Goal: Task Accomplishment & Management: Use online tool/utility

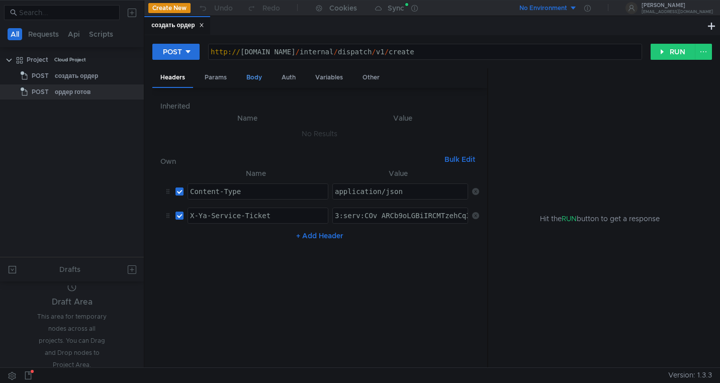
click at [255, 81] on div "Body" at bounding box center [254, 77] width 32 height 19
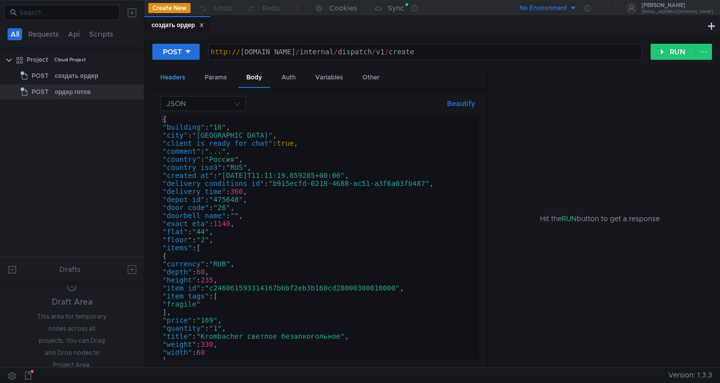
click at [174, 73] on div "Headers" at bounding box center [172, 77] width 41 height 19
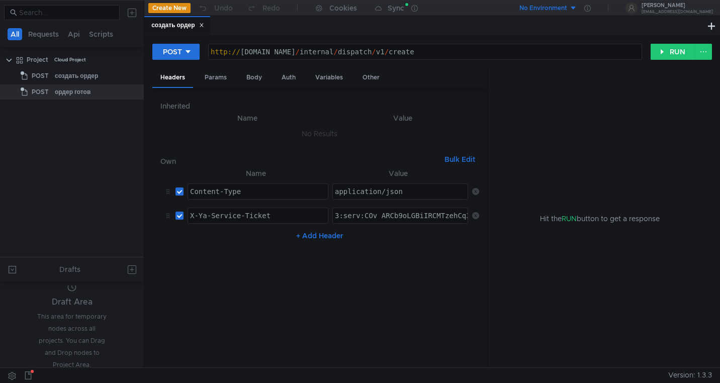
type textarea "3:serv:COv_ARCb9oLGBiIRCMTzehCq33sgpe--kaXU_gE:ITosc6FotHbYit2GQkduhgcg5svjd3oo…"
click at [474, 217] on icon at bounding box center [475, 215] width 7 height 7
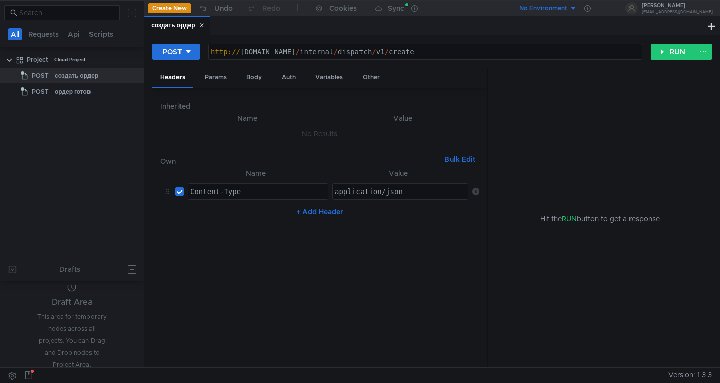
click at [316, 210] on button "+ Add Header" at bounding box center [319, 212] width 55 height 12
click at [351, 219] on div at bounding box center [401, 224] width 136 height 24
paste textarea "0Q6GiFJmdQU1Xw1fmXUT8e5y5G2viPN9Pm_oglpLo-JXJ5a8KZRjyO7QGKavYKzZYRlEg1W7WBQfQjc…"
type textarea "0Q6GiFJmdQU1Xw1fmXUT8e5y5G2viPN9Pm_oglpLo-JXJ5a8KZRjyO7QGKavYKzZYRlEg1W7WBQfQjc…"
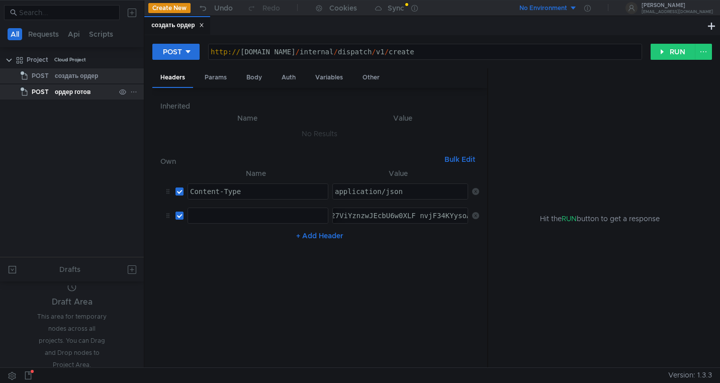
click at [80, 89] on div "ордер готов" at bounding box center [73, 91] width 36 height 15
click at [81, 79] on div "создать ордер" at bounding box center [76, 75] width 43 height 15
click at [81, 93] on div "ордер готов" at bounding box center [73, 91] width 36 height 15
click at [81, 75] on div "создать ордер" at bounding box center [76, 75] width 43 height 15
click at [81, 88] on div "ордер готов" at bounding box center [73, 91] width 36 height 15
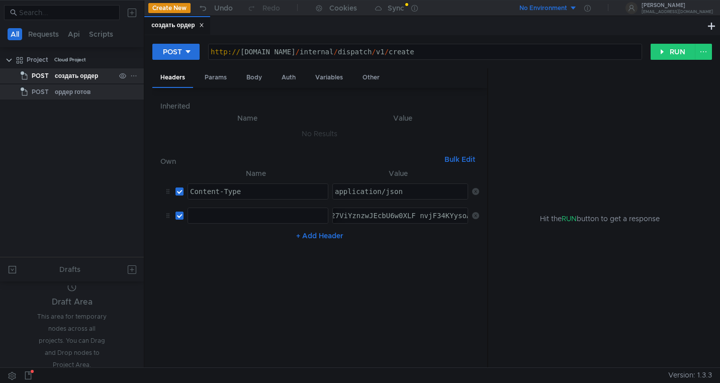
click at [80, 78] on div "создать ордер" at bounding box center [76, 75] width 43 height 15
click at [77, 99] on div "ордер готов" at bounding box center [73, 91] width 36 height 15
click at [76, 95] on div "ордер готов" at bounding box center [73, 91] width 36 height 15
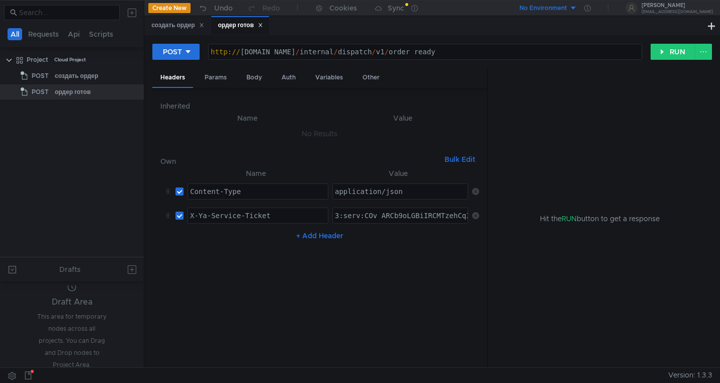
paste textarea "0Q6GiFJmdQU1Xw1fmXUT8e5y5G2viPN9Pm_oglpLo-JXJ5a8KZRjyO7QGKavYKzZYRlEg1W7WBQfQjc…"
type textarea "0Q6GiFJmdQU1Xw1fmXUT8e5y5G2viPN9Pm_oglpLo-JXJ5a8KZRjyO7QGKavYKzZYRlEg1W7WBQfQjc…"
type textarea "X-Ya-Service-Ticket"
click at [250, 218] on div "X-Ya-Service-Ticket" at bounding box center [258, 224] width 140 height 24
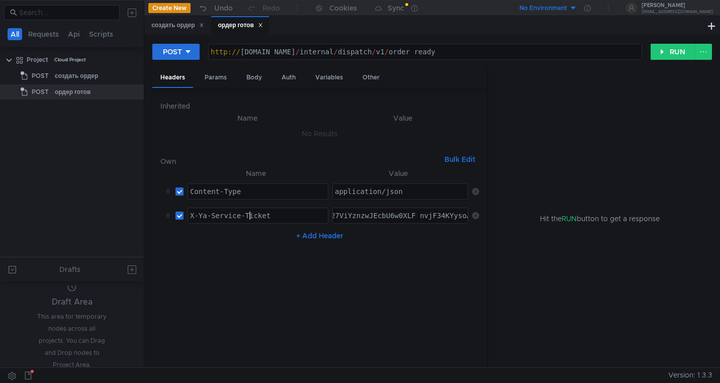
click at [250, 218] on div "X-Ya-Service-Ticket" at bounding box center [258, 224] width 140 height 24
click at [288, 214] on div "X-Ya-Service-Ticket" at bounding box center [258, 224] width 140 height 24
drag, startPoint x: 279, startPoint y: 215, endPoint x: 192, endPoint y: 215, distance: 87.5
click at [192, 215] on div "X-Ya-Service-Ticket" at bounding box center [258, 224] width 140 height 24
click at [166, 25] on div "создать ордер" at bounding box center [177, 25] width 52 height 11
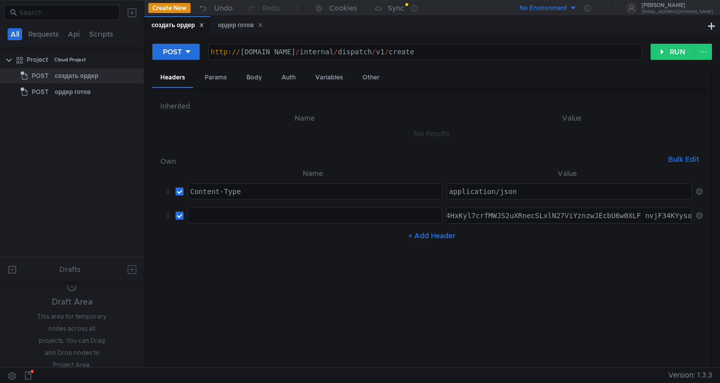
click at [249, 219] on div at bounding box center [315, 224] width 254 height 24
paste textarea "X-Ya-Service-Ticket"
type textarea "X-Ya-Service-Ticket"
click at [307, 269] on nz-table "Name Value Content-Type ההההההההההההההההההההההההההההההההההההההההההההההההההההההה…" at bounding box center [431, 263] width 542 height 192
type textarea "[URL][DOMAIN_NAME]"
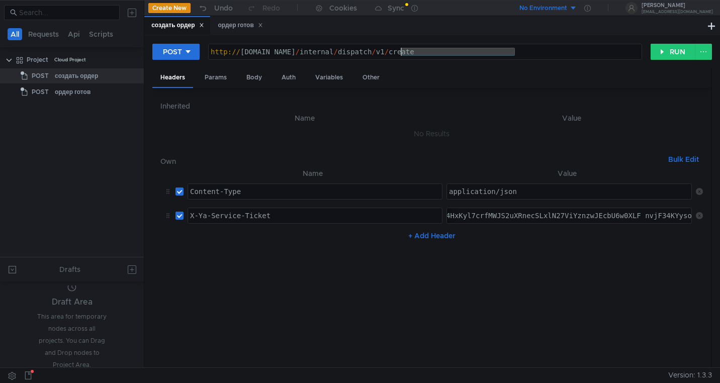
drag, startPoint x: 518, startPoint y: 50, endPoint x: 402, endPoint y: 48, distance: 116.6
click at [402, 48] on div "http:// grocery-dispatch.lavka.tst.yandex.net / internal / dispatch / v1 / crea…" at bounding box center [425, 60] width 433 height 24
click at [71, 88] on div "ордер готов" at bounding box center [73, 91] width 36 height 15
click at [73, 76] on div "создать ордер" at bounding box center [76, 75] width 43 height 15
click at [65, 93] on div "ордер готов" at bounding box center [73, 91] width 36 height 15
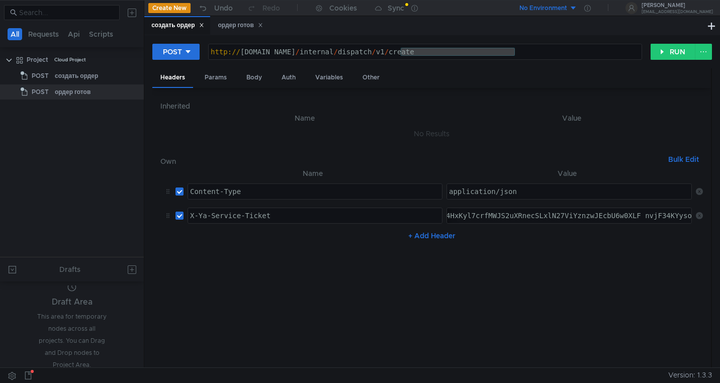
click at [203, 24] on icon at bounding box center [201, 25] width 5 height 5
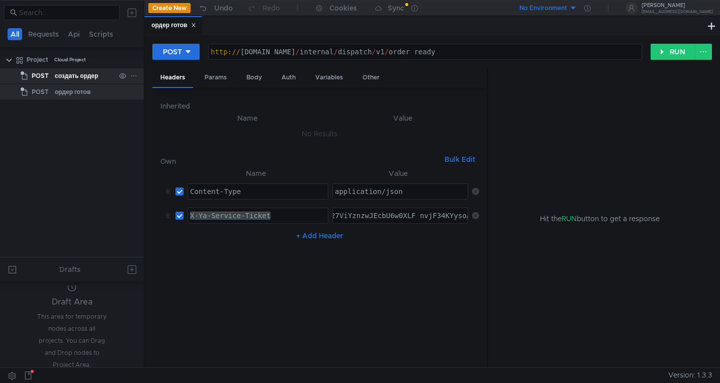
click at [79, 75] on div "создать ордер" at bounding box center [76, 75] width 43 height 15
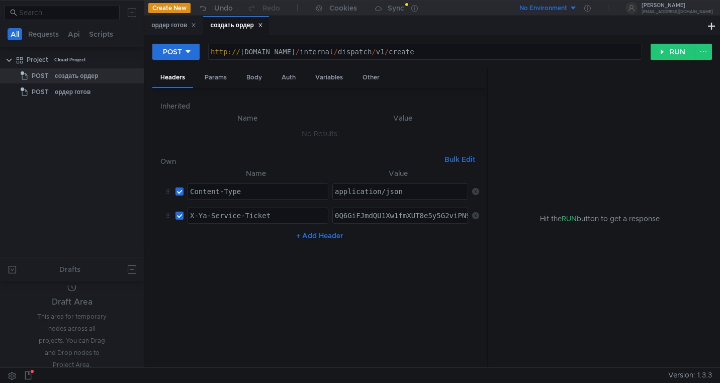
click at [224, 26] on div "создать ордер" at bounding box center [236, 25] width 52 height 11
click at [174, 27] on div "ордер готов" at bounding box center [173, 25] width 45 height 11
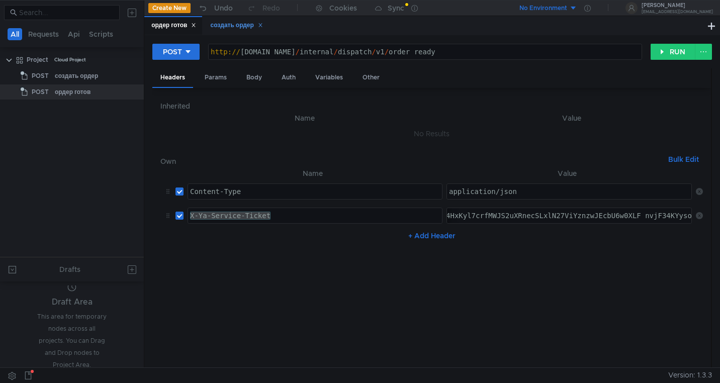
click at [224, 27] on div "создать ордер" at bounding box center [236, 25] width 52 height 11
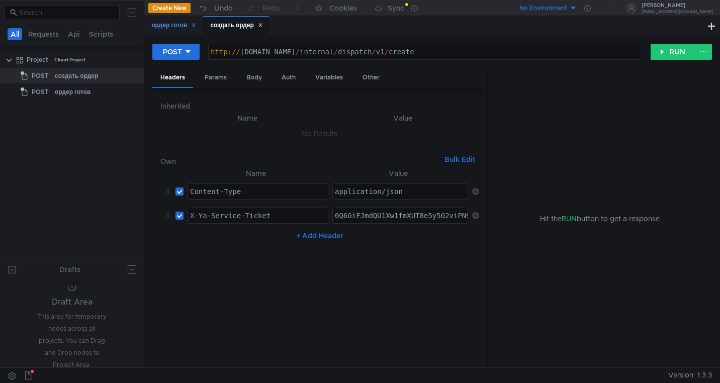
click at [172, 23] on div "ордер готов" at bounding box center [173, 25] width 45 height 11
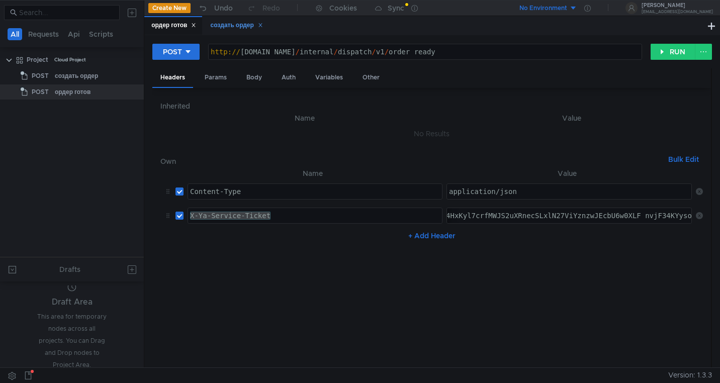
click at [232, 26] on div "создать ордер" at bounding box center [236, 25] width 52 height 11
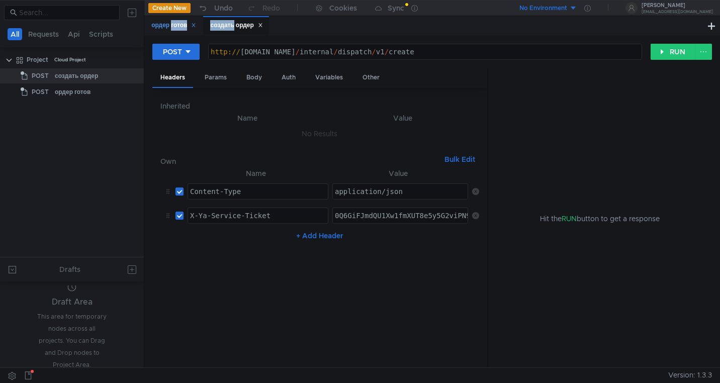
drag, startPoint x: 232, startPoint y: 26, endPoint x: 169, endPoint y: 27, distance: 62.8
click at [169, 27] on div "ордер готов создать ордер" at bounding box center [207, 25] width 126 height 19
click at [238, 23] on div "создать ордер" at bounding box center [236, 25] width 52 height 11
click at [251, 75] on div "Body" at bounding box center [254, 77] width 32 height 19
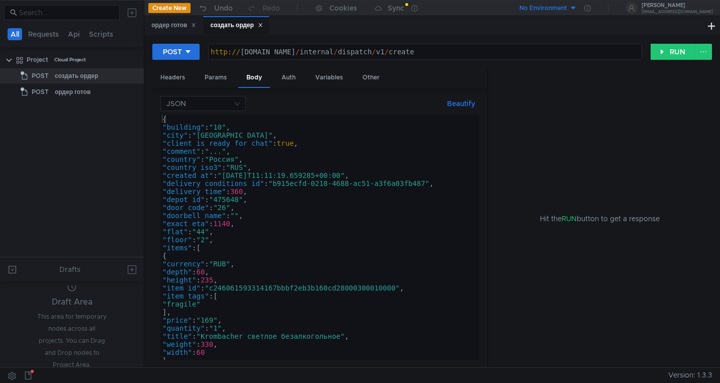
click at [221, 206] on div "{ "building" : "10" , "city" : "Москва" , "client_is_ready_for_chat" : true , "…" at bounding box center [317, 245] width 315 height 261
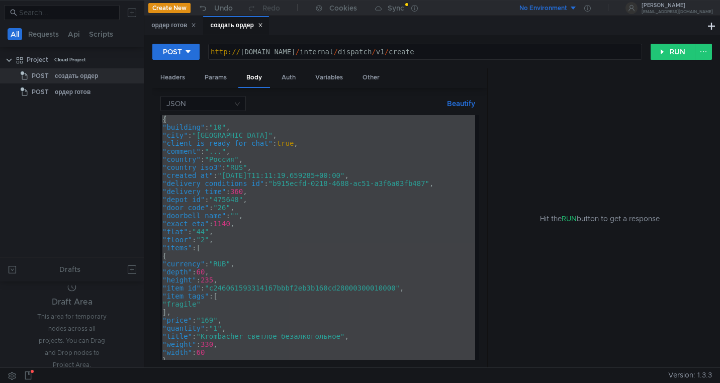
paste textarea
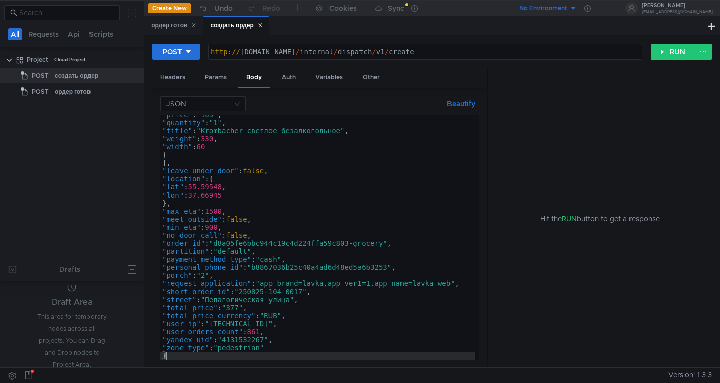
scroll to position [206, 0]
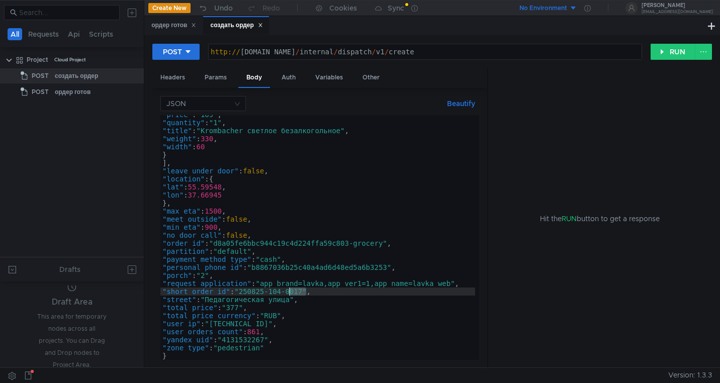
drag, startPoint x: 307, startPoint y: 294, endPoint x: 290, endPoint y: 291, distance: 16.8
click at [290, 291] on div ""price" : "169" , "quantity" : "1" , "title" : "Krombacher светлое безалкогольн…" at bounding box center [317, 241] width 315 height 261
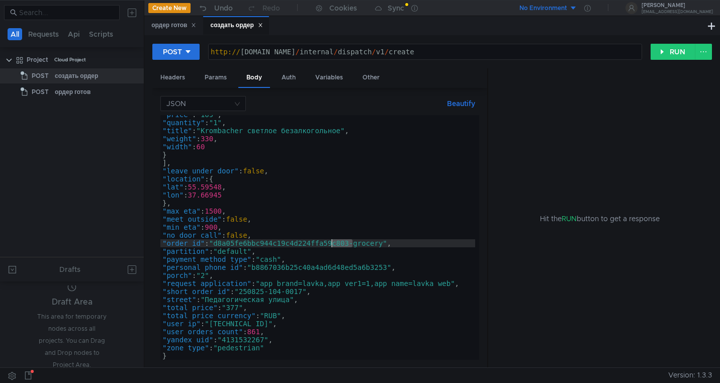
drag, startPoint x: 353, startPoint y: 244, endPoint x: 332, endPoint y: 242, distance: 21.3
click at [332, 242] on div ""price" : "169" , "quantity" : "1" , "title" : "Krombacher светлое безалкогольн…" at bounding box center [317, 241] width 315 height 261
click at [343, 243] on div ""price" : "169" , "quantity" : "1" , "title" : "Krombacher светлое безалкогольн…" at bounding box center [317, 241] width 315 height 261
drag, startPoint x: 351, startPoint y: 244, endPoint x: 337, endPoint y: 244, distance: 14.6
click at [336, 244] on div ""price" : "169" , "quantity" : "1" , "title" : "Krombacher светлое безалкогольн…" at bounding box center [317, 241] width 315 height 261
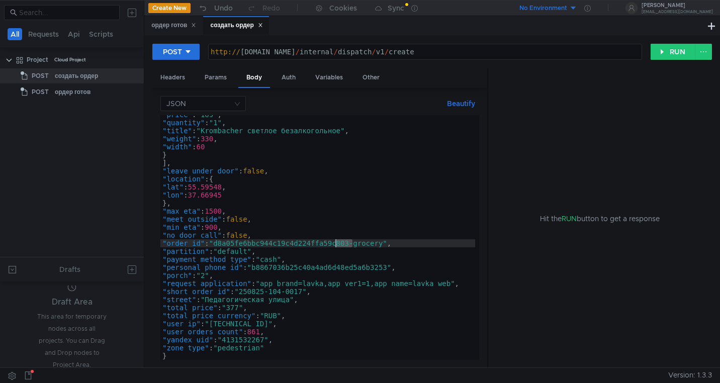
paste textarea "0017"
type textarea ""order_id": "d8a05fe6bbc944c19c4d224ffa590017-grocery","
click at [664, 57] on button "RUN" at bounding box center [672, 52] width 45 height 16
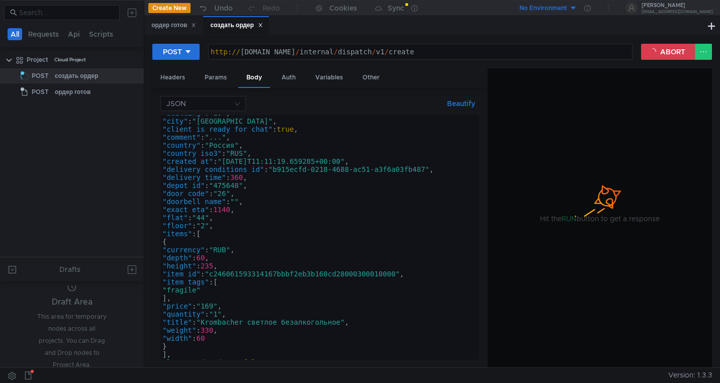
scroll to position [0, 0]
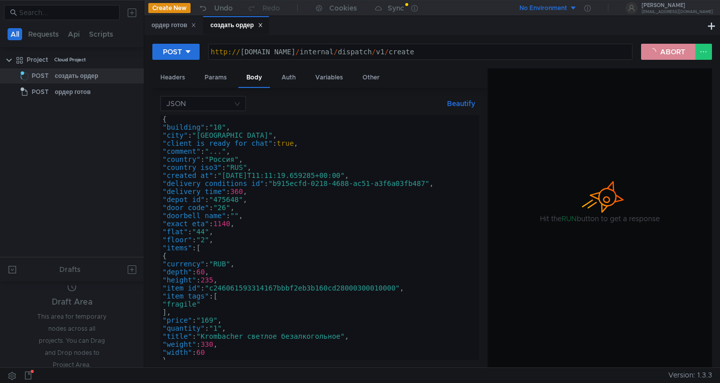
click at [660, 52] on button "ABORT" at bounding box center [668, 52] width 54 height 16
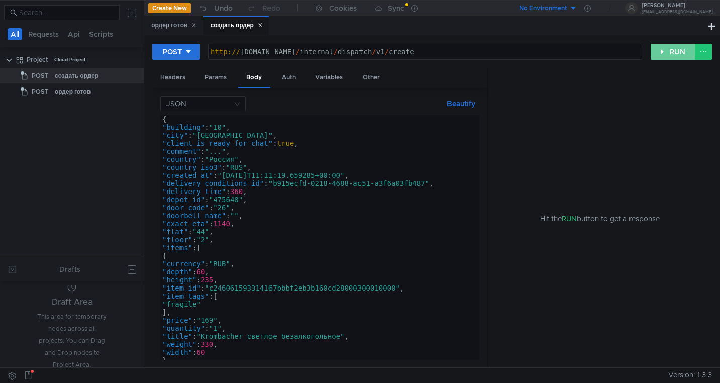
click at [660, 52] on button "RUN" at bounding box center [672, 52] width 45 height 16
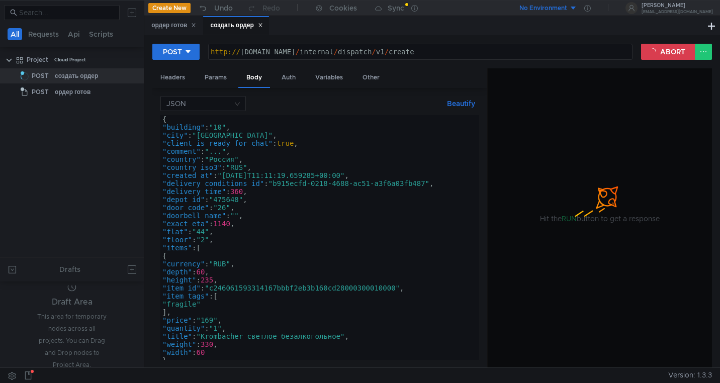
click at [238, 23] on div "создать ордер" at bounding box center [236, 25] width 52 height 11
type textarea "http://grocery-dispatch.lavka.tst.yandex.net/internal/dispatch/v1/create"
drag, startPoint x: 529, startPoint y: 53, endPoint x: 339, endPoint y: 56, distance: 189.5
click at [339, 56] on div "http:// grocery-dispatch.lavka.tst.yandex.net / internal / dispatch / v1 / crea…" at bounding box center [420, 60] width 423 height 24
click at [519, 45] on div "http:// grocery-dispatch.lavka.tst.yandex.net / internal / dispatch / v1 / crea…" at bounding box center [420, 51] width 423 height 15
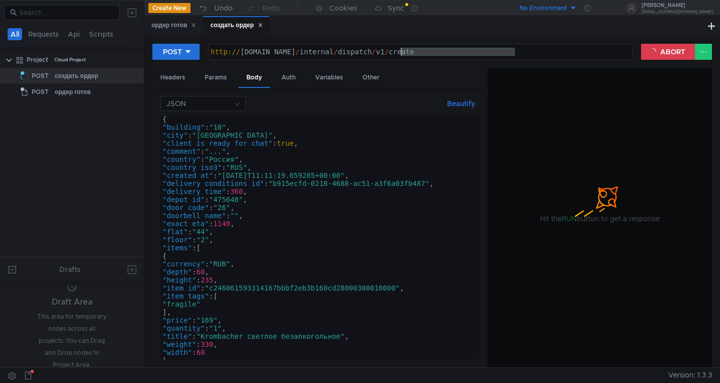
drag, startPoint x: 521, startPoint y: 50, endPoint x: 401, endPoint y: 50, distance: 120.1
click at [401, 50] on div "http:// grocery-dispatch.lavka.tst.yandex.net / internal / dispatch / v1 / crea…" at bounding box center [420, 60] width 423 height 24
click at [167, 27] on div "ордер готов" at bounding box center [173, 25] width 45 height 11
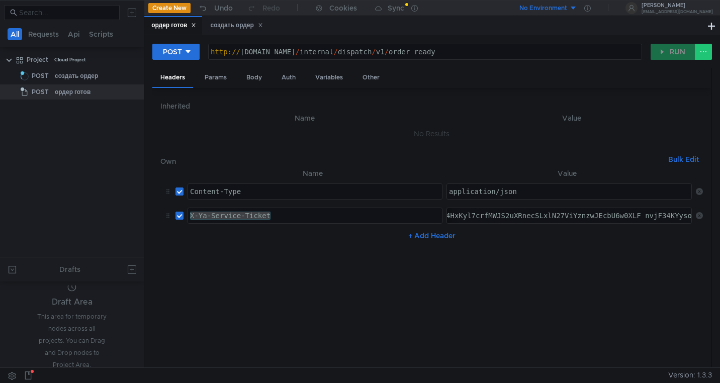
type textarea "http://grocery-dispatch.lavka.tst.yandex.net/internal/dispatch/v1/order_ready"
drag, startPoint x: 540, startPoint y: 50, endPoint x: 400, endPoint y: 49, distance: 140.7
click at [400, 49] on div "http:// grocery-dispatch.lavka.tst.yandex.net / internal / dispatch / v1 / orde…" at bounding box center [425, 60] width 433 height 24
click at [230, 26] on div "создать ордер" at bounding box center [236, 25] width 52 height 11
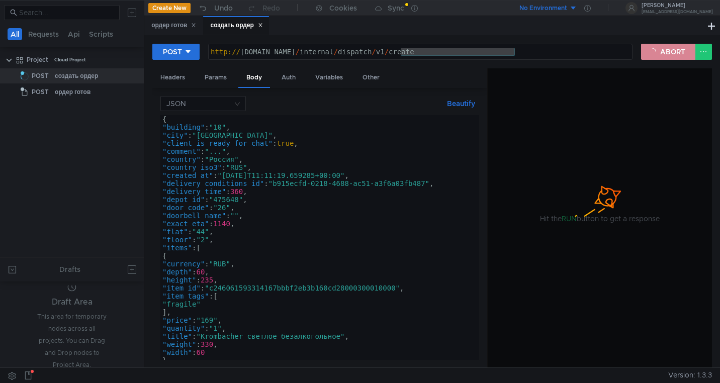
click at [655, 50] on button "ABORT" at bounding box center [668, 52] width 54 height 16
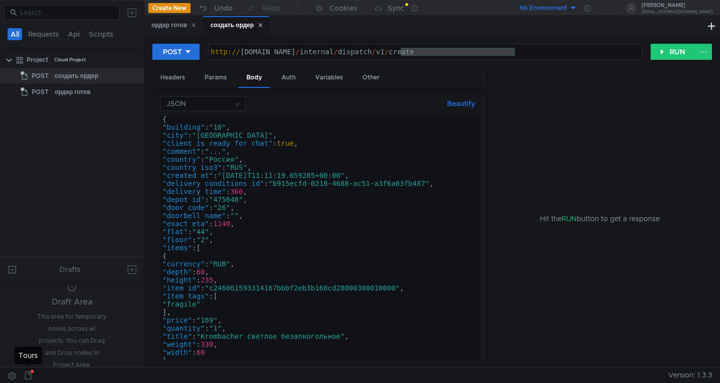
click at [31, 377] on icon at bounding box center [28, 375] width 7 height 8
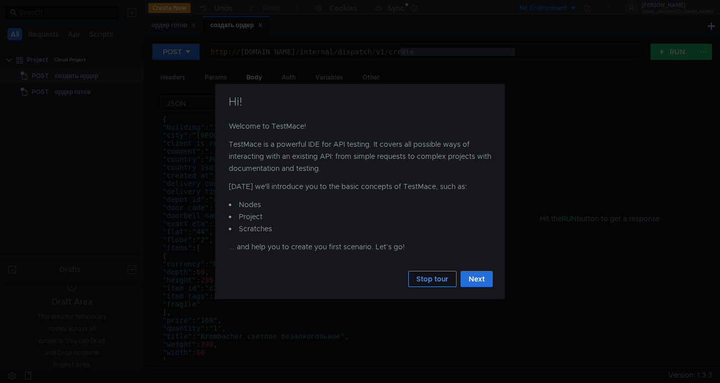
click at [441, 283] on button "Stop tour" at bounding box center [432, 279] width 48 height 16
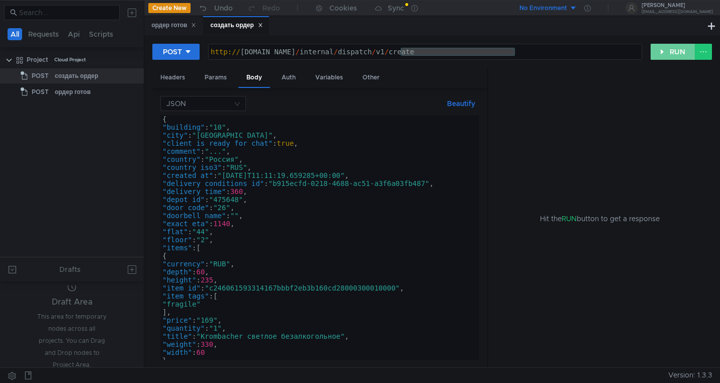
click at [672, 49] on button "RUN" at bounding box center [672, 52] width 45 height 16
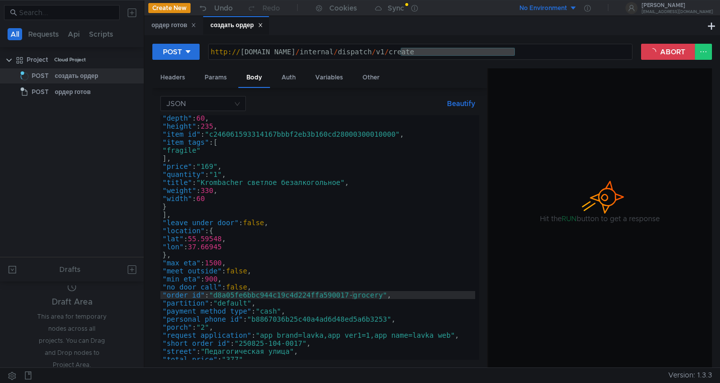
scroll to position [206, 0]
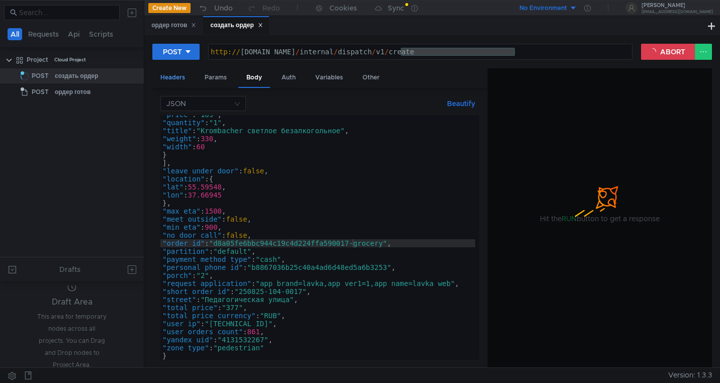
click at [174, 77] on div "Headers" at bounding box center [172, 77] width 41 height 19
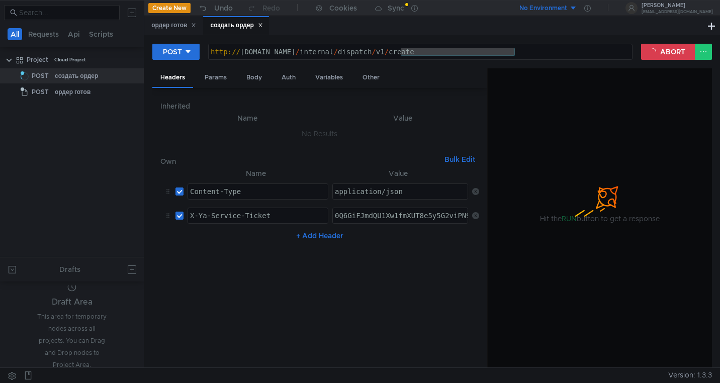
click at [652, 56] on button "ABORT" at bounding box center [668, 52] width 54 height 16
click at [662, 51] on button "ABORT" at bounding box center [668, 52] width 54 height 16
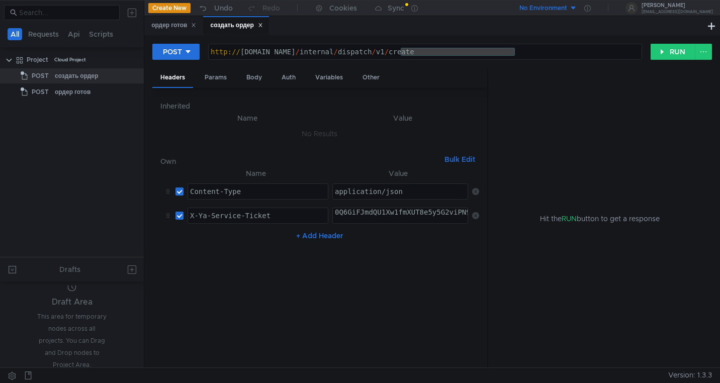
paste textarea "3:serv:CPH_ARCHw4fGBiIRCMTzehCq33sgg43MkaXU_gE:M27yfImAg_"
type textarea "3:serv:CPH_ARCHw4fGBiIRCMTzehCq33sgg43MkaXU_gE:M27yfImAg_0Q6GiFJmdQU1Xw1fmXUT8e…"
click at [658, 53] on button "RUN" at bounding box center [672, 52] width 45 height 16
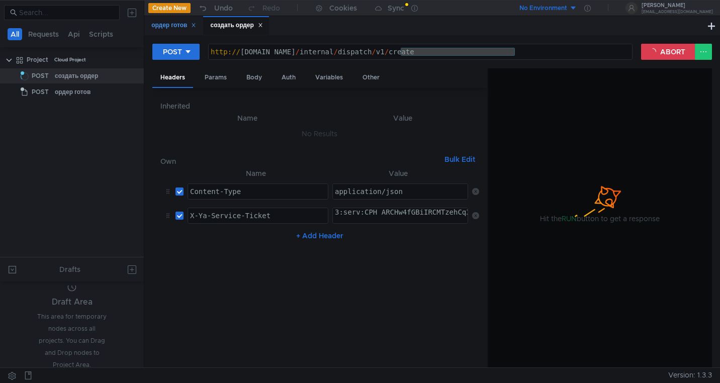
click at [166, 25] on div "ордер готов" at bounding box center [173, 25] width 45 height 11
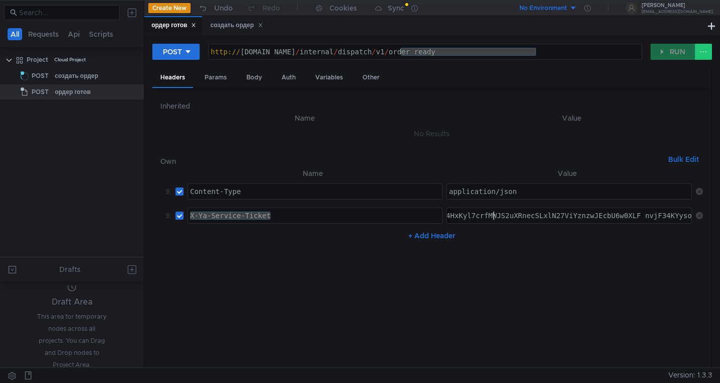
paste textarea "3:serv:CPH_ARCHw4fGBiIRCMTzehCq33sgg43MkaXU_gE:M27yfImAg_"
type textarea "3:serv:CPH_ARCHw4fGBiIRCMTzehCq33sgg43MkaXU_gE:M27yfImAg_0Q6GiFJmdQU1Xw1fmXUT8e…"
click at [222, 27] on div "создать ордер" at bounding box center [236, 25] width 52 height 11
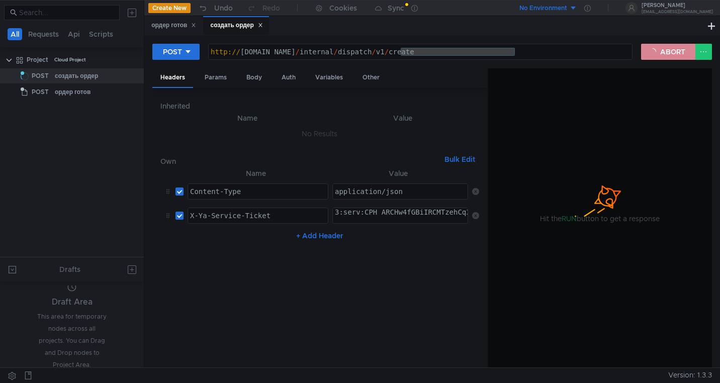
click at [666, 50] on button "ABORT" at bounding box center [668, 52] width 54 height 16
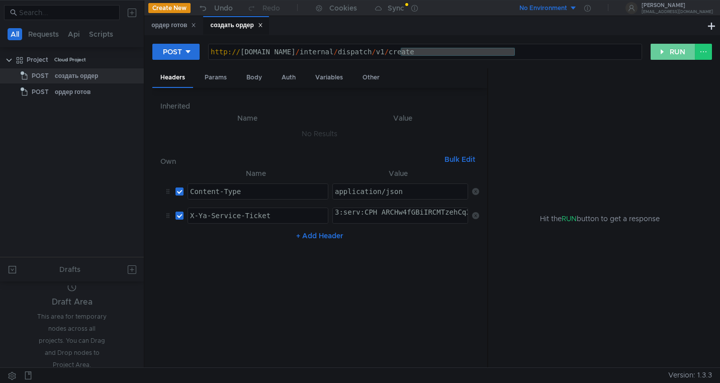
click at [666, 50] on button "RUN" at bounding box center [672, 52] width 45 height 16
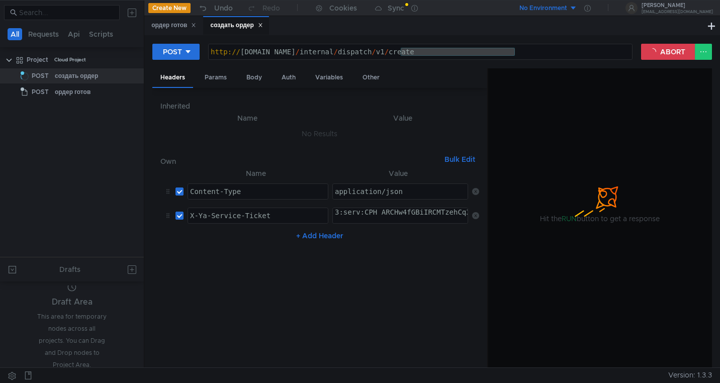
click at [449, 251] on nz-table "Name Value Content-Type ההההההההההההההההההההההההההההההההההההההההההההההההההההההה…" at bounding box center [319, 263] width 319 height 192
click at [668, 43] on div "POST http://grocery-dispatch.lavka.tst.yandex.net/internal/dispatch/v1/create h…" at bounding box center [431, 201] width 575 height 332
click at [669, 53] on button "ABORT" at bounding box center [668, 52] width 54 height 16
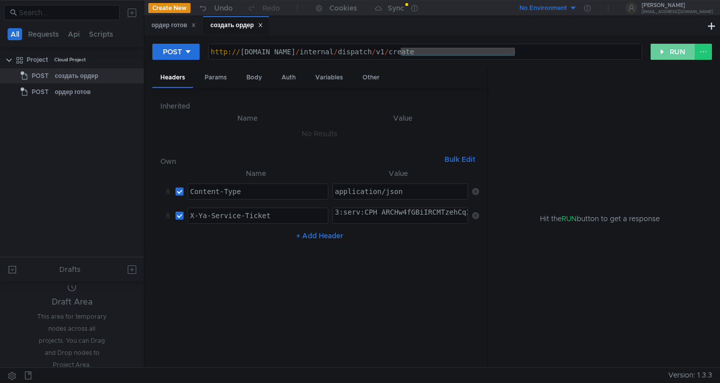
click at [665, 52] on button "RUN" at bounding box center [672, 52] width 45 height 16
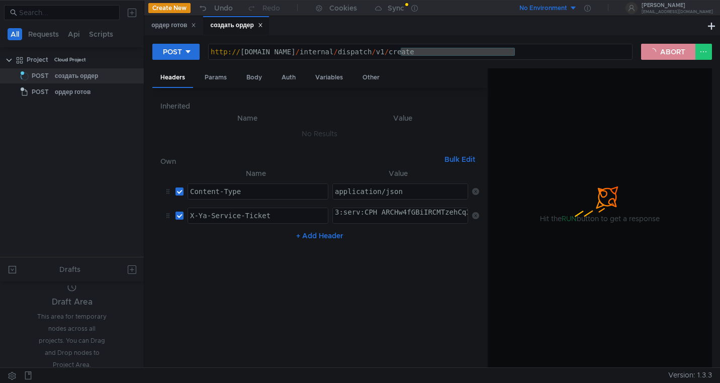
click at [665, 52] on button "ABORT" at bounding box center [668, 52] width 54 height 16
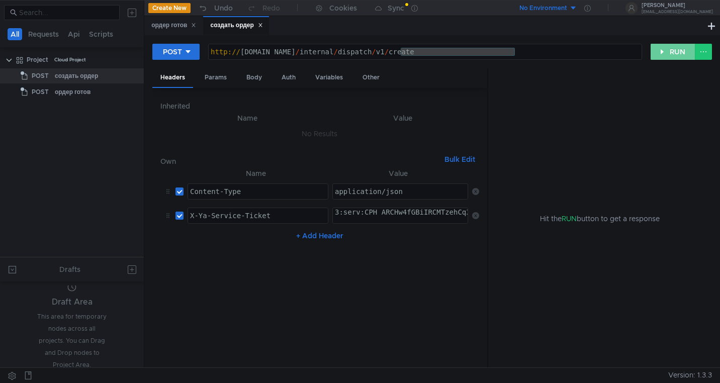
click at [665, 52] on button "RUN" at bounding box center [672, 52] width 45 height 16
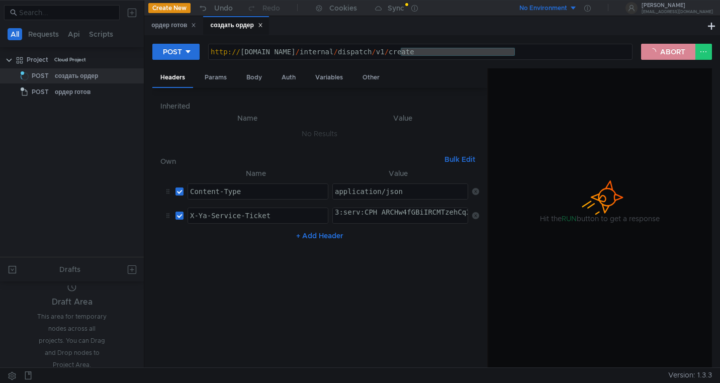
click at [685, 50] on button "ABORT" at bounding box center [668, 52] width 54 height 16
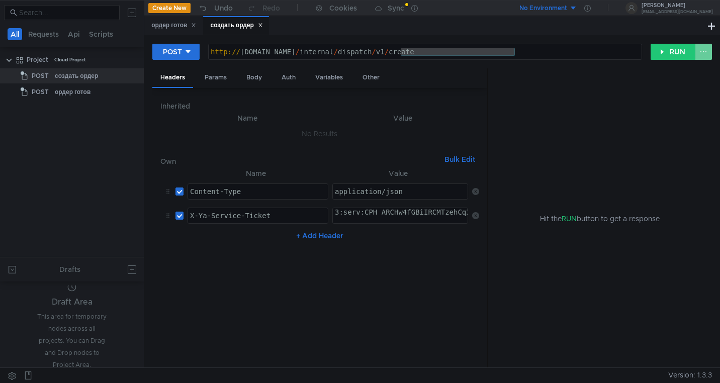
click at [708, 52] on button at bounding box center [703, 52] width 17 height 16
click at [678, 50] on div at bounding box center [360, 191] width 720 height 383
click at [678, 50] on button "RUN" at bounding box center [672, 52] width 45 height 16
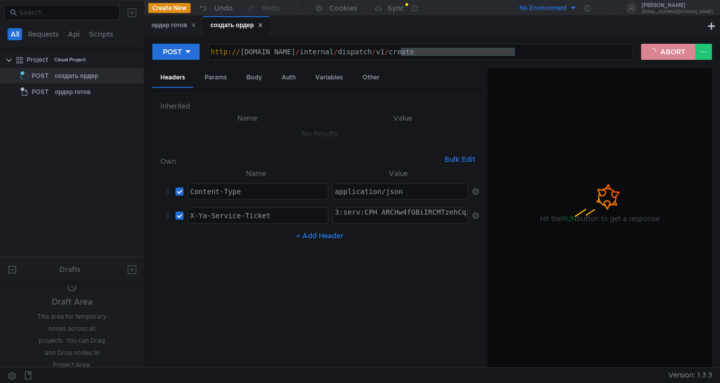
click at [678, 50] on button "ABORT" at bounding box center [668, 52] width 54 height 16
click at [253, 77] on div "Body" at bounding box center [254, 77] width 32 height 19
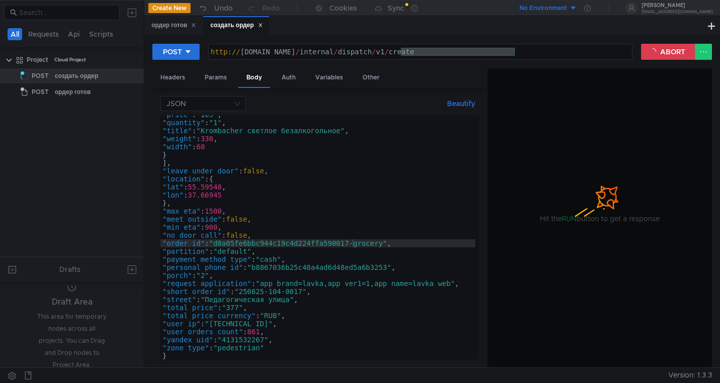
type textarea ""total_price_currency": "RUB","
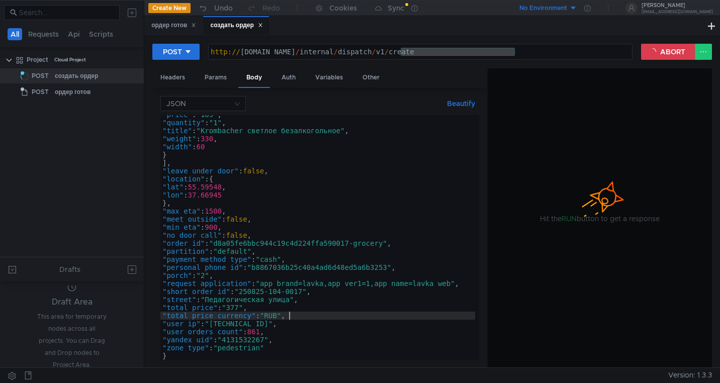
click at [340, 315] on div ""price" : "169" , "quantity" : "1" , "title" : "Krombacher светлое безалкогольн…" at bounding box center [317, 241] width 315 height 261
click at [662, 44] on button "ABORT" at bounding box center [668, 52] width 54 height 16
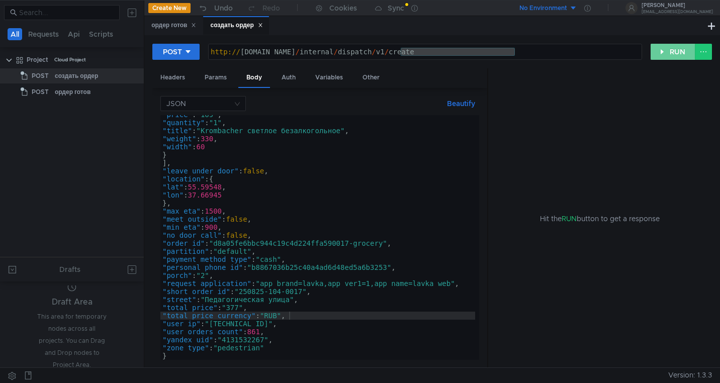
click at [665, 50] on button "RUN" at bounding box center [672, 52] width 45 height 16
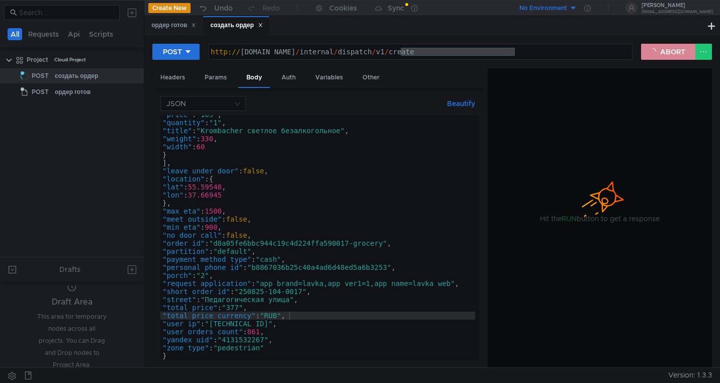
click at [661, 51] on button "ABORT" at bounding box center [668, 52] width 54 height 16
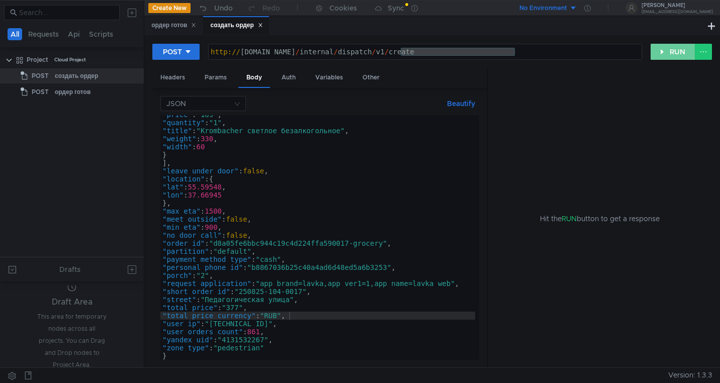
click at [661, 51] on button "RUN" at bounding box center [672, 52] width 45 height 16
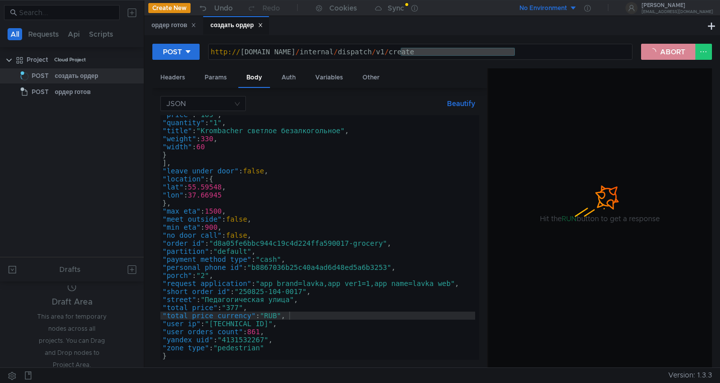
click at [659, 53] on button "ABORT" at bounding box center [668, 52] width 54 height 16
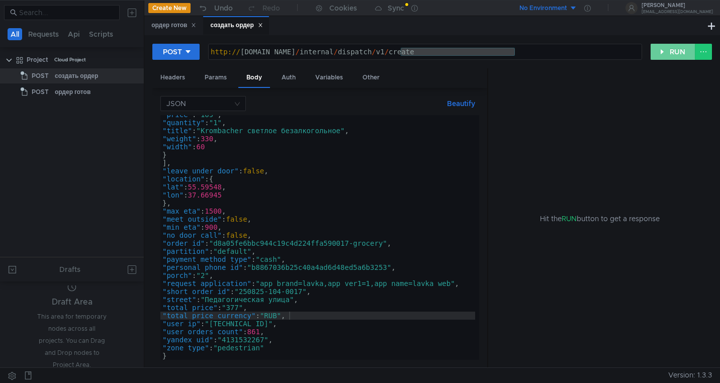
click at [659, 53] on button "RUN" at bounding box center [672, 52] width 45 height 16
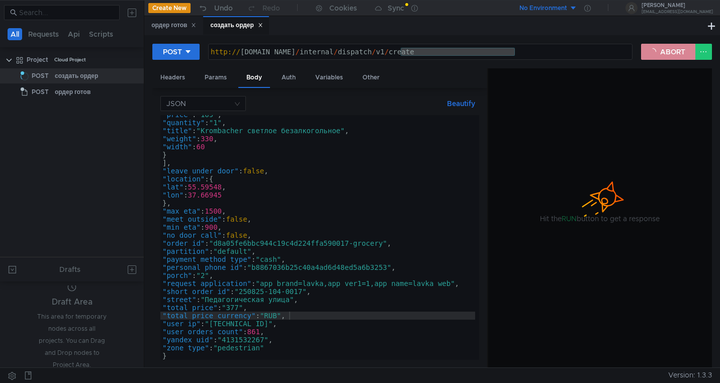
click at [663, 57] on button "ABORT" at bounding box center [668, 52] width 54 height 16
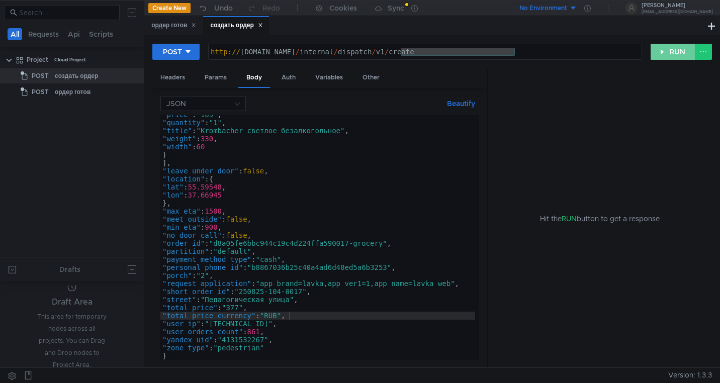
click at [663, 57] on button "RUN" at bounding box center [672, 52] width 45 height 16
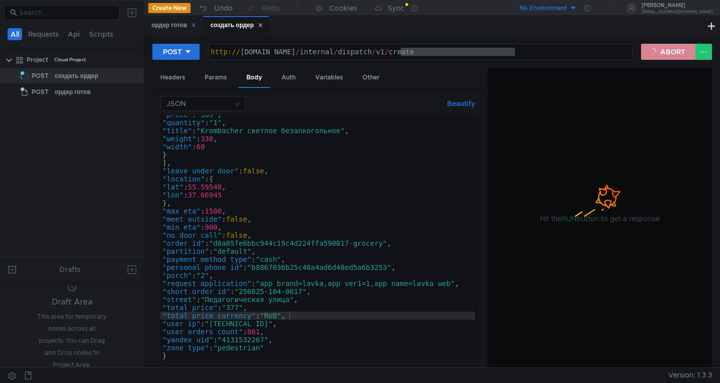
click at [680, 47] on button "ABORT" at bounding box center [668, 52] width 54 height 16
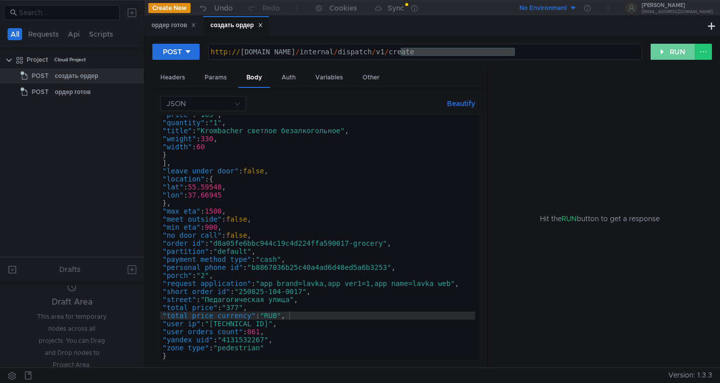
click at [680, 47] on button "RUN" at bounding box center [672, 52] width 45 height 16
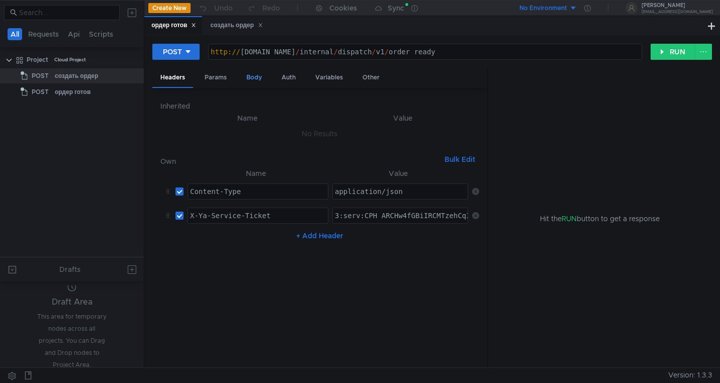
click at [256, 78] on div "Body" at bounding box center [254, 77] width 32 height 19
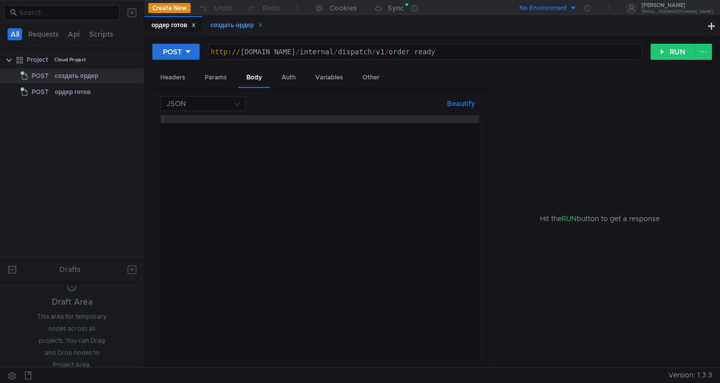
click at [230, 29] on div "создать ордер" at bounding box center [236, 25] width 52 height 11
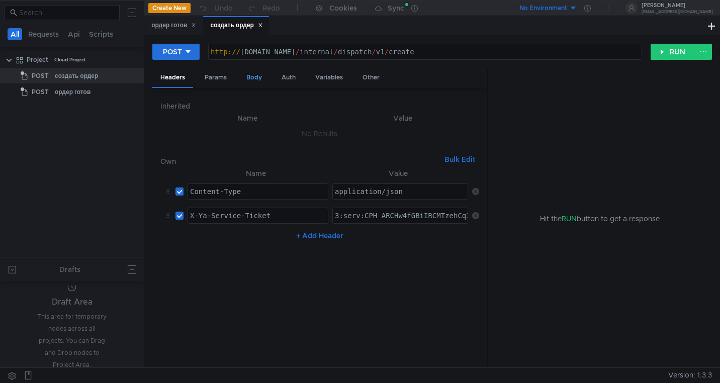
click at [252, 74] on div "Body" at bounding box center [254, 77] width 32 height 19
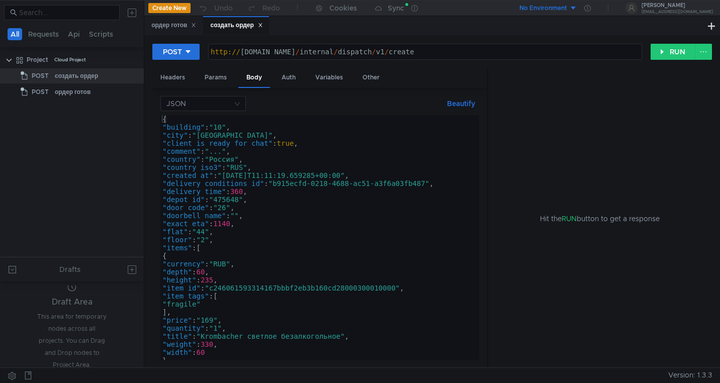
click at [264, 176] on div "{ "building" : "10" , "city" : "Москва" , "client_is_ready_for_chat" : true , "…" at bounding box center [317, 245] width 315 height 261
click at [269, 176] on div "{ "building" : "10" , "city" : "Москва" , "client_is_ready_for_chat" : true , "…" at bounding box center [317, 245] width 315 height 261
drag, startPoint x: 269, startPoint y: 177, endPoint x: 261, endPoint y: 176, distance: 8.1
click at [261, 176] on div "{ "building" : "10" , "city" : "Москва" , "client_is_ready_for_chat" : true , "…" at bounding box center [317, 245] width 315 height 261
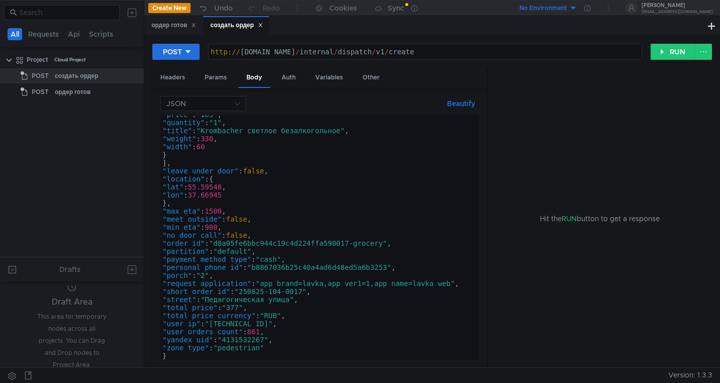
scroll to position [3, 0]
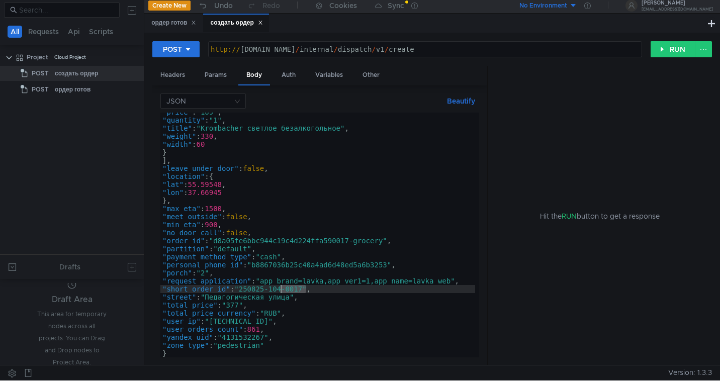
drag, startPoint x: 305, startPoint y: 290, endPoint x: 289, endPoint y: 292, distance: 16.2
click at [289, 292] on div ""price" : "169" , "quantity" : "1" , "title" : "Krombacher светлое безалкогольн…" at bounding box center [317, 238] width 315 height 261
click at [304, 291] on div ""price" : "169" , "quantity" : "1" , "title" : "Krombacher светлое безалкогольн…" at bounding box center [317, 238] width 315 height 261
drag, startPoint x: 306, startPoint y: 291, endPoint x: 291, endPoint y: 290, distance: 15.1
click at [291, 290] on div ""price" : "169" , "quantity" : "1" , "title" : "Krombacher светлое безалкогольн…" at bounding box center [317, 238] width 315 height 261
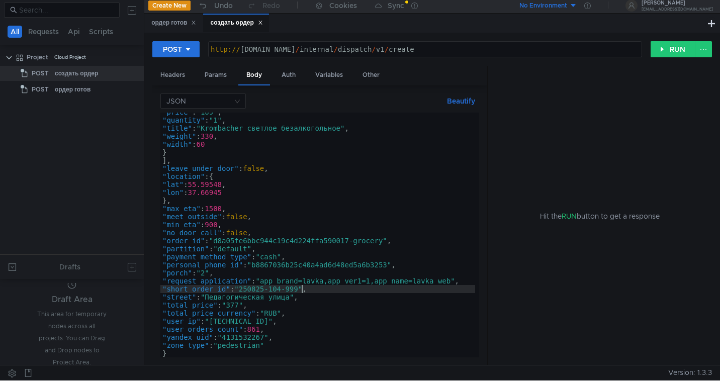
scroll to position [0, 11]
drag, startPoint x: 307, startPoint y: 289, endPoint x: 289, endPoint y: 289, distance: 17.1
click at [289, 289] on div ""price" : "169" , "quantity" : "1" , "title" : "Krombacher светлое безалкогольн…" at bounding box center [317, 238] width 315 height 261
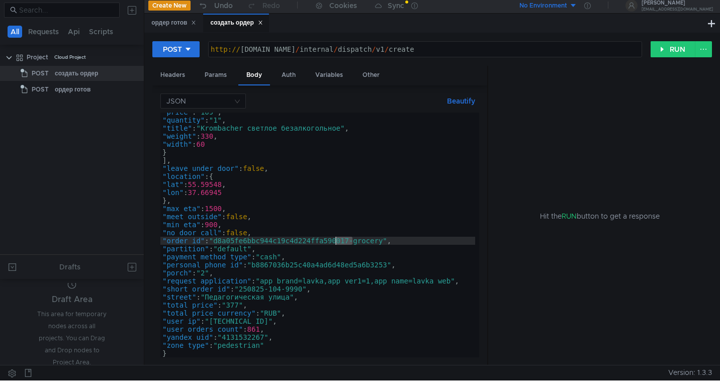
drag, startPoint x: 353, startPoint y: 240, endPoint x: 337, endPoint y: 240, distance: 16.6
click at [336, 240] on div ""price" : "169" , "quantity" : "1" , "title" : "Krombacher светлое безалкогольн…" at bounding box center [317, 238] width 315 height 261
paste textarea "9990"
drag, startPoint x: 290, startPoint y: 241, endPoint x: 256, endPoint y: 241, distance: 33.7
click at [256, 241] on div ""price" : "169" , "quantity" : "1" , "title" : "Krombacher светлое безалкогольн…" at bounding box center [317, 238] width 315 height 261
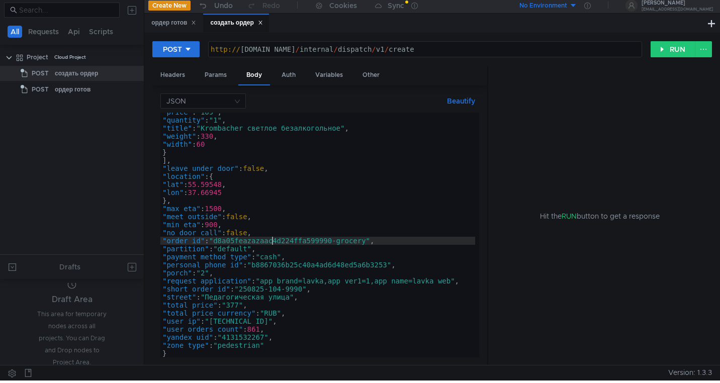
scroll to position [0, 9]
type textarea ""order_id": "d8a05feazazaazc4d224ffa599990-grocery","
click at [664, 52] on button "RUN" at bounding box center [672, 49] width 45 height 16
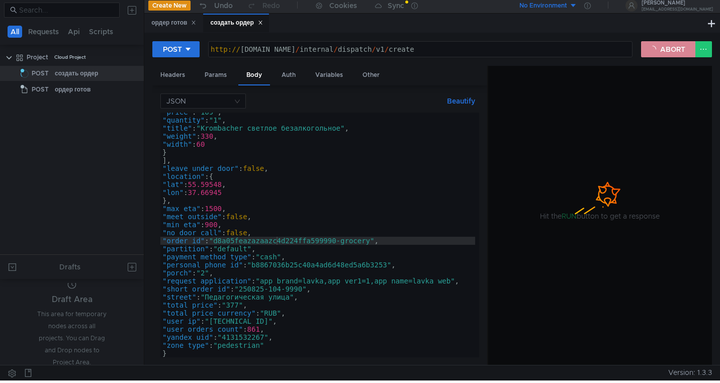
click at [664, 52] on button "ABORT" at bounding box center [668, 49] width 54 height 16
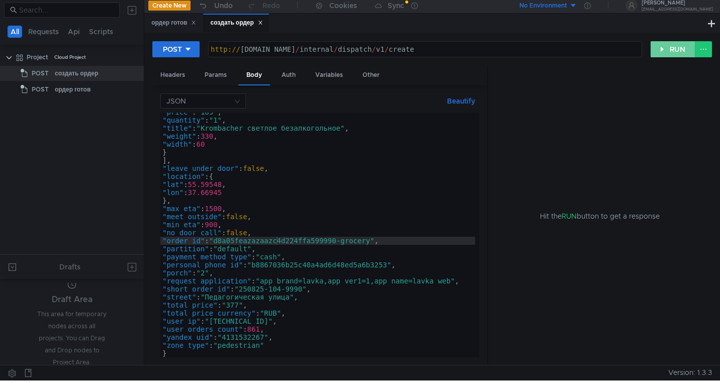
click at [664, 52] on button "RUN" at bounding box center [672, 49] width 45 height 16
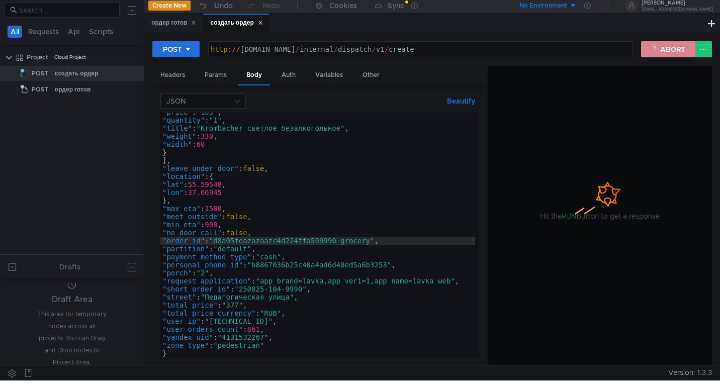
click at [664, 52] on button "ABORT" at bounding box center [668, 49] width 54 height 16
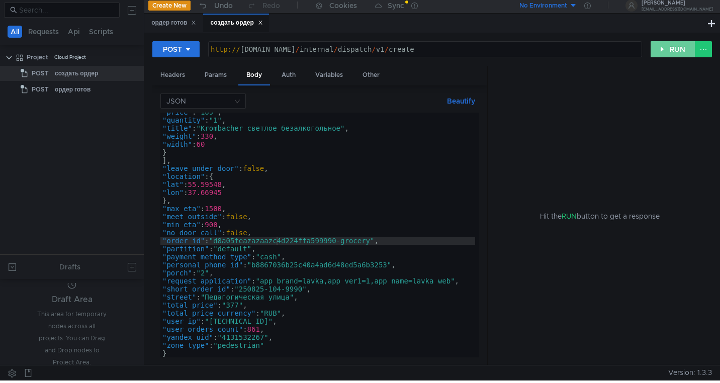
click at [664, 52] on button "RUN" at bounding box center [672, 49] width 45 height 16
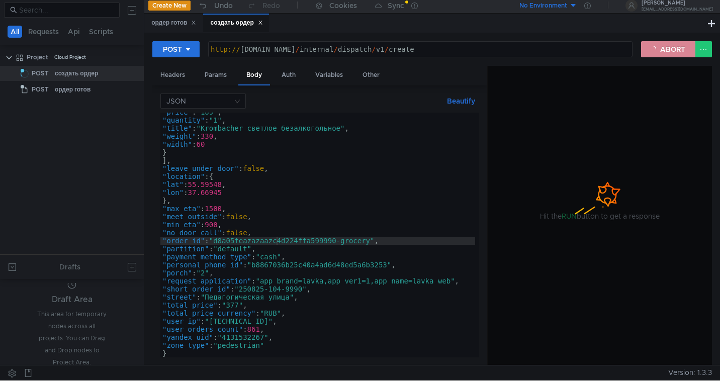
click at [664, 52] on button "ABORT" at bounding box center [668, 49] width 54 height 16
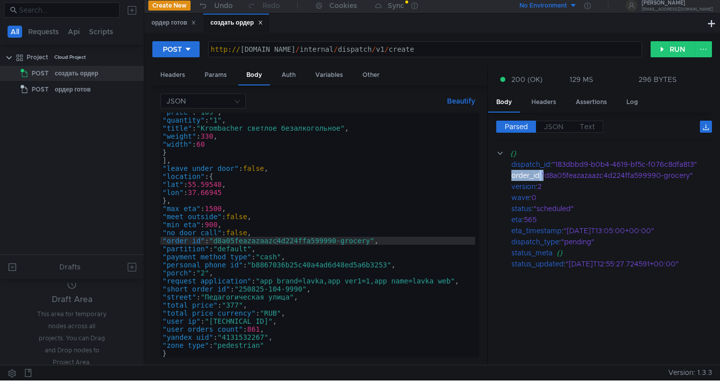
drag, startPoint x: 699, startPoint y: 165, endPoint x: 505, endPoint y: 171, distance: 194.1
click at [505, 171] on div "{} dispatch_id : "183dbbd9-b0b4-4619-bf5c-f076c8dfa813" order_id : "d8a05feazaz…" at bounding box center [604, 209] width 216 height 122
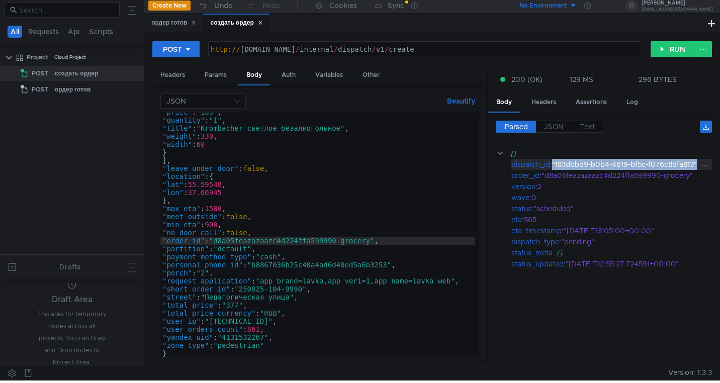
drag, startPoint x: 697, startPoint y: 165, endPoint x: 554, endPoint y: 166, distance: 142.7
click at [554, 166] on div ""183dbbd9-b0b4-4619-bf5c-f076c8dfa813"" at bounding box center [626, 164] width 149 height 11
click at [706, 167] on icon at bounding box center [704, 165] width 7 height 7
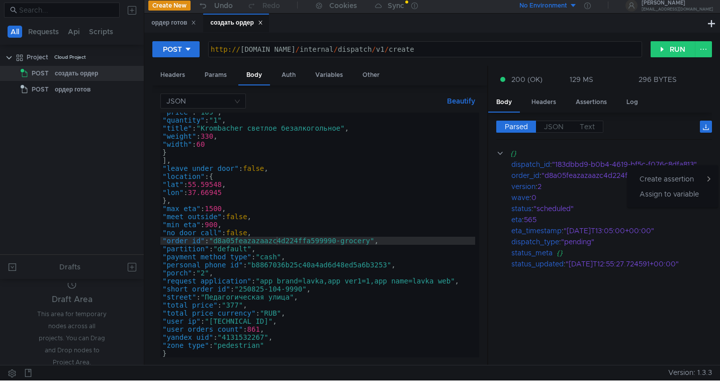
click at [679, 244] on div at bounding box center [360, 191] width 720 height 383
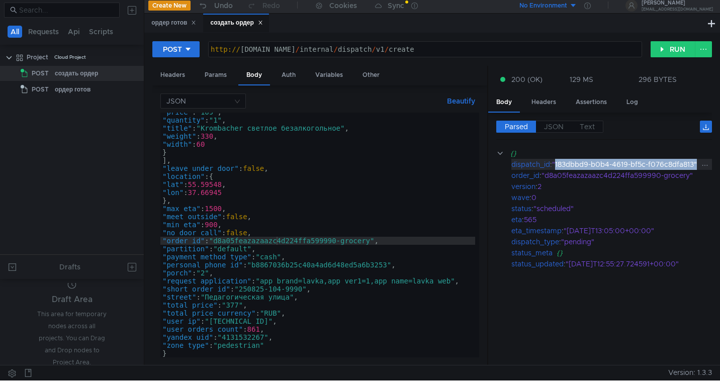
drag, startPoint x: 697, startPoint y: 165, endPoint x: 555, endPoint y: 164, distance: 141.2
click at [555, 164] on div ""183dbbd9-b0b4-4619-bf5c-f076c8dfa813"" at bounding box center [626, 164] width 149 height 11
copy div ""183dbbd9-b0b4-4619-bf5c-f076c8dfa813""
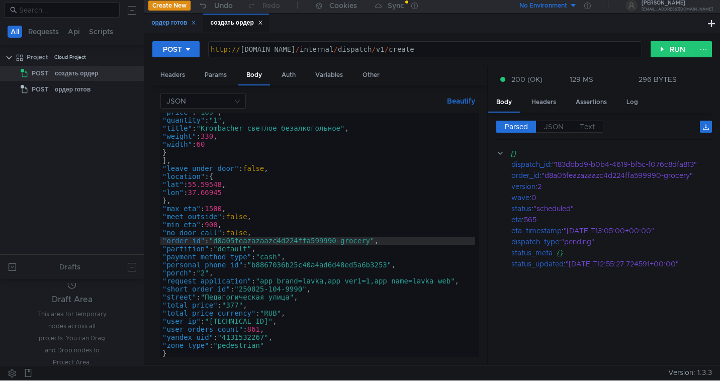
click at [163, 25] on div "ордер готов" at bounding box center [173, 23] width 45 height 11
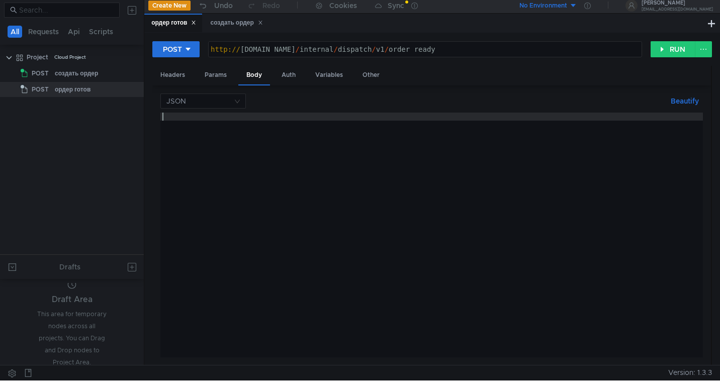
click at [177, 127] on div at bounding box center [431, 243] width 542 height 261
type textarea "{}"
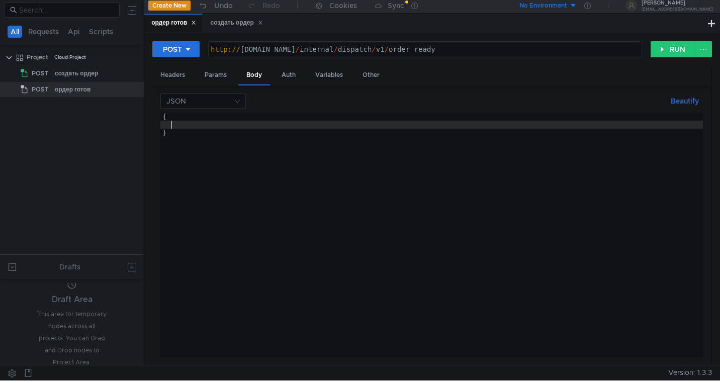
paste textarea ""183dbbd9-b0b4-4619-bf5c-f076c8dfa813""
click at [172, 127] on div "{ "183dbbd9-b0b4-4619-bf5c-f076c8dfa813" }" at bounding box center [431, 243] width 542 height 261
type textarea ""183dbbd9-b0b4-4619-bf5c-f076c8dfa813""
click at [240, 20] on div "создать ордер" at bounding box center [236, 23] width 52 height 11
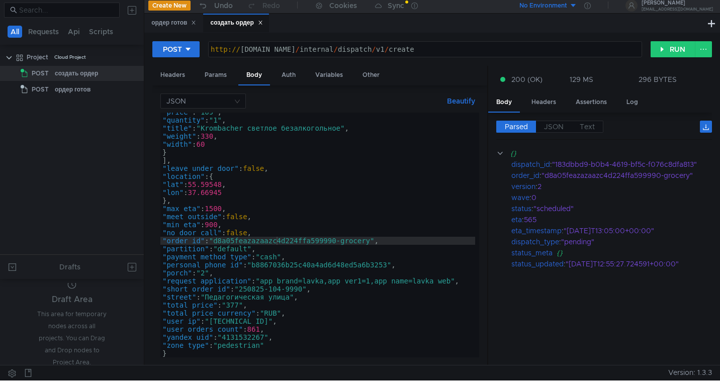
scroll to position [206, 0]
drag, startPoint x: 553, startPoint y: 165, endPoint x: 512, endPoint y: 166, distance: 40.7
click at [512, 166] on div "dispatch_id : "183dbbd9-b0b4-4619-bf5c-f076c8dfa813"" at bounding box center [611, 164] width 201 height 11
copy div "dispatch_id :"
click at [168, 24] on div "ордер готов" at bounding box center [173, 23] width 45 height 11
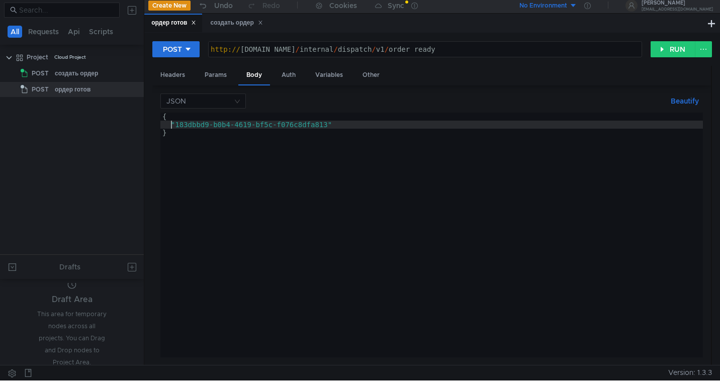
click at [172, 124] on div "{ "183dbbd9-b0b4-4619-bf5c-f076c8dfa813" }" at bounding box center [431, 243] width 542 height 261
paste textarea ":"
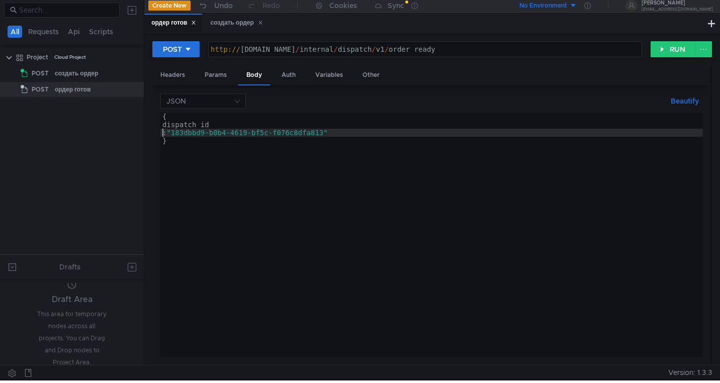
type textarea "dispatch_id: "183dbbd9-b0b4-4619-bf5c-f076c8dfa813""
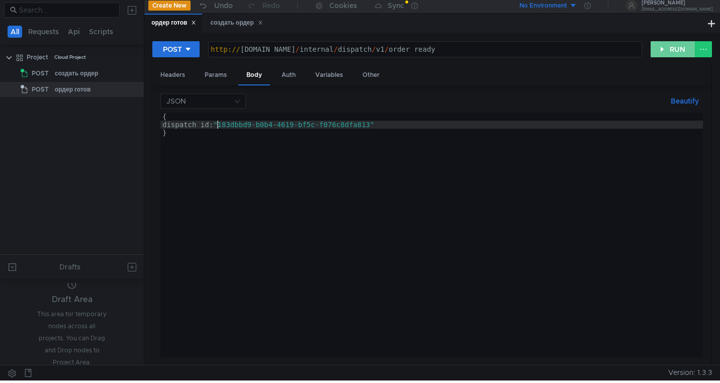
click at [668, 51] on button "RUN" at bounding box center [672, 49] width 45 height 16
click at [662, 50] on button "ABORT" at bounding box center [668, 49] width 54 height 16
click at [662, 50] on button "RUN" at bounding box center [672, 49] width 45 height 16
click at [173, 70] on div "Headers" at bounding box center [172, 75] width 41 height 19
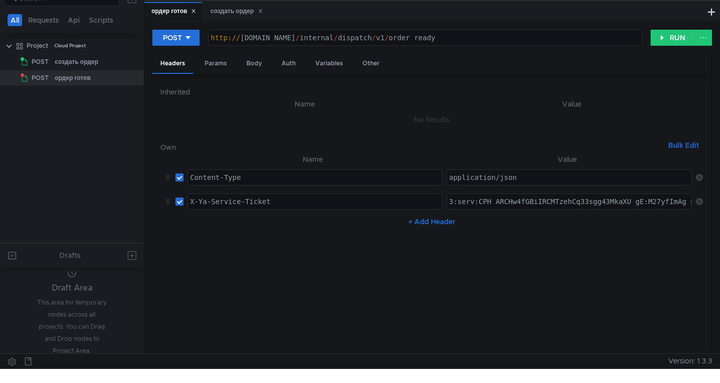
scroll to position [0, 0]
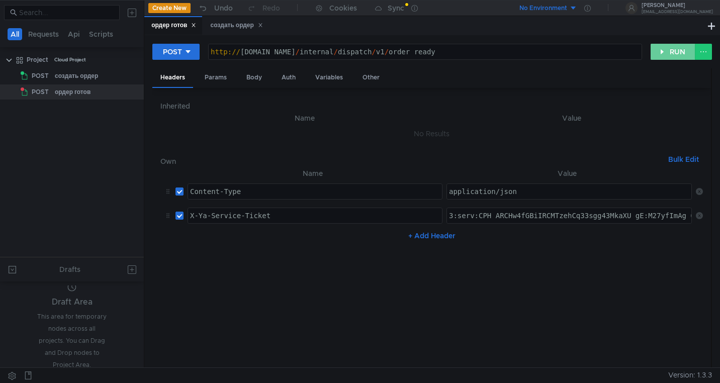
click at [666, 54] on button "RUN" at bounding box center [672, 52] width 45 height 16
click at [657, 52] on button "ABORT" at bounding box center [668, 52] width 54 height 16
click at [657, 52] on button "RUN" at bounding box center [672, 52] width 45 height 16
click at [134, 92] on icon at bounding box center [133, 91] width 5 height 1
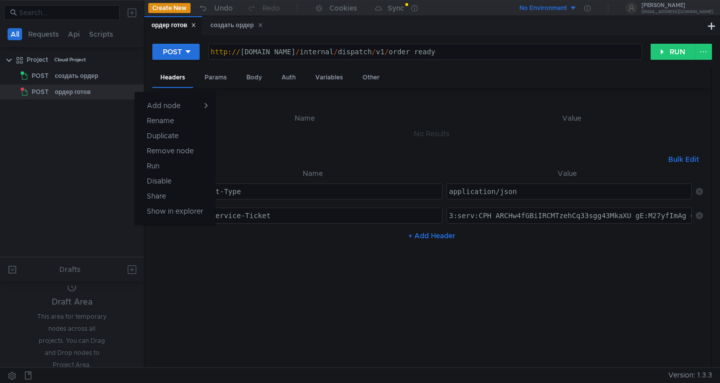
click at [81, 170] on div at bounding box center [360, 191] width 720 height 383
click at [408, 5] on sup at bounding box center [406, 4] width 3 height 3
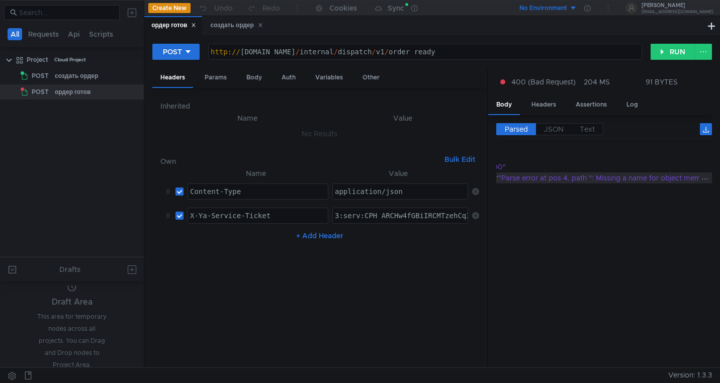
scroll to position [0, 68]
click at [243, 73] on div "Body" at bounding box center [254, 77] width 32 height 19
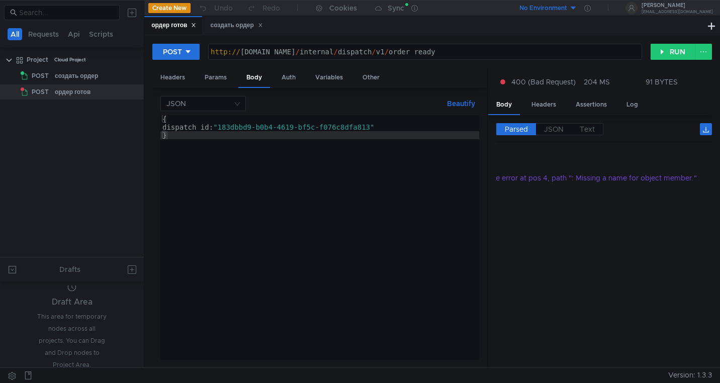
click at [218, 127] on div "{ dispatch_id: "183dbbd9-b0b4-4619-bf5c-f076c8dfa813" }" at bounding box center [319, 245] width 319 height 261
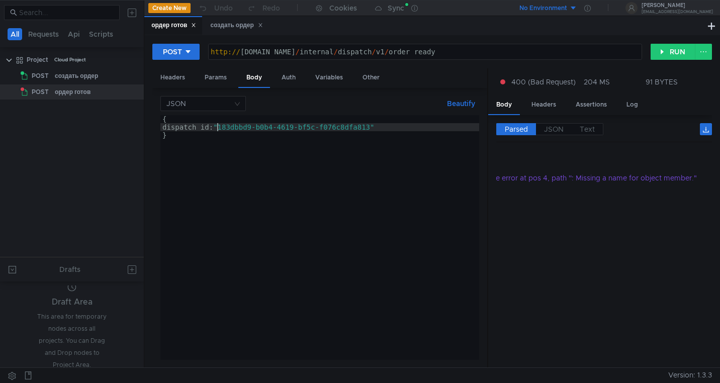
scroll to position [0, 5]
click at [171, 127] on div "{ dispatch_id ": " 183dbbd 9 -b0b 4-4619 -bf5c-f076c8dfa 813 " }" at bounding box center [319, 245] width 319 height 261
type textarea ""dispatch_id": "183dbbd9-b0b4-4619-bf5c-f076c8dfa813""
click at [671, 57] on button "RUN" at bounding box center [672, 52] width 45 height 16
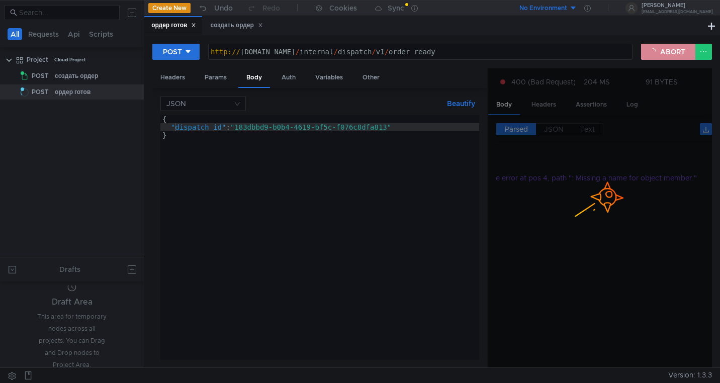
click at [671, 56] on button "ABORT" at bounding box center [668, 52] width 54 height 16
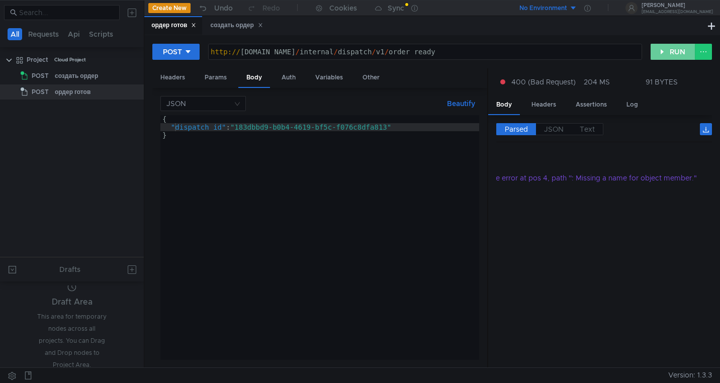
click at [671, 56] on button "RUN" at bounding box center [672, 52] width 45 height 16
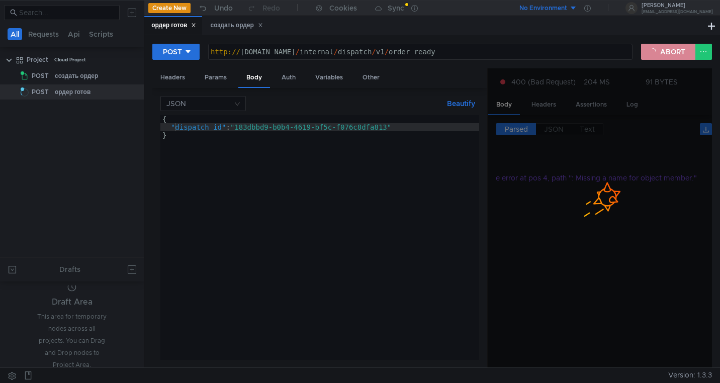
scroll to position [0, 0]
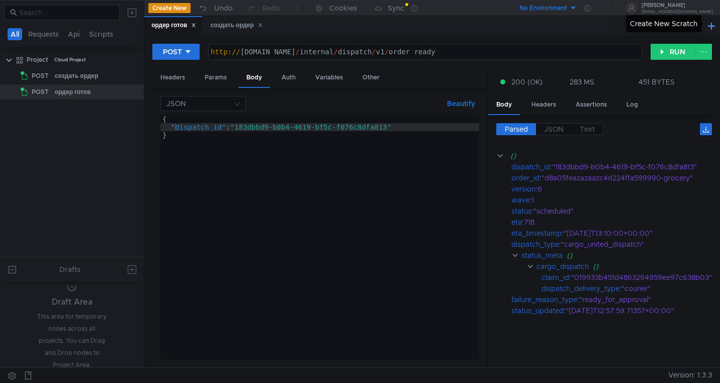
click at [716, 24] on button at bounding box center [711, 26] width 12 height 12
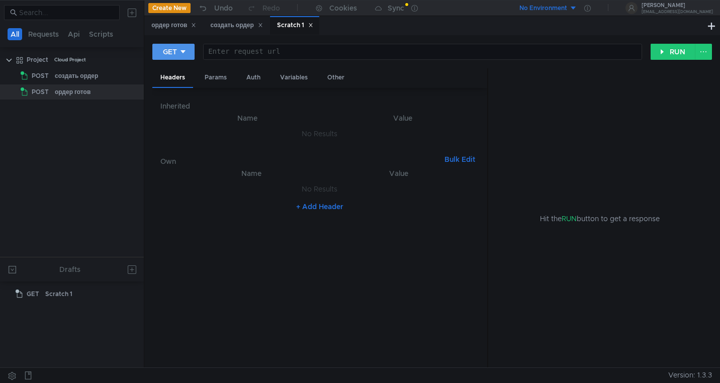
click at [186, 54] on icon at bounding box center [182, 51] width 7 height 7
click at [172, 89] on li "POST" at bounding box center [174, 89] width 44 height 16
click at [230, 49] on div at bounding box center [425, 60] width 433 height 24
paste textarea "[URL][DOMAIN_NAME]"
type textarea "[URL][DOMAIN_NAME]"
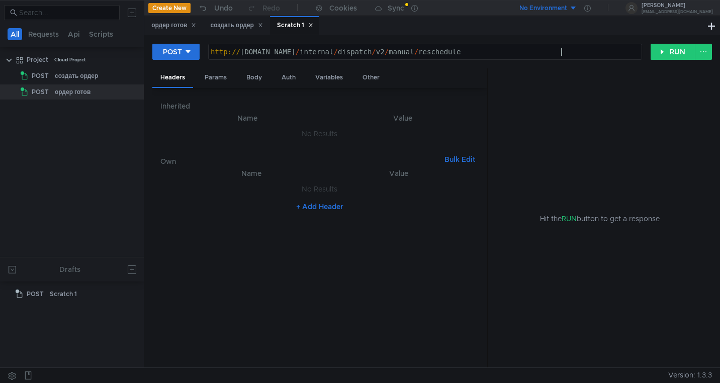
click at [322, 208] on button "+ Add Header" at bounding box center [319, 207] width 55 height 12
click at [287, 30] on div "Scratch 1" at bounding box center [295, 25] width 36 height 11
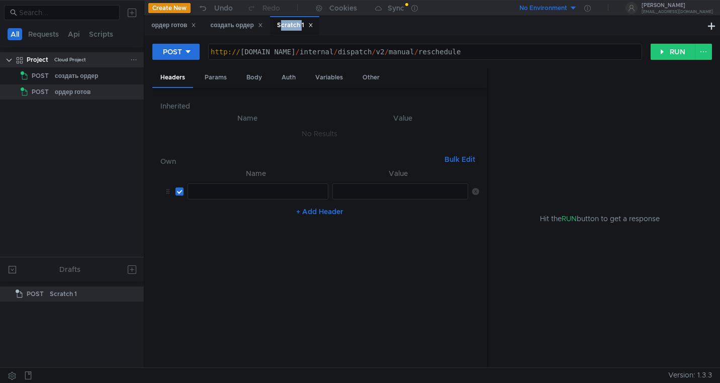
click at [132, 60] on icon at bounding box center [133, 59] width 7 height 7
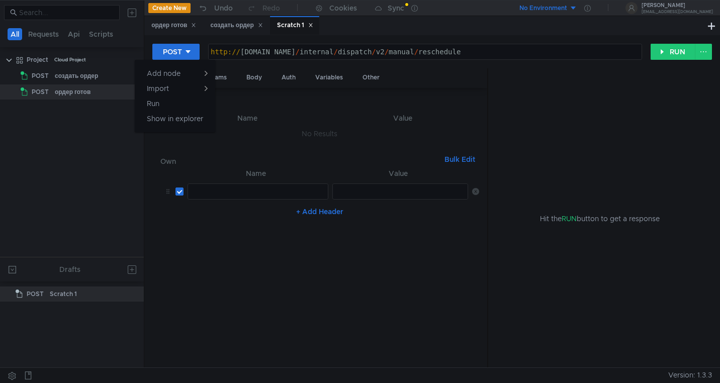
click at [318, 26] on div at bounding box center [360, 191] width 720 height 383
click at [313, 26] on icon at bounding box center [310, 25] width 5 height 5
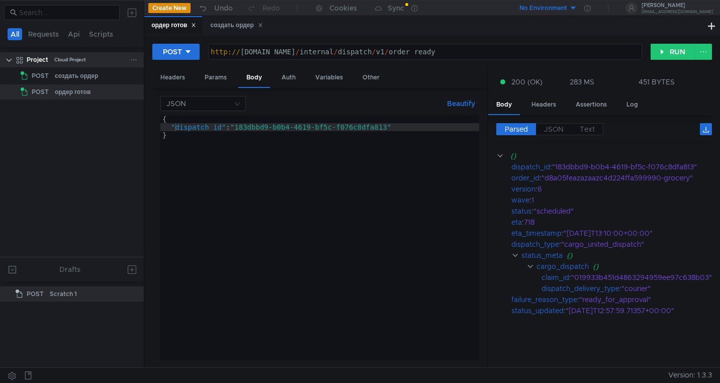
click at [130, 58] on icon at bounding box center [133, 59] width 7 height 7
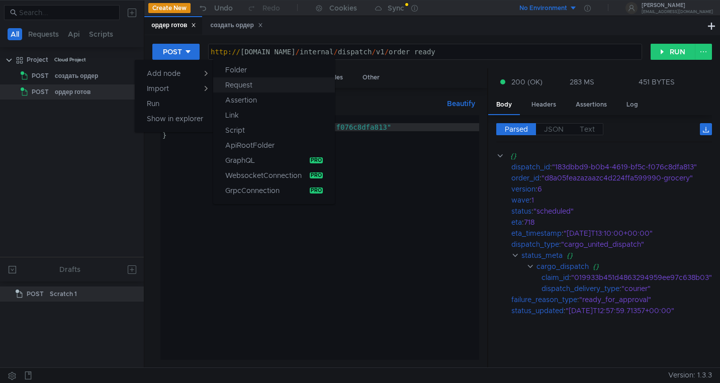
click at [248, 85] on app-tour-anchor "Request" at bounding box center [238, 85] width 27 height 12
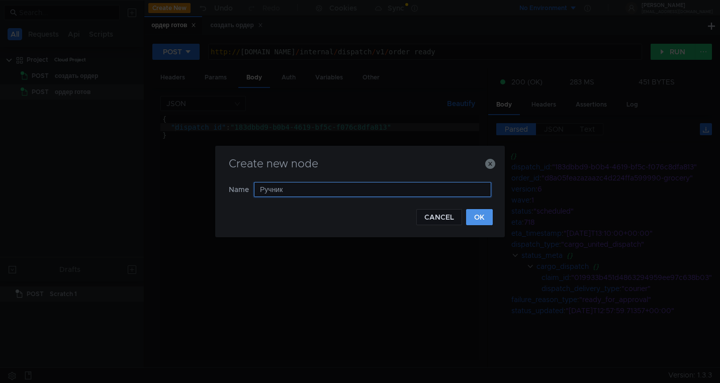
type input "Ручник"
click at [479, 216] on button "OK" at bounding box center [479, 217] width 27 height 16
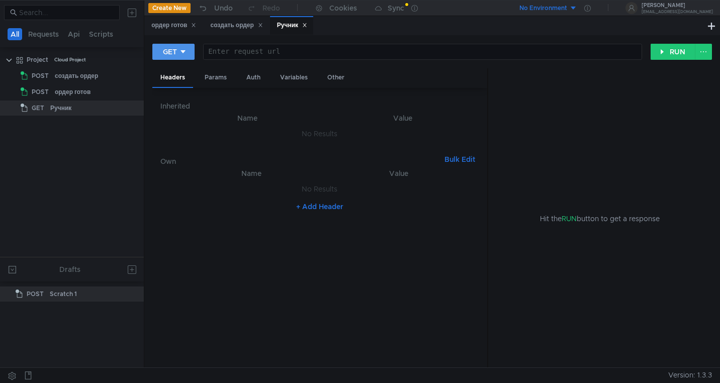
click at [171, 56] on div "GET" at bounding box center [170, 51] width 14 height 11
click at [170, 90] on li "POST" at bounding box center [174, 89] width 44 height 16
click at [240, 51] on div at bounding box center [425, 60] width 433 height 24
paste textarea "http://grocery-dispatch.lavka.tst.yandex.net/internal/dispatch/v2/manual/resche…"
type textarea "http://grocery-dispatch.lavka.tst.yandex.net/internal/dispatch/v2/manual/resche…"
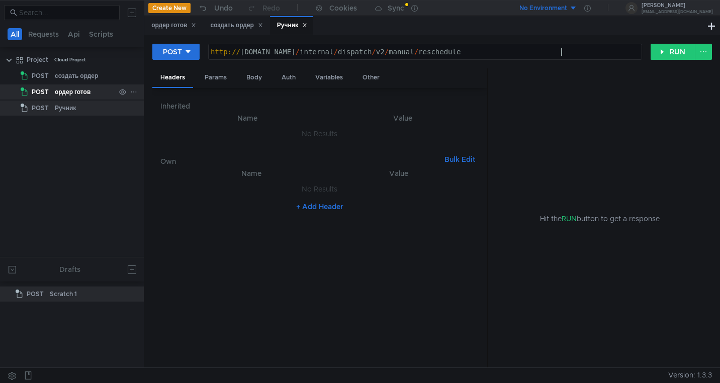
click at [64, 92] on div "ордер готов" at bounding box center [73, 91] width 36 height 15
click at [232, 27] on div "создать ордер" at bounding box center [236, 25] width 52 height 11
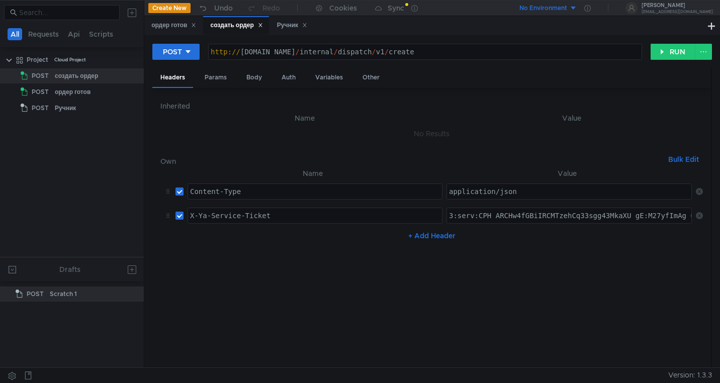
type textarea "Content-Type"
drag, startPoint x: 248, startPoint y: 190, endPoint x: 191, endPoint y: 189, distance: 56.3
click at [191, 189] on div "Content-Type" at bounding box center [315, 199] width 254 height 24
click at [286, 23] on div "Ручник" at bounding box center [292, 25] width 30 height 11
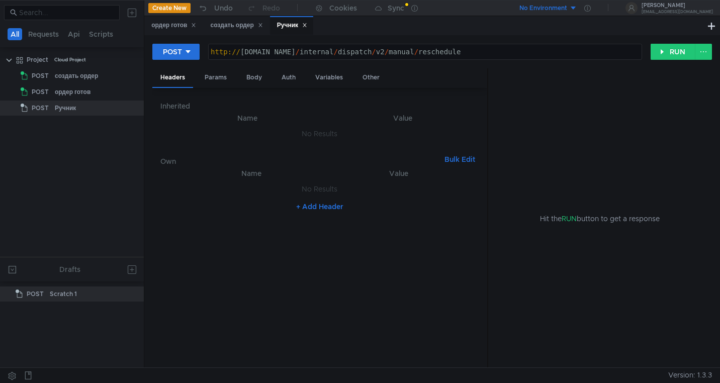
click at [320, 203] on button "+ Add Header" at bounding box center [319, 207] width 55 height 12
click at [216, 194] on div at bounding box center [258, 199] width 140 height 24
paste textarea "Content-Type"
type textarea "Content-Type"
click at [225, 26] on div "создать ордер" at bounding box center [236, 25] width 52 height 11
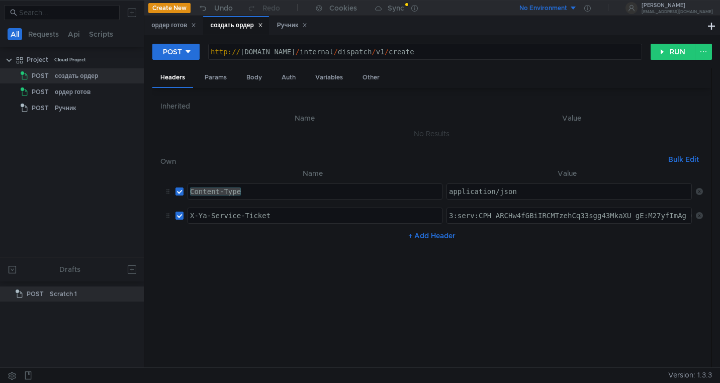
type textarea "application/json"
drag, startPoint x: 517, startPoint y: 191, endPoint x: 447, endPoint y: 193, distance: 69.9
click at [447, 193] on div "application/json" at bounding box center [570, 199] width 247 height 24
click at [287, 23] on div "Ручник" at bounding box center [292, 25] width 30 height 11
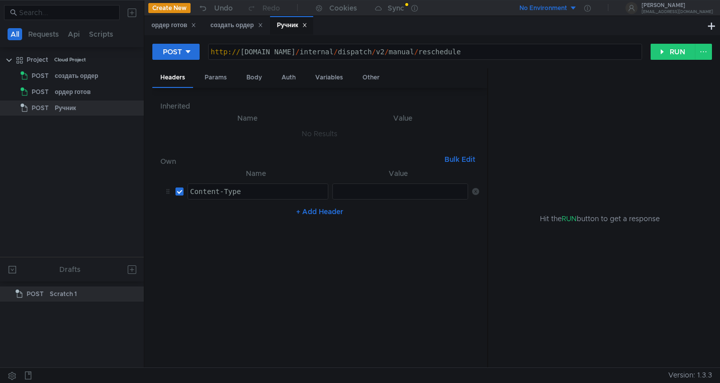
click at [348, 193] on div at bounding box center [401, 199] width 136 height 24
paste textarea "application/json"
type textarea "application/json"
click at [331, 211] on button "+ Add Header" at bounding box center [319, 212] width 55 height 12
click at [230, 25] on div "создать ордер" at bounding box center [236, 25] width 52 height 11
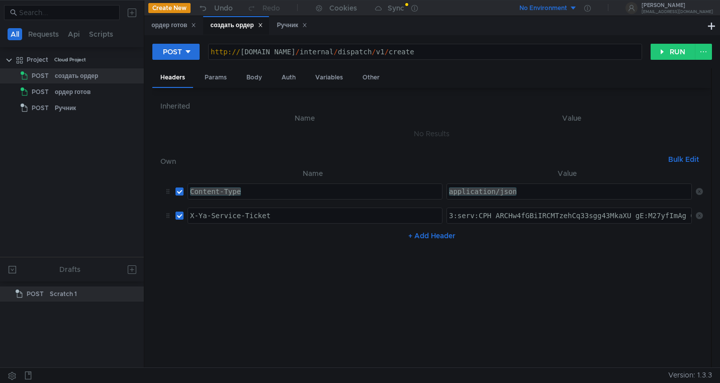
type textarea "X-Ya-Service-Ticket"
drag, startPoint x: 273, startPoint y: 213, endPoint x: 180, endPoint y: 213, distance: 93.0
click at [180, 213] on tr "X-Ya-Service-Ticket X-Ya-Service-Ticket ההההההההההההההההההההההההההההההההההההההה…" at bounding box center [431, 216] width 542 height 24
click at [277, 219] on div "X-Ya-Service-Ticket" at bounding box center [315, 224] width 254 height 24
drag, startPoint x: 277, startPoint y: 219, endPoint x: 192, endPoint y: 219, distance: 85.4
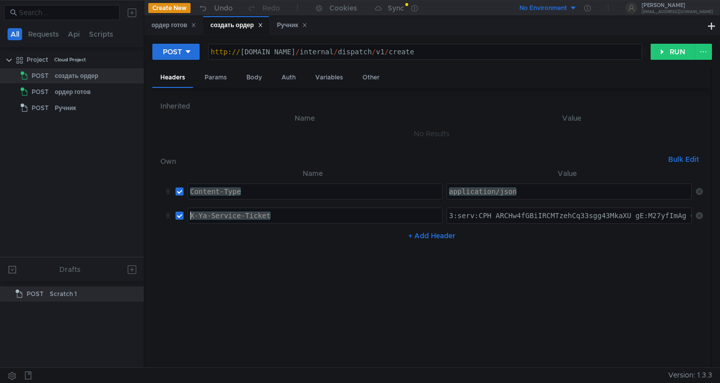
click at [192, 219] on div "X-Ya-Service-Ticket" at bounding box center [315, 224] width 254 height 24
click at [287, 27] on div "Ручник" at bounding box center [292, 25] width 30 height 11
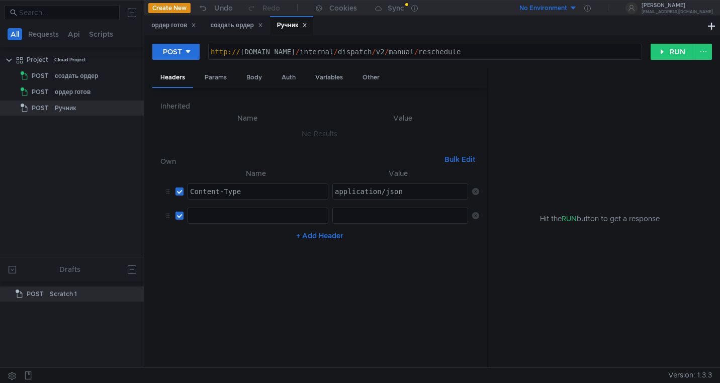
click at [225, 213] on div at bounding box center [258, 224] width 140 height 24
paste textarea "X-Ya-Service-Ticket"
type textarea "X-Ya-Service-Ticket"
click at [237, 26] on div "создать ордер" at bounding box center [236, 25] width 52 height 11
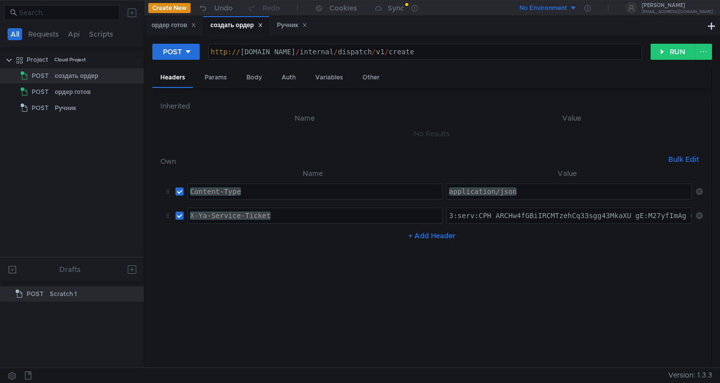
type textarea "3:serv:CPH_ARCHw4fGBiIRCMTzehCq33sgg43MkaXU_gE:M27yfImAg_0Q6GiFJmdQU1Xw1fmXUT8e…"
click at [286, 26] on div "Ручник" at bounding box center [292, 25] width 30 height 11
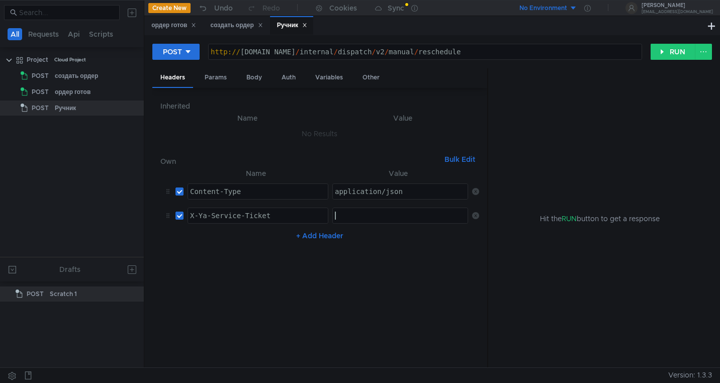
click at [346, 215] on div at bounding box center [401, 224] width 136 height 24
paste textarea "3:serv:CPH_ARCHw4fGBiIRCMTzehCq33sgg43MkaXU_gE:M27yfImAg_0Q6GiFJmdQU1Xw1fmXUT8e…"
type textarea "3:serv:CPH_ARCHw4fGBiIRCMTzehCq33sgg43MkaXU_gE:M27yfImAg_0Q6GiFJmdQU1Xw1fmXUT8e…"
click at [392, 251] on nz-table "Name Value Content-Type Content-Type הההההההההההההההההההההההההההההההההההההההההה…" at bounding box center [319, 263] width 319 height 192
click at [254, 76] on div "Body" at bounding box center [254, 77] width 32 height 19
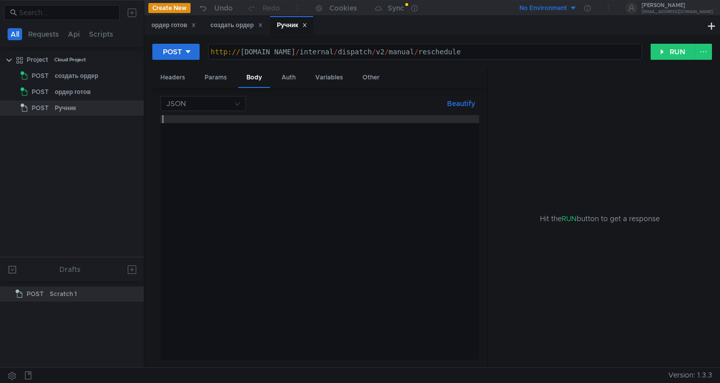
click at [204, 124] on div at bounding box center [319, 245] width 319 height 261
paste textarea "}"
type textarea "}"
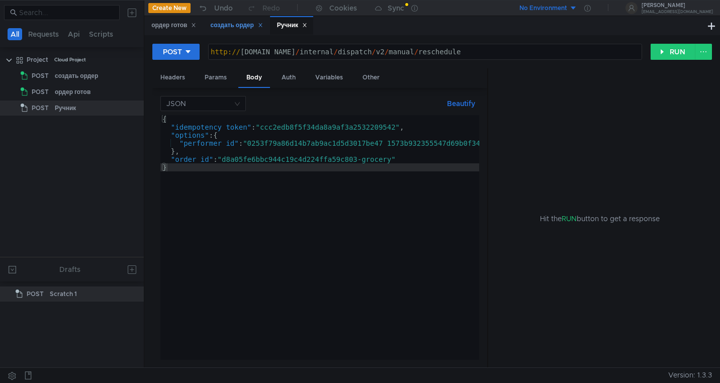
click at [229, 26] on div "создать ордер" at bounding box center [236, 25] width 52 height 11
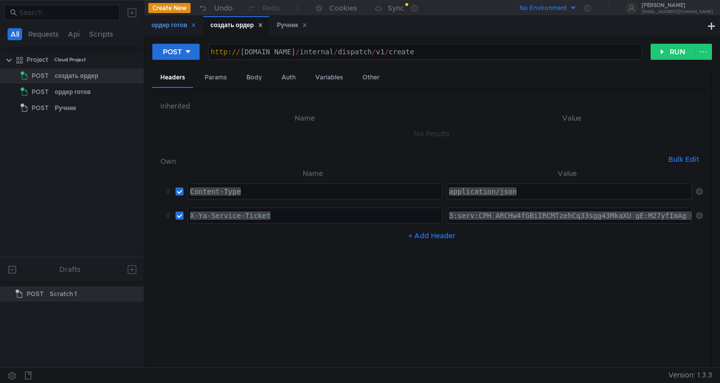
click at [165, 29] on div "ордер готов" at bounding box center [173, 25] width 45 height 11
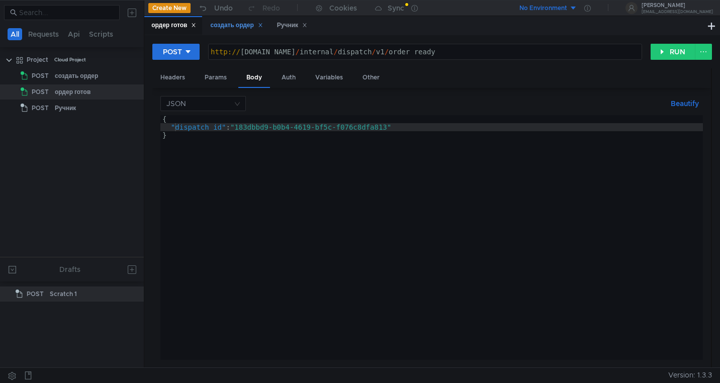
click at [230, 26] on div "создать ордер" at bounding box center [236, 25] width 52 height 11
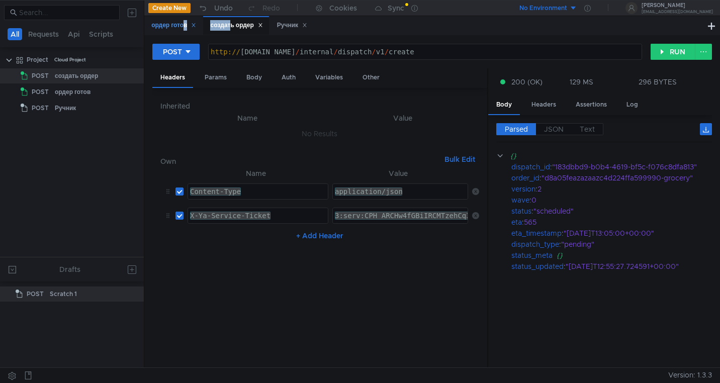
drag, startPoint x: 230, startPoint y: 26, endPoint x: 181, endPoint y: 33, distance: 49.2
click at [181, 33] on div "ордер готов создать ордер Ручник" at bounding box center [229, 25] width 170 height 19
click at [302, 262] on nz-table "Name Value Content-Type Content-Type הההההההההההההההההההההההההההההההההההההההההה…" at bounding box center [319, 263] width 319 height 192
click at [237, 25] on div "создать ордер" at bounding box center [236, 25] width 52 height 11
click at [254, 76] on div "Body" at bounding box center [254, 77] width 32 height 19
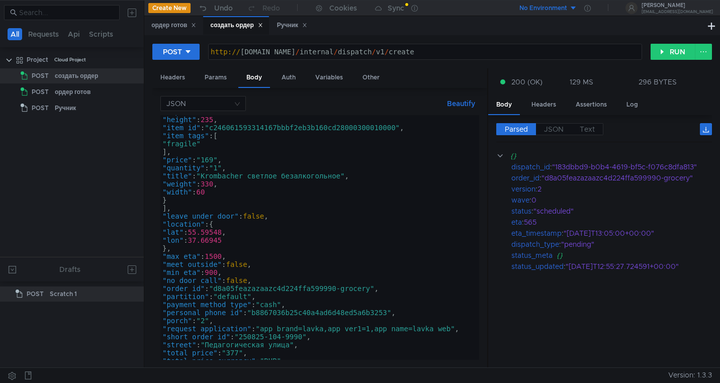
scroll to position [160, 0]
click at [346, 314] on div ""depth" : 60 , "height" : 235 , "item_id" : "c246061593314167bbbf2eb3b160cd2800…" at bounding box center [317, 238] width 315 height 261
paste textarea "ec3bc347ef1f495d9548ab621f95849c"
type textarea ""personal_phone_id": "ec3bc347ef1f495d9548ab621f95849c","
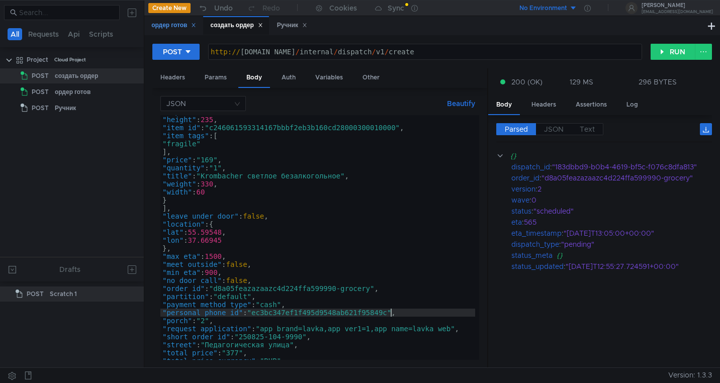
click at [165, 22] on div "ордер готов" at bounding box center [173, 25] width 45 height 11
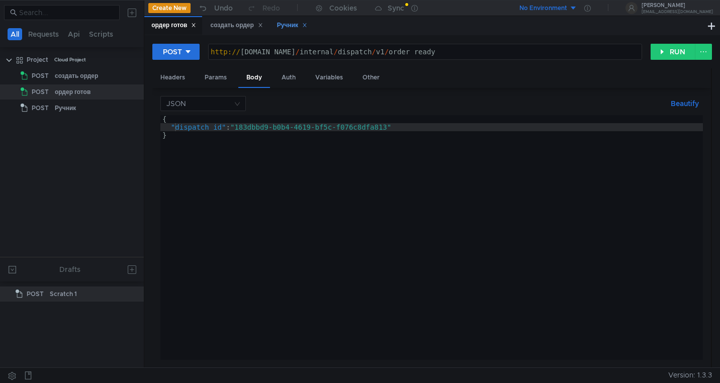
click at [288, 24] on div "Ручник" at bounding box center [292, 25] width 30 height 11
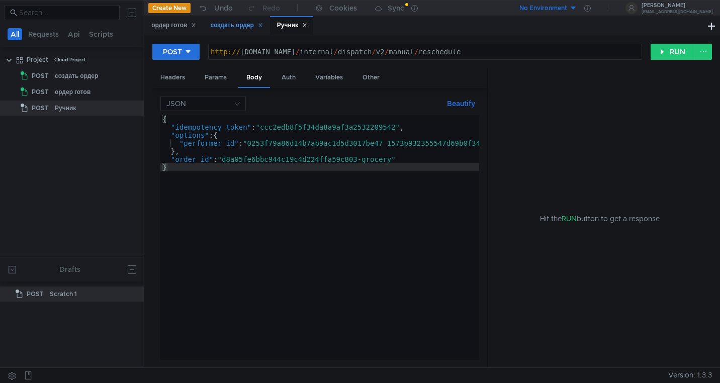
click at [223, 25] on div "создать ордер" at bounding box center [236, 25] width 52 height 11
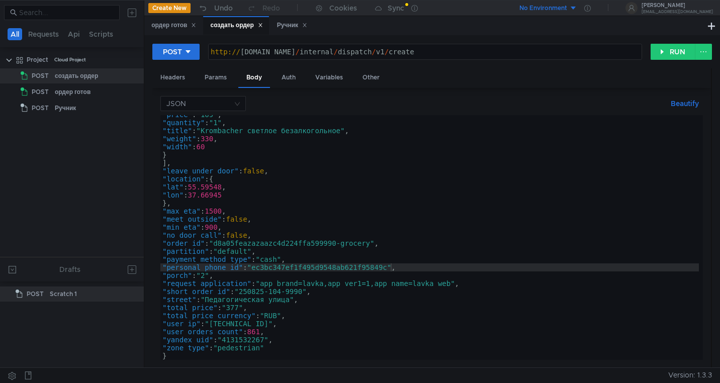
scroll to position [206, 0]
click at [339, 244] on div ""price" : "169" , "quantity" : "1" , "title" : "Krombacher светлое безалкогольн…" at bounding box center [429, 241] width 538 height 261
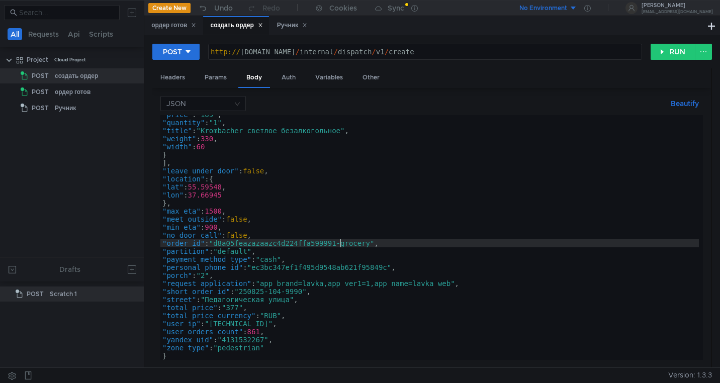
scroll to position [0, 13]
click at [306, 290] on div ""price" : "169" , "quantity" : "1" , "title" : "Krombacher светлое безалкогольн…" at bounding box center [429, 241] width 538 height 261
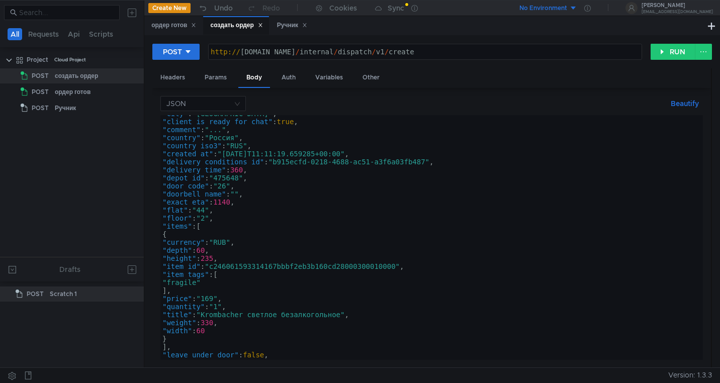
scroll to position [0, 0]
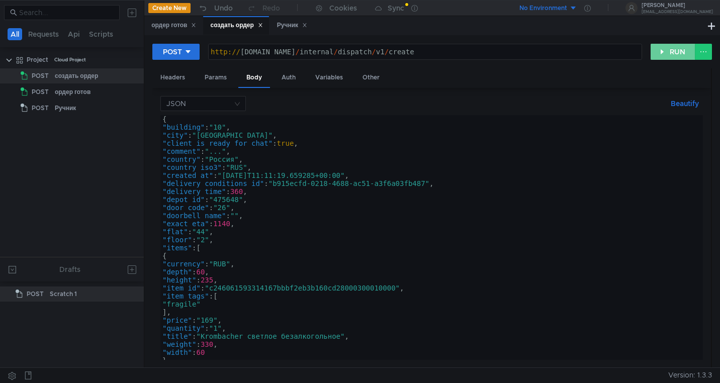
click at [662, 46] on button "RUN" at bounding box center [672, 52] width 45 height 16
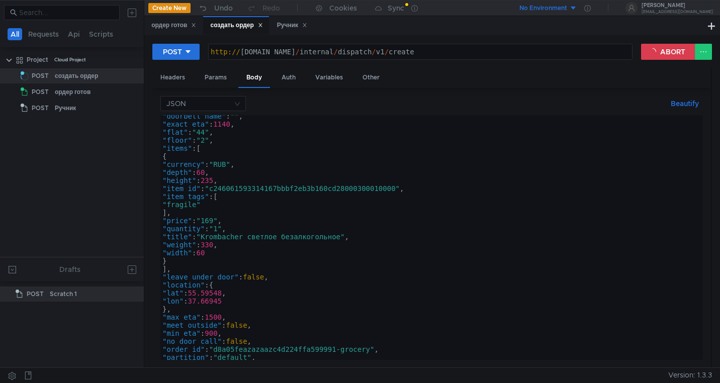
scroll to position [206, 0]
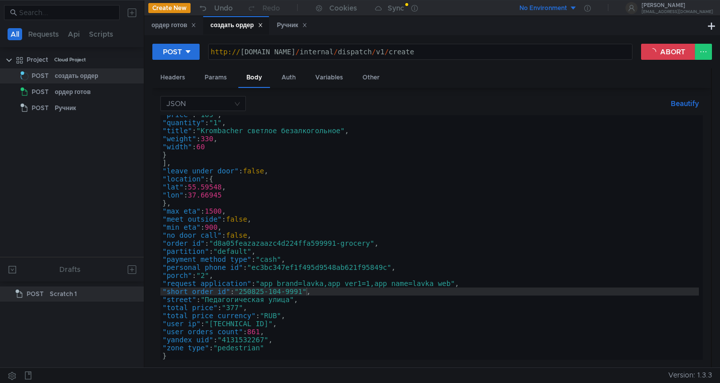
type textarea ""order_id": "d8a05feazazaazc4d224ffa599991-grocery","
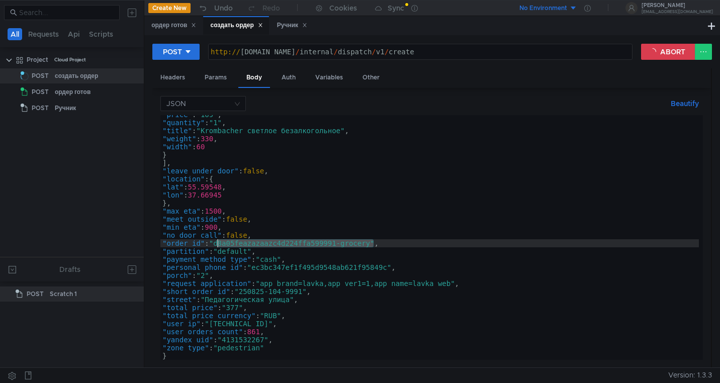
drag, startPoint x: 375, startPoint y: 245, endPoint x: 218, endPoint y: 246, distance: 157.3
click at [218, 246] on div ""price" : "169" , "quantity" : "1" , "title" : "Krombacher светлое безалкогольн…" at bounding box center [429, 241] width 538 height 261
click at [666, 47] on button "ABORT" at bounding box center [668, 52] width 54 height 16
click at [666, 48] on button "RUN" at bounding box center [672, 52] width 45 height 16
click at [174, 27] on div "ордер готов" at bounding box center [173, 25] width 45 height 11
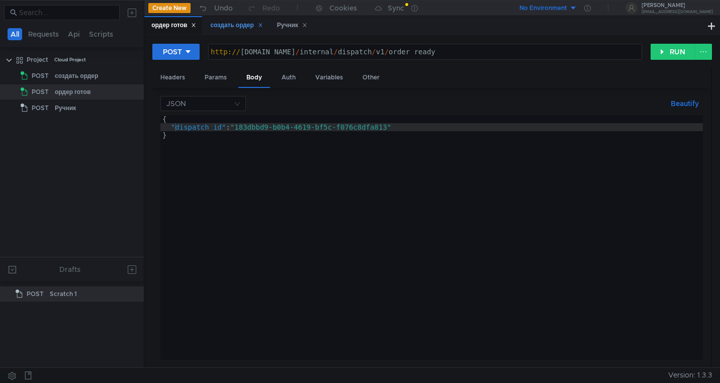
click at [226, 29] on div "создать ордер" at bounding box center [236, 25] width 52 height 11
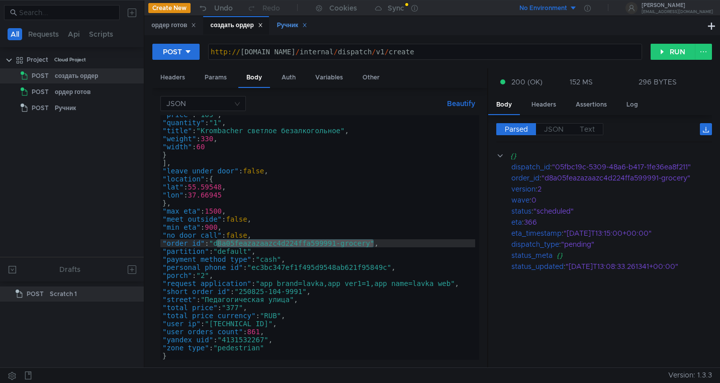
click at [286, 24] on div "Ручник" at bounding box center [292, 25] width 30 height 11
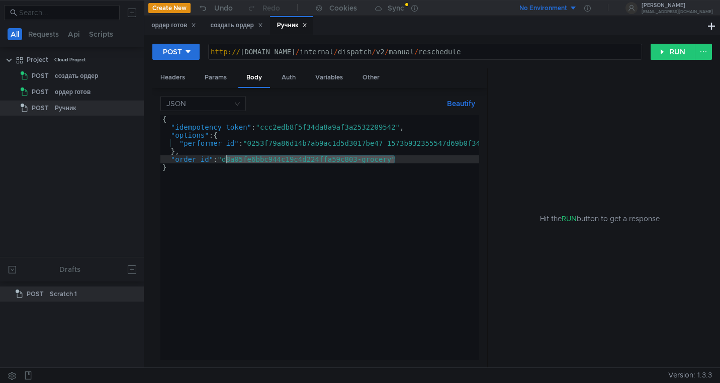
drag, startPoint x: 396, startPoint y: 160, endPoint x: 227, endPoint y: 160, distance: 168.9
click at [227, 160] on div "{ "idempotency_token" : "ccc2edb8f5f34da8a9af3a2532209542" , "options" : { "per…" at bounding box center [345, 243] width 371 height 257
paste textarea "azazaazc4d224ffa599991"
click at [320, 148] on div "{ "idempotency_token" : "ccc2edb8f5f34da8a9af3a2532209542" , "options" : { "per…" at bounding box center [345, 243] width 371 height 257
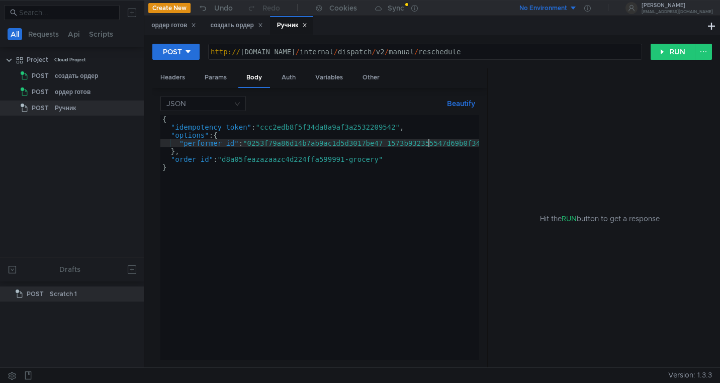
click at [427, 142] on div "{ "idempotency_token" : "ccc2edb8f5f34da8a9af3a2532209542" , "options" : { "per…" at bounding box center [345, 243] width 371 height 257
type textarea ""performer_id": "0253f79a86d14b7ab9ac1d5d3017be47_1573b932355547d69b0f3464662ed…"
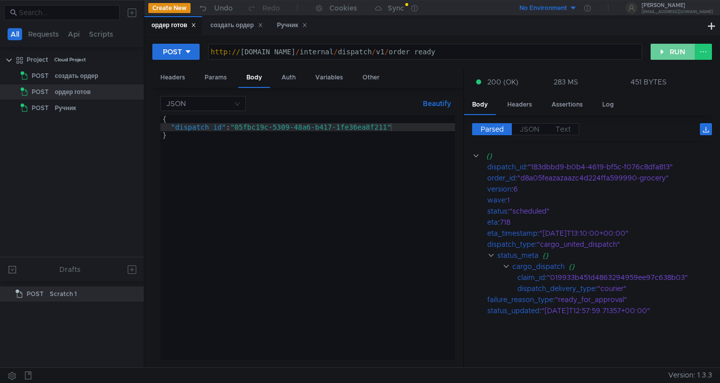
click at [671, 53] on button "RUN" at bounding box center [672, 52] width 45 height 16
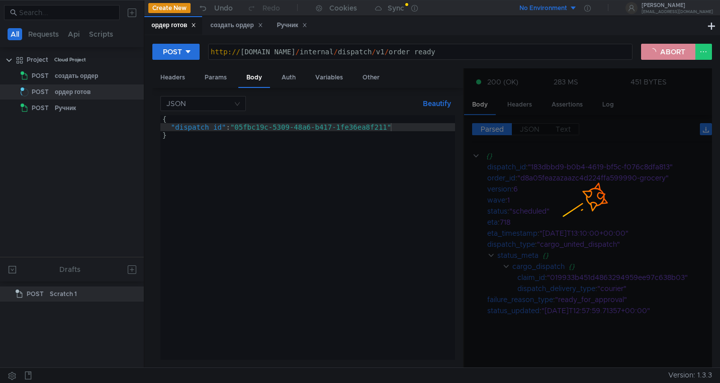
click at [667, 53] on button "ABORT" at bounding box center [668, 52] width 54 height 16
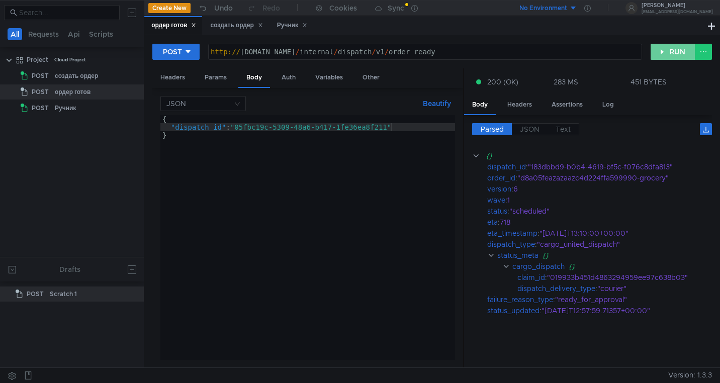
click at [667, 53] on button "RUN" at bounding box center [672, 52] width 45 height 16
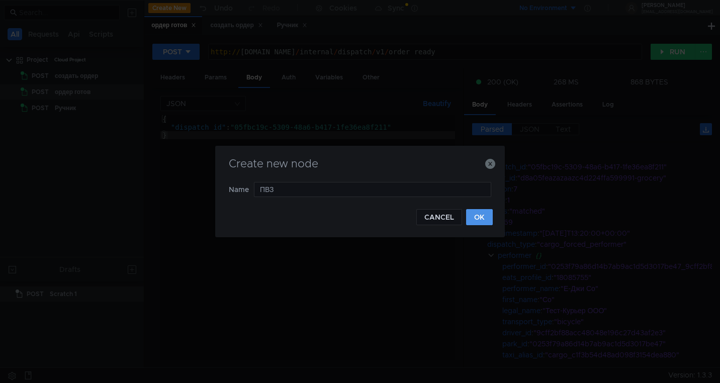
type input "ПВЗ"
click at [484, 218] on button "OK" at bounding box center [479, 217] width 27 height 16
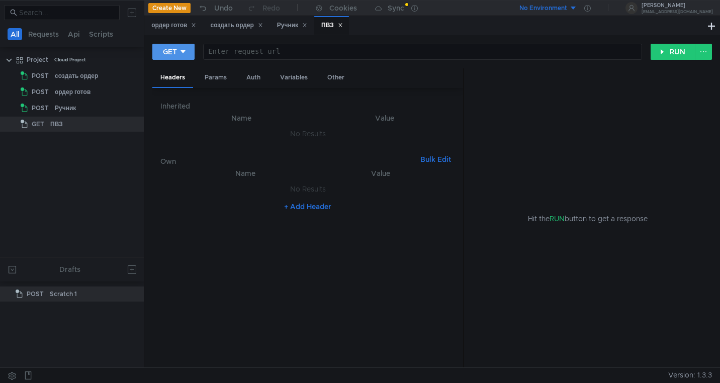
click at [183, 51] on icon at bounding box center [182, 51] width 5 height 3
click at [174, 89] on li "POST" at bounding box center [174, 89] width 44 height 16
click at [251, 75] on div "Body" at bounding box center [254, 77] width 32 height 19
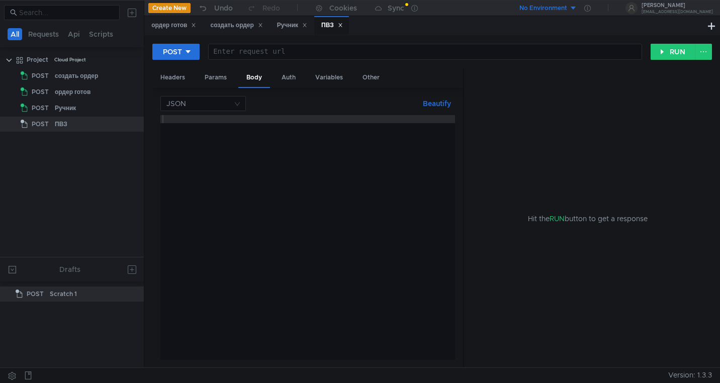
click at [201, 133] on div at bounding box center [307, 245] width 295 height 261
paste textarea "}"
type textarea "}"
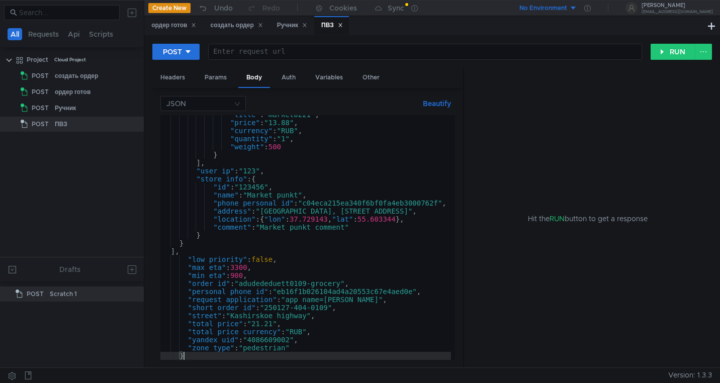
scroll to position [278, 0]
click at [249, 52] on div at bounding box center [425, 60] width 433 height 24
paste textarea "[URL][DOMAIN_NAME]"
type textarea "[URL][DOMAIN_NAME]"
click at [167, 79] on div "Headers" at bounding box center [172, 77] width 41 height 19
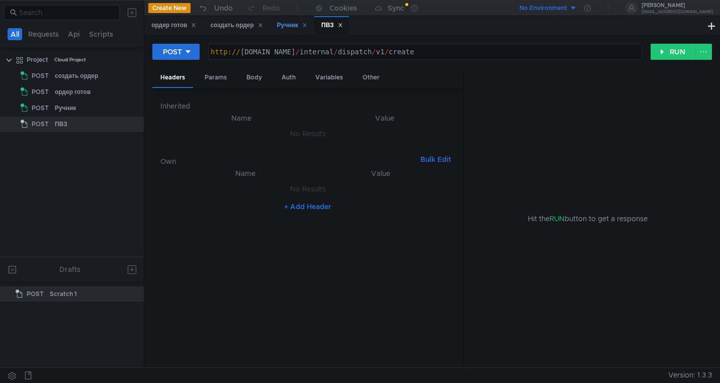
click at [282, 24] on div "Ручник" at bounding box center [292, 25] width 30 height 11
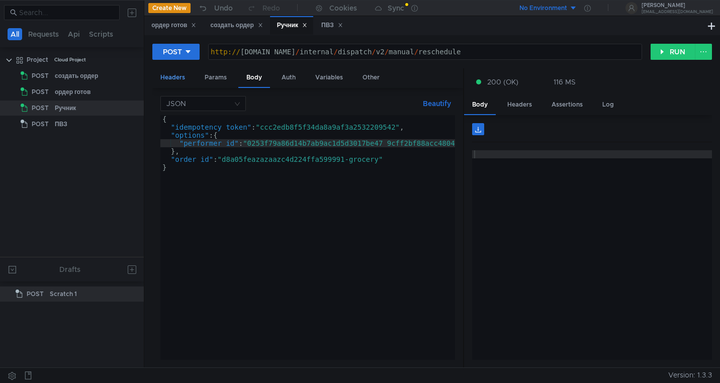
click at [174, 78] on div "Headers" at bounding box center [172, 77] width 41 height 19
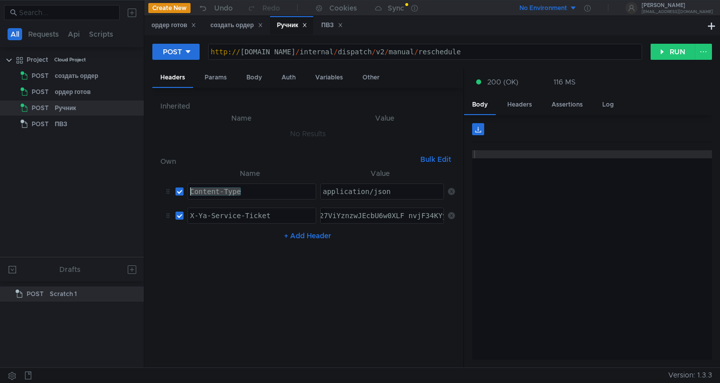
drag, startPoint x: 249, startPoint y: 193, endPoint x: 183, endPoint y: 191, distance: 65.9
click at [183, 191] on tr "Content-Type Content-Type ההההההההההההההההההההההההההההההההההההההההההההההההההההה…" at bounding box center [307, 191] width 295 height 24
click at [329, 23] on div "ПВЗ" at bounding box center [332, 25] width 22 height 11
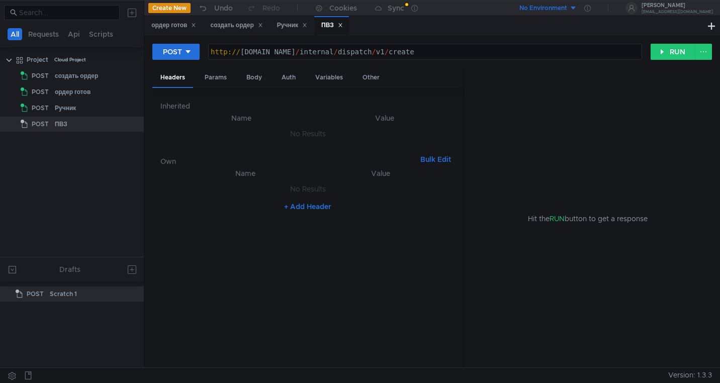
click at [297, 205] on button "+ Add Header" at bounding box center [307, 207] width 55 height 12
click at [226, 192] on div at bounding box center [252, 199] width 128 height 24
paste textarea "Content-Type"
type textarea "Content-Type"
click at [288, 23] on div "Ручник" at bounding box center [292, 25] width 30 height 11
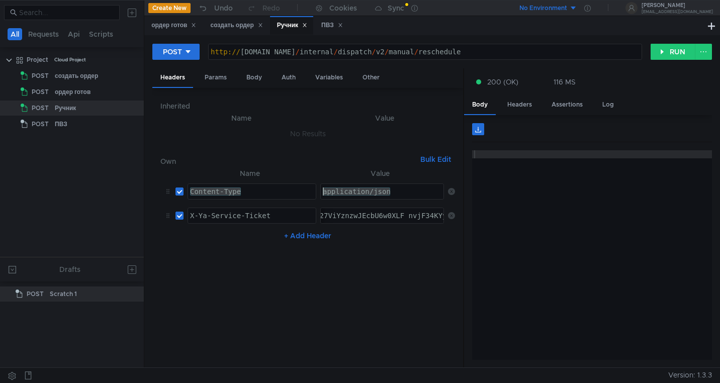
drag, startPoint x: 394, startPoint y: 193, endPoint x: 320, endPoint y: 189, distance: 74.0
click at [321, 189] on div "application/json" at bounding box center [383, 199] width 124 height 24
click at [328, 29] on div "ПВЗ" at bounding box center [332, 25] width 22 height 11
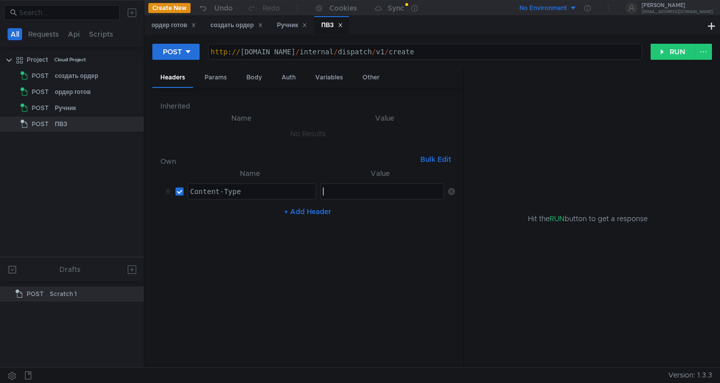
click at [341, 188] on div at bounding box center [383, 199] width 124 height 24
paste textarea "application/json"
type textarea "application/json"
click at [308, 214] on button "+ Add Header" at bounding box center [307, 212] width 55 height 12
click at [285, 20] on div "Ручник" at bounding box center [292, 25] width 30 height 11
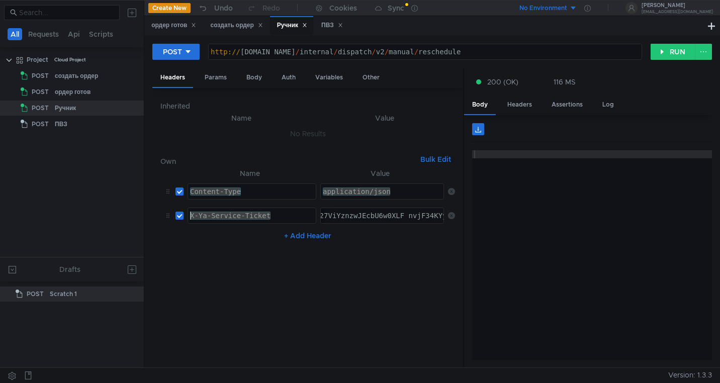
drag, startPoint x: 279, startPoint y: 215, endPoint x: 190, endPoint y: 213, distance: 88.5
click at [190, 213] on div "X-Ya-Service-Ticket" at bounding box center [252, 224] width 128 height 24
click at [330, 26] on div "ПВЗ" at bounding box center [332, 25] width 22 height 11
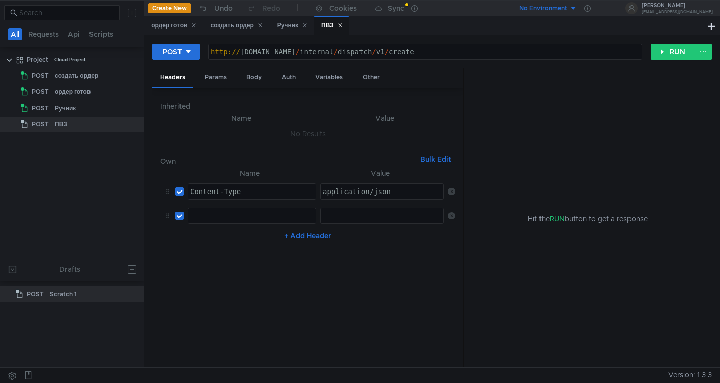
click at [263, 219] on div at bounding box center [252, 224] width 128 height 24
paste textarea "X-Ya-Service-Ticket"
type textarea "X-Ya-Service-Ticket"
click at [288, 25] on div "Ручник" at bounding box center [292, 25] width 30 height 11
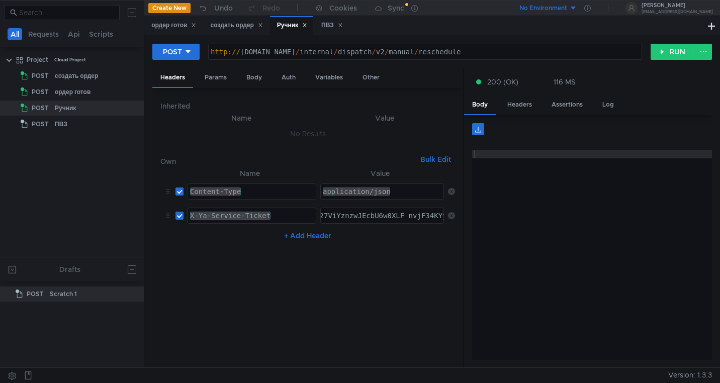
click at [329, 22] on div "ПВЗ" at bounding box center [332, 25] width 22 height 11
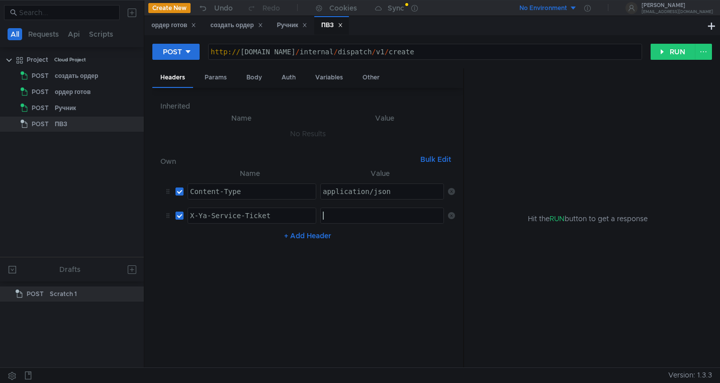
click at [330, 215] on div at bounding box center [383, 224] width 124 height 24
paste textarea "3:serv:CPH_ARCHw4fGBiIRCMTzehCq33sgg43MkaXU_gE:M27yfImAg_0Q6GiFJmdQU1Xw1fmXUT8e…"
type textarea "3:serv:CPH_ARCHw4fGBiIRCMTzehCq33sgg43MkaXU_gE:M27yfImAg_0Q6GiFJmdQU1Xw1fmXUT8e…"
click at [253, 77] on div "Body" at bounding box center [254, 77] width 32 height 19
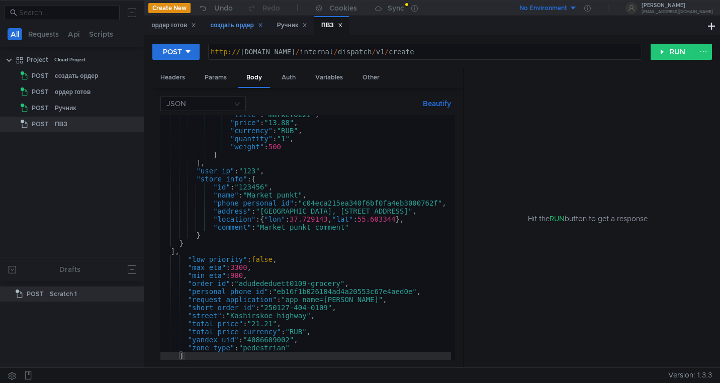
click at [226, 26] on div "создать ордер" at bounding box center [236, 25] width 52 height 11
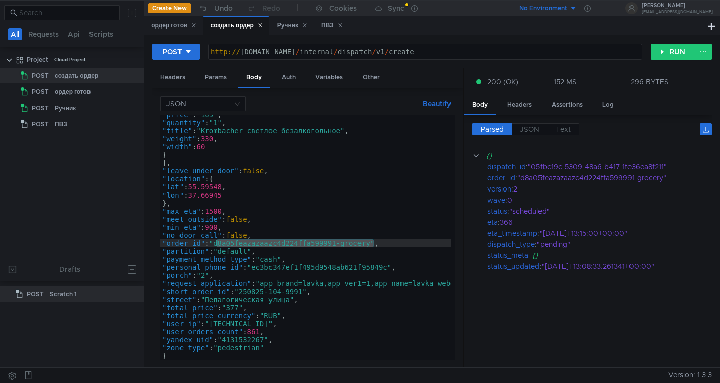
click at [373, 243] on div ""price" : "169" , "quantity" : "1" , "title" : "Krombacher светлое безалкогольн…" at bounding box center [312, 239] width 304 height 257
drag, startPoint x: 375, startPoint y: 245, endPoint x: 217, endPoint y: 246, distance: 157.8
click at [217, 246] on div ""price" : "169" , "quantity" : "1" , "title" : "Krombacher светлое безалкогольн…" at bounding box center [312, 239] width 304 height 257
click at [327, 24] on div "ПВЗ" at bounding box center [332, 25] width 22 height 11
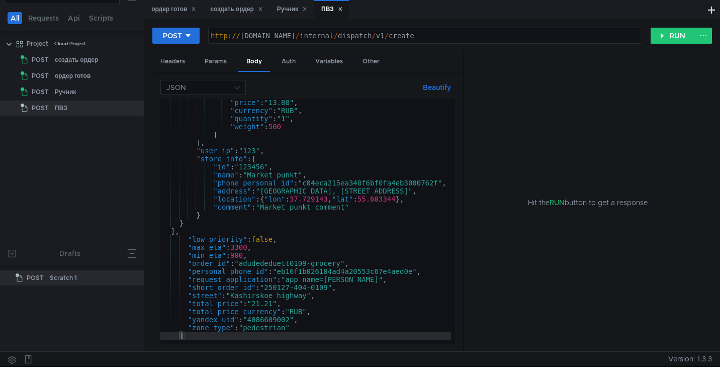
scroll to position [16, 0]
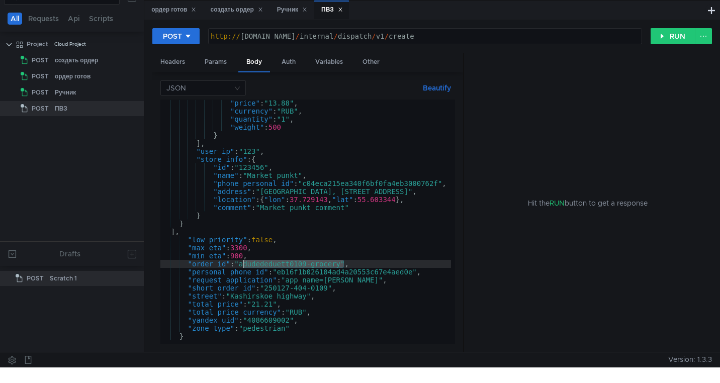
drag, startPoint x: 345, startPoint y: 263, endPoint x: 243, endPoint y: 265, distance: 101.5
click at [243, 265] on div ""price" : "13.88" , "currency" : "RUB" , "quantity" : "1" , "weight" : 500 } ] …" at bounding box center [305, 227] width 291 height 257
paste textarea "d8a05feazazaazc4d224ffa599991"
click at [366, 265] on div ""price" : "13.88" , "currency" : "RUB" , "quantity" : "1" , "weight" : 500 } ] …" at bounding box center [305, 227] width 291 height 257
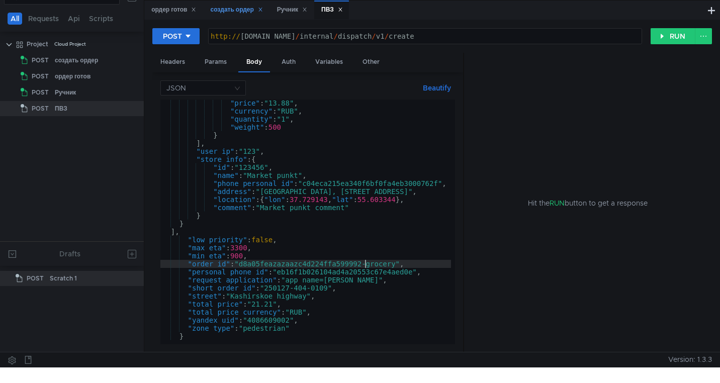
type textarea ""order_id": "d8a05feazazaazc4d224ffa599992-grocery","
click at [233, 10] on div "создать ордер" at bounding box center [236, 10] width 52 height 11
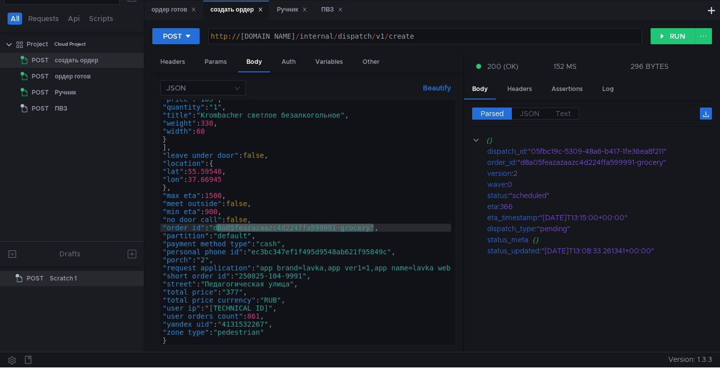
type textarea ""short_order_id": "250825-104-9991","
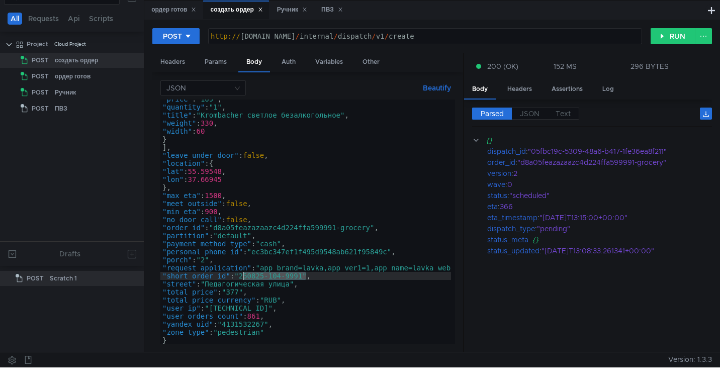
drag, startPoint x: 308, startPoint y: 278, endPoint x: 244, endPoint y: 276, distance: 63.4
click at [244, 275] on div ""price" : "169" , "quantity" : "1" , "title" : "Krombacher светлое безалкогольн…" at bounding box center [312, 223] width 304 height 257
click at [326, 8] on div "ПВЗ" at bounding box center [332, 10] width 22 height 11
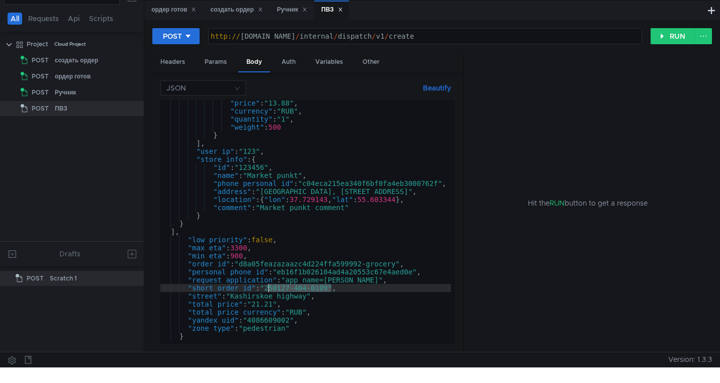
drag, startPoint x: 332, startPoint y: 289, endPoint x: 267, endPoint y: 289, distance: 65.3
click at [267, 289] on div ""price" : "13.88" , "currency" : "RUB" , "quantity" : "1" , "weight" : 500 } ] …" at bounding box center [305, 227] width 291 height 257
paste textarea "825-104-9991"
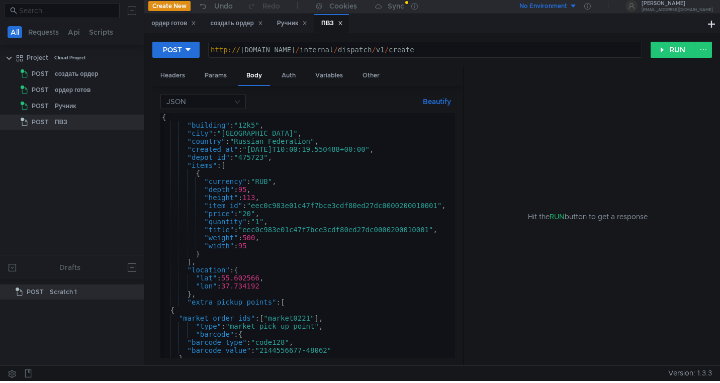
scroll to position [0, 0]
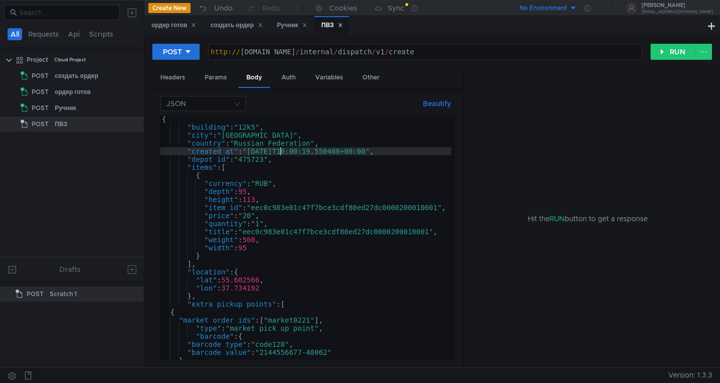
click at [280, 152] on div "{ "building" : "12k5" , "city" : "Moscow" , "country" : "Russian Federation" , …" at bounding box center [305, 243] width 291 height 257
type textarea ""created_at": "2025-09-10T10:00:19.550488+00:00","
click at [234, 23] on div "создать ордер" at bounding box center [236, 25] width 52 height 11
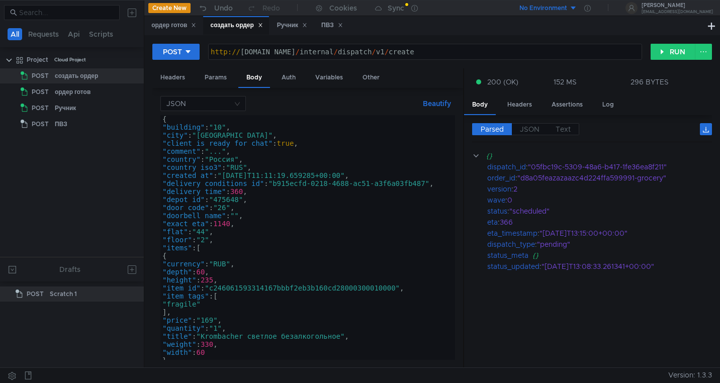
scroll to position [0, 0]
click at [331, 27] on div "ПВЗ" at bounding box center [332, 25] width 22 height 11
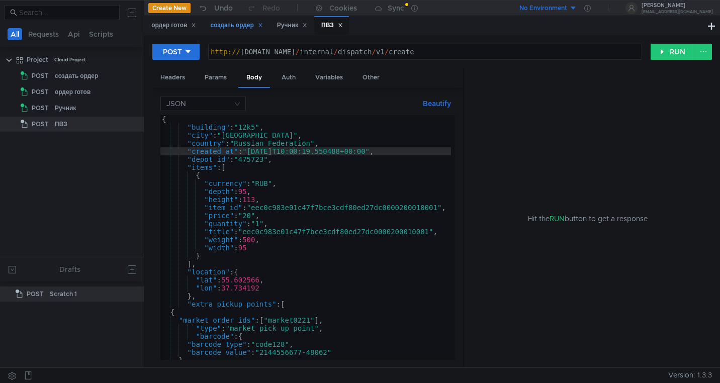
click at [232, 24] on div "создать ордер" at bounding box center [236, 25] width 52 height 11
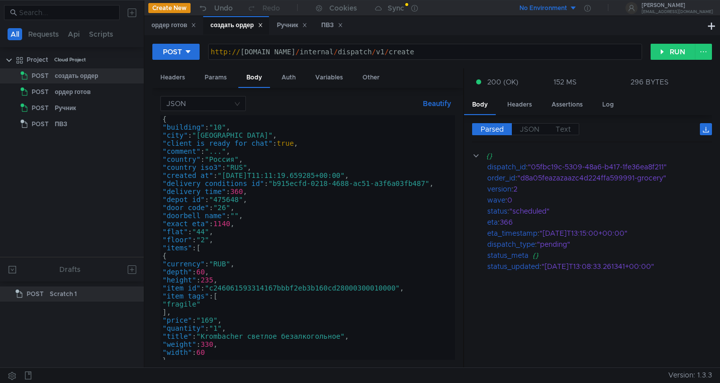
type textarea ""depot_id": "475648","
click at [237, 201] on div "{ "building" : "10" , "city" : "Москва" , "client_is_ready_for_chat" : true , "…" at bounding box center [312, 243] width 304 height 257
click at [329, 23] on div "ПВЗ" at bounding box center [332, 25] width 22 height 11
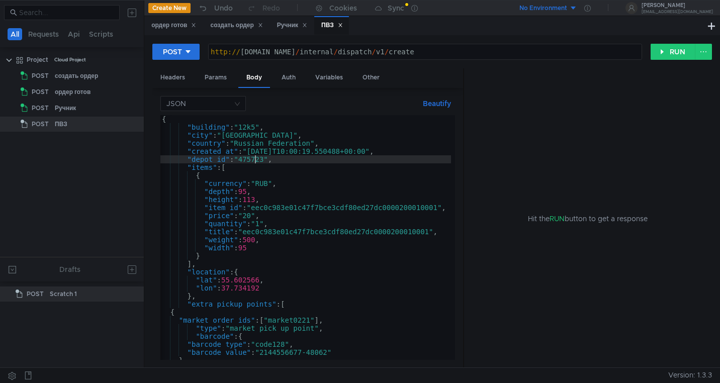
click at [255, 162] on div "{ "building" : "12k5" , "city" : "Moscow" , "country" : "Russian Federation" , …" at bounding box center [305, 243] width 291 height 257
paste textarea "648"
type textarea ""depot_id": "475648","
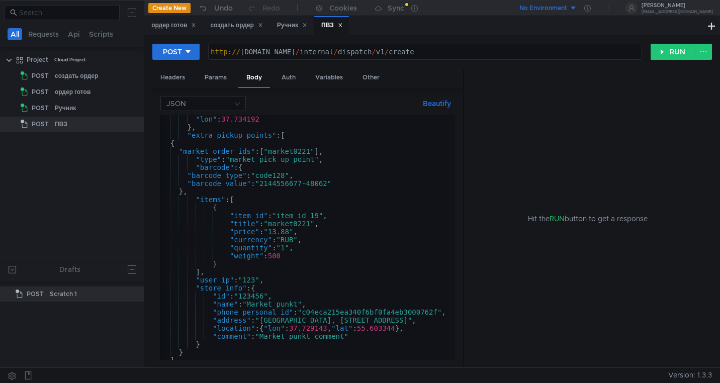
scroll to position [282, 0]
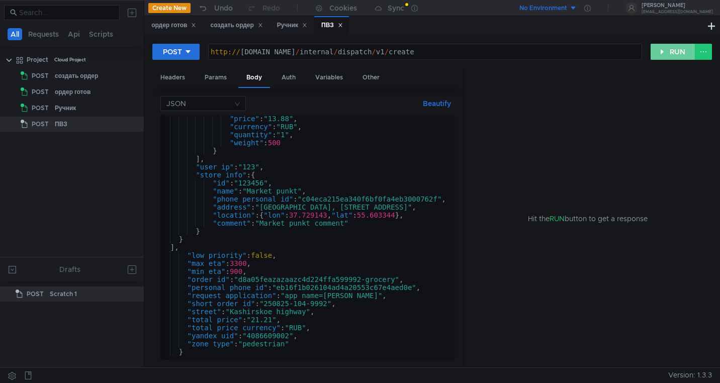
click at [667, 51] on button "RUN" at bounding box center [672, 52] width 45 height 16
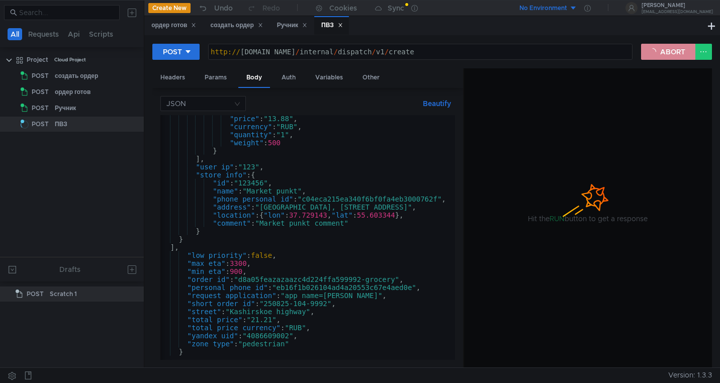
click at [667, 56] on button "ABORT" at bounding box center [668, 52] width 54 height 16
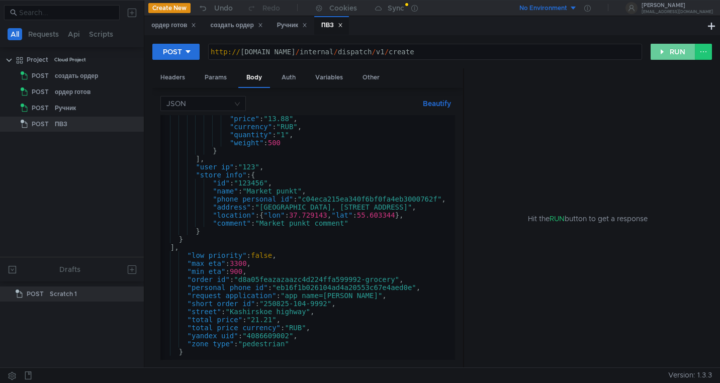
click at [667, 56] on button "RUN" at bounding box center [672, 52] width 45 height 16
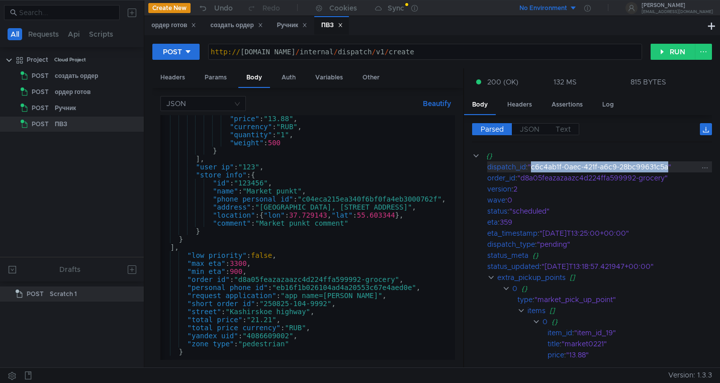
drag, startPoint x: 669, startPoint y: 169, endPoint x: 534, endPoint y: 168, distance: 135.7
click at [534, 168] on div ""c6c4ab1f-0aec-421f-a6c9-28bc99631c5a"" at bounding box center [614, 166] width 172 height 11
copy div "c6c4ab1f-0aec-421f-a6c9-28bc99631c5a"
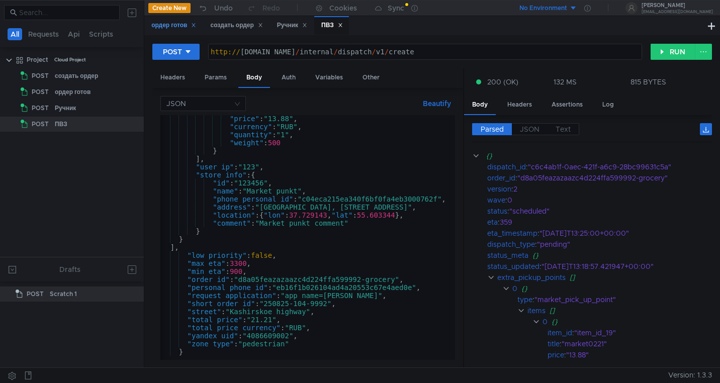
click at [166, 24] on div "ордер готов" at bounding box center [173, 25] width 45 height 11
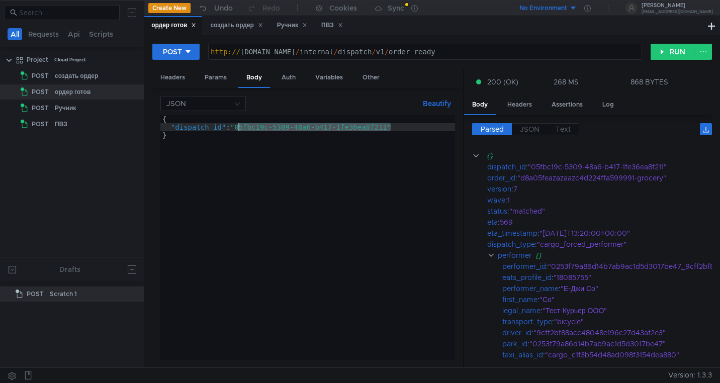
drag, startPoint x: 391, startPoint y: 127, endPoint x: 238, endPoint y: 127, distance: 152.3
click at [238, 127] on div "{ "dispatch_id" : "05fbc19c-5309-48a6-b417-1fe36ea8f211" }" at bounding box center [307, 245] width 295 height 261
paste textarea "c6c4ab1f-0aec-421f-a6c9-28bc99631c5a"
type textarea ""dispatch_id": "c6c4ab1f-0aec-421f-a6c9-28bc99631c5a""
click at [285, 24] on div "Ручник" at bounding box center [292, 25] width 30 height 11
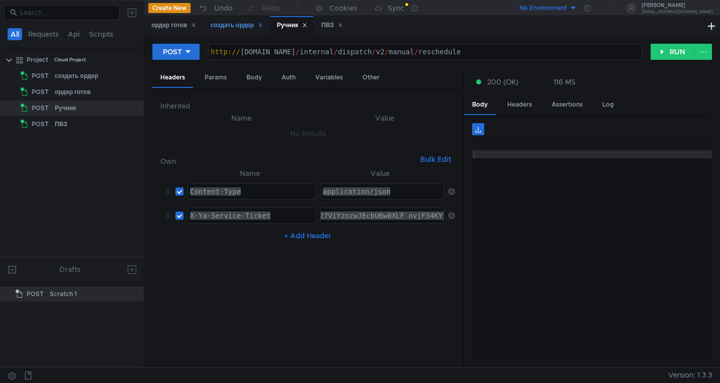
click at [228, 24] on div "создать ордер" at bounding box center [236, 25] width 52 height 11
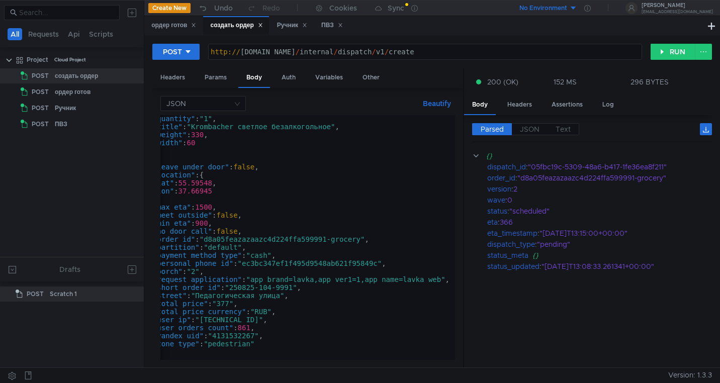
scroll to position [0, 10]
type textarea ""order_id": "d8a05feazazaazc4d224ffa599991-grocery","
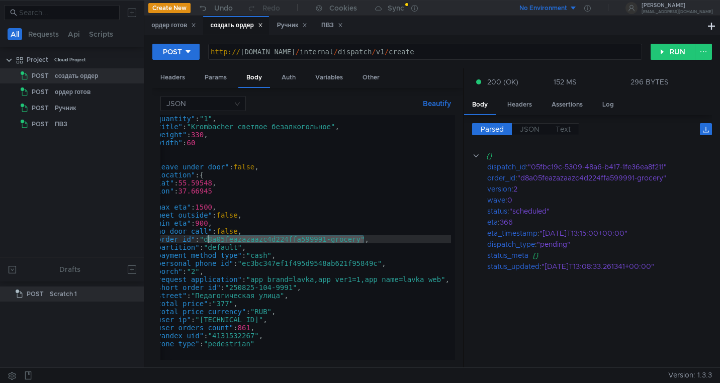
drag, startPoint x: 366, startPoint y: 242, endPoint x: 208, endPoint y: 239, distance: 157.8
click at [208, 239] on div ""quantity" : "1" , "title" : "Krombacher светлое безалкогольное" , "weight" : 3…" at bounding box center [303, 243] width 304 height 257
click at [288, 23] on div "Ручник" at bounding box center [292, 25] width 30 height 11
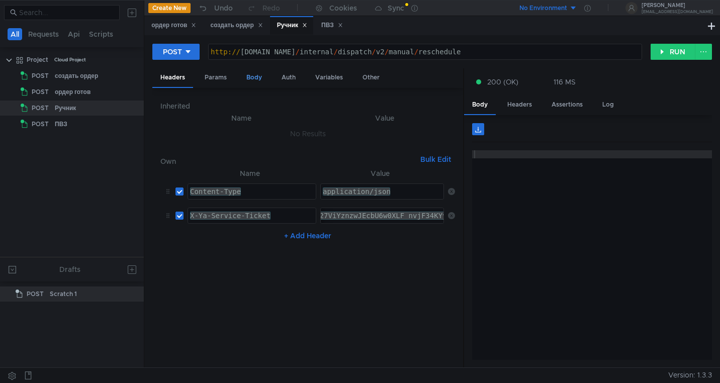
click at [256, 75] on div "Body" at bounding box center [254, 77] width 32 height 19
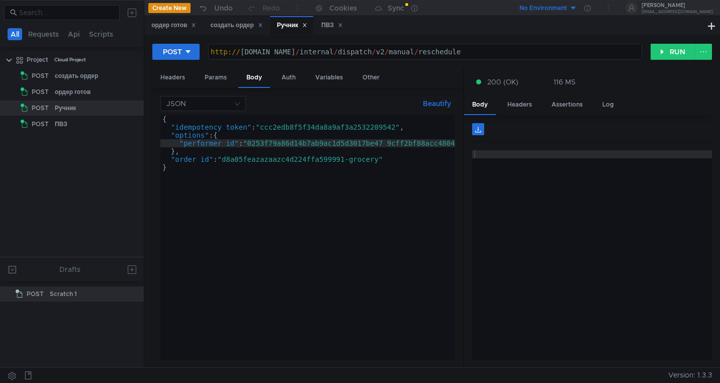
click at [348, 157] on div "{ "idempotency_token" : "ccc2edb8f5f34da8a9af3a2532209542" , "options" : { "per…" at bounding box center [345, 243] width 371 height 257
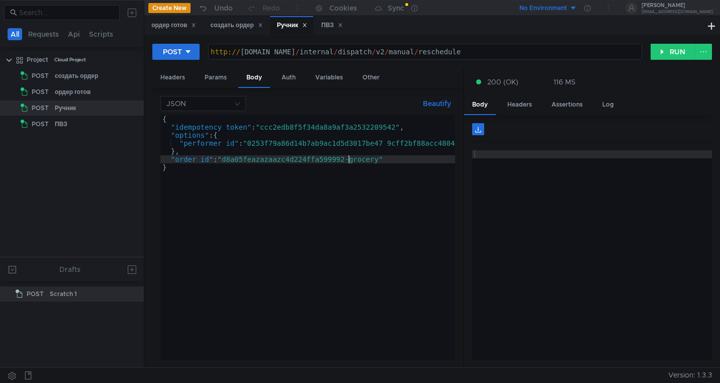
scroll to position [0, 14]
type textarea ""order_id": "d8a05feazazaazc4d224ffa599992-grocery""
click at [669, 52] on button "RUN" at bounding box center [672, 52] width 45 height 16
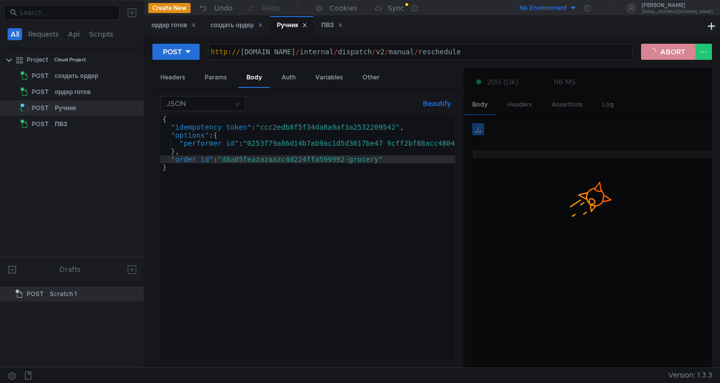
click at [669, 52] on button "ABORT" at bounding box center [668, 52] width 54 height 16
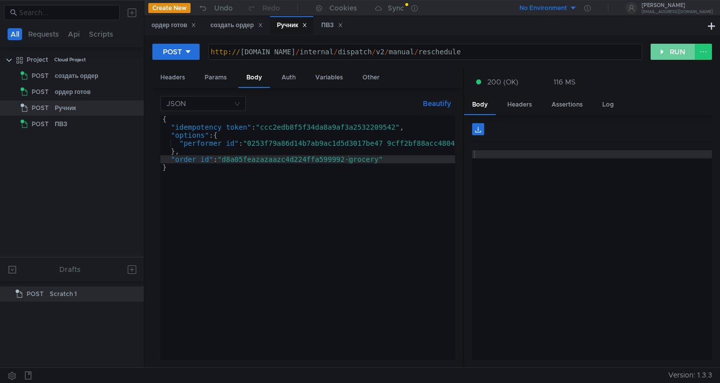
click at [669, 52] on button "RUN" at bounding box center [672, 52] width 45 height 16
click at [164, 25] on div "ордер готов" at bounding box center [173, 25] width 45 height 11
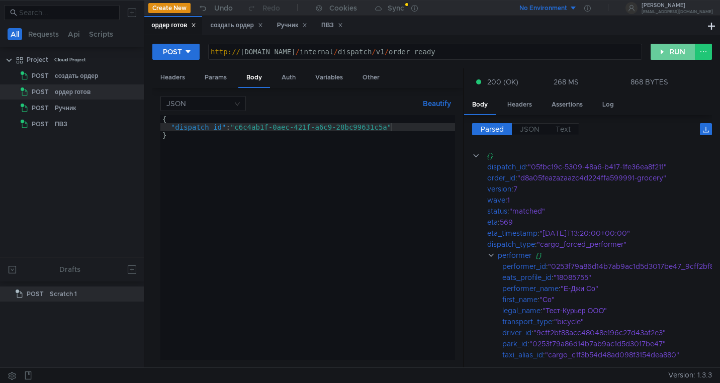
click at [668, 52] on button "RUN" at bounding box center [672, 52] width 45 height 16
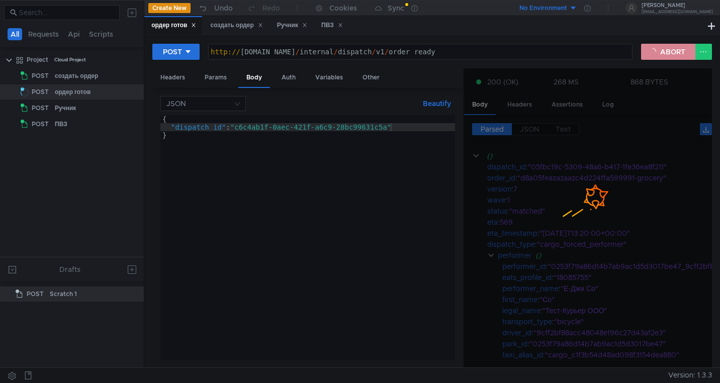
click at [662, 55] on button "ABORT" at bounding box center [668, 52] width 54 height 16
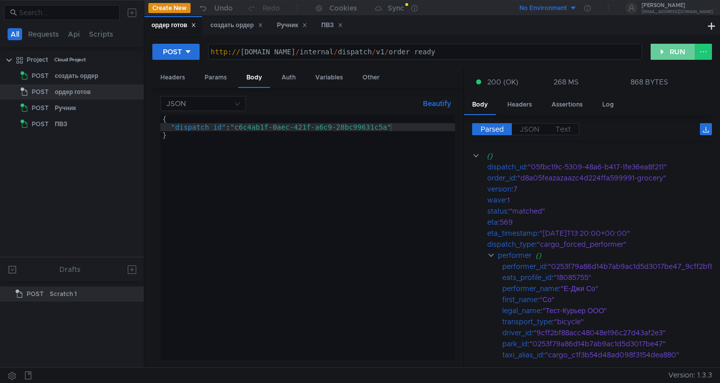
click at [662, 55] on button "RUN" at bounding box center [672, 52] width 45 height 16
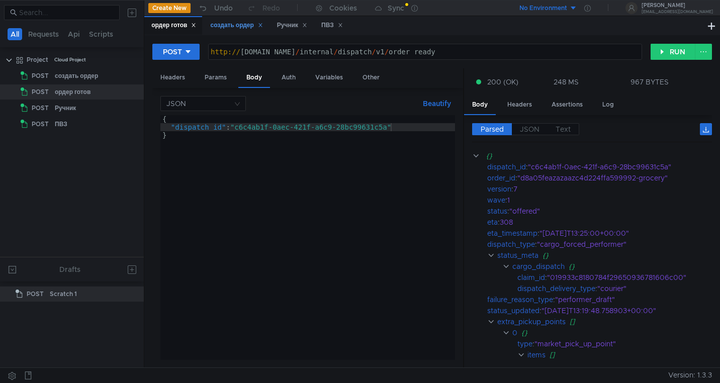
click at [225, 26] on div "создать ордер" at bounding box center [236, 25] width 52 height 11
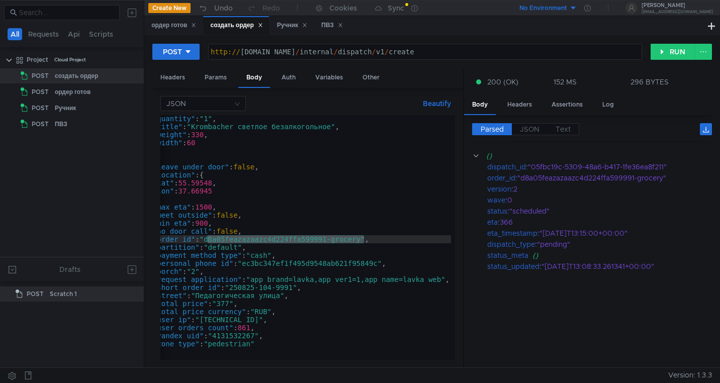
type textarea ""request_application": "app_brand=lavka,app_ver1=1,app_name=lavka_web","
click at [345, 281] on div ""quantity" : "1" , "title" : "Krombacher светлое безалкогольное" , "weight" : 3…" at bounding box center [303, 243] width 304 height 257
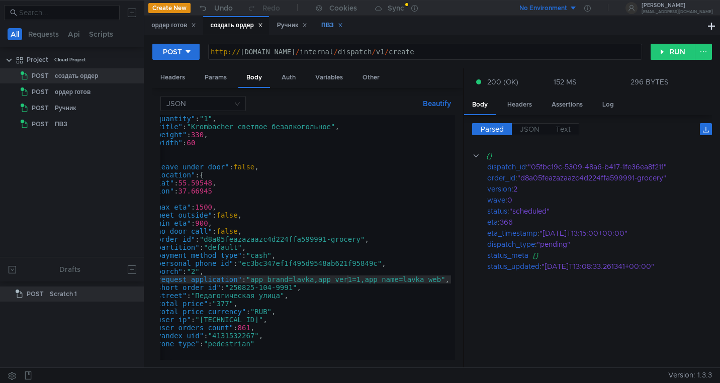
click at [334, 25] on div "ПВЗ" at bounding box center [332, 25] width 22 height 11
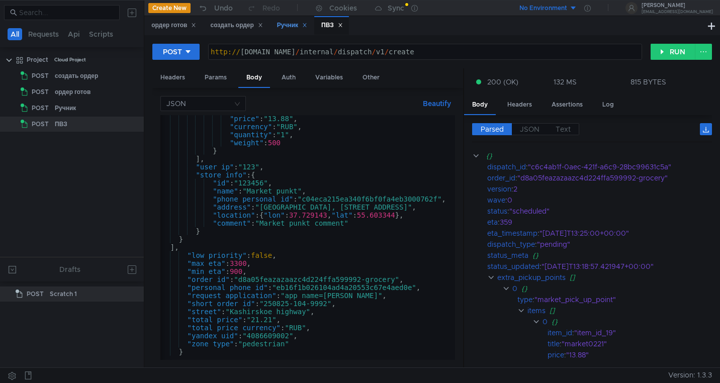
click at [294, 24] on div "Ручник" at bounding box center [292, 25] width 30 height 11
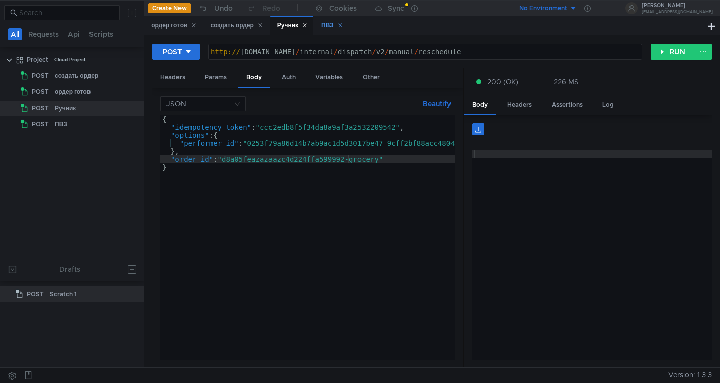
click at [332, 26] on div "ПВЗ" at bounding box center [332, 25] width 22 height 11
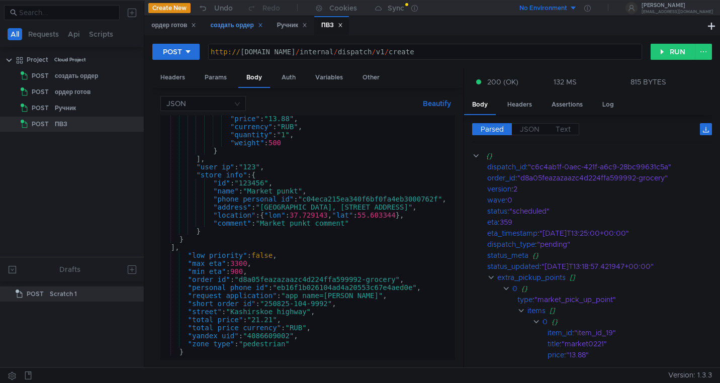
click at [222, 26] on div "создать ордер" at bounding box center [236, 25] width 52 height 11
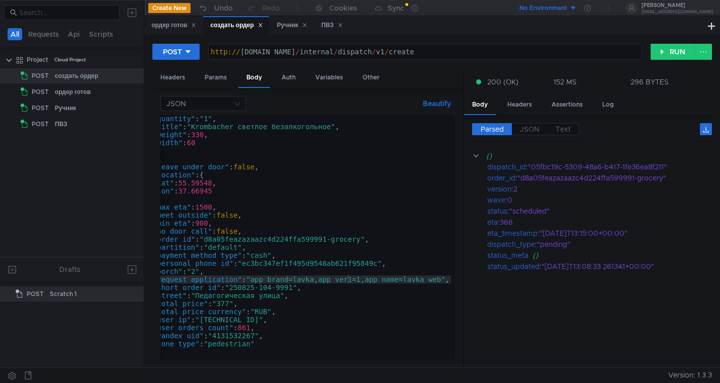
type textarea ""yandex_uid": "4131532267","
click at [239, 338] on div ""quantity" : "1" , "title" : "Krombacher светлое безалкогольное" , "weight" : 3…" at bounding box center [303, 243] width 304 height 257
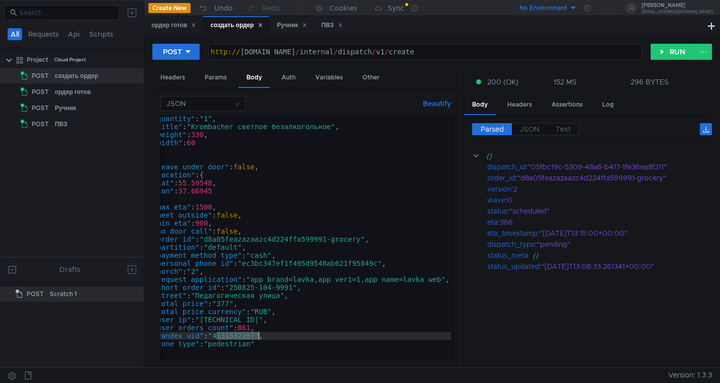
click at [239, 338] on div ""quantity" : "1" , "title" : "Krombacher светлое безалкогольное" , "weight" : 3…" at bounding box center [303, 243] width 304 height 257
click at [328, 26] on div "ПВЗ" at bounding box center [332, 25] width 22 height 11
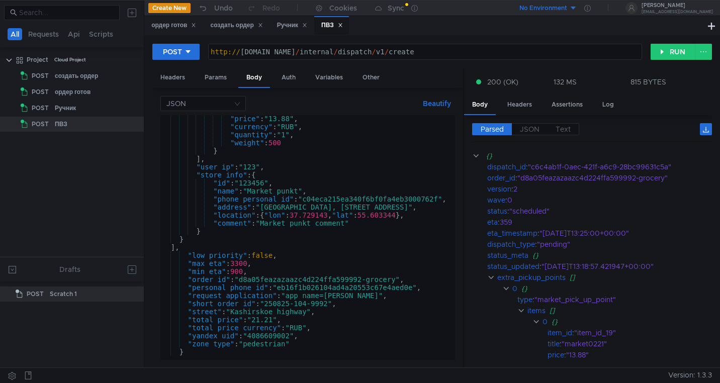
click at [270, 337] on div ""price" : "13.88" , "currency" : "RUB" , "quantity" : "1" , "weight" : 500 } ] …" at bounding box center [305, 243] width 291 height 257
paste textarea "131532267"
type textarea ""yandex_uid": "4131532267","
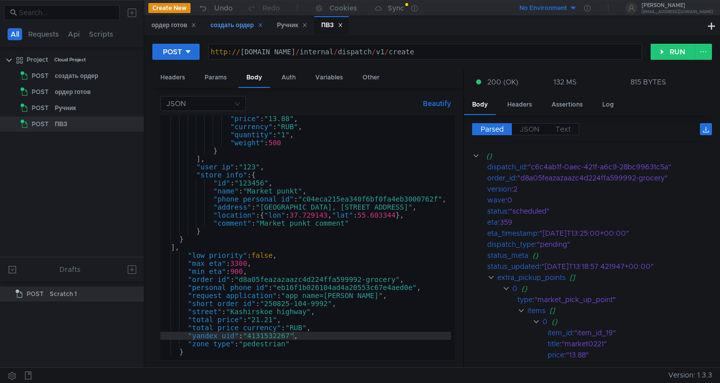
click at [225, 26] on div "создать ордер" at bounding box center [236, 25] width 52 height 11
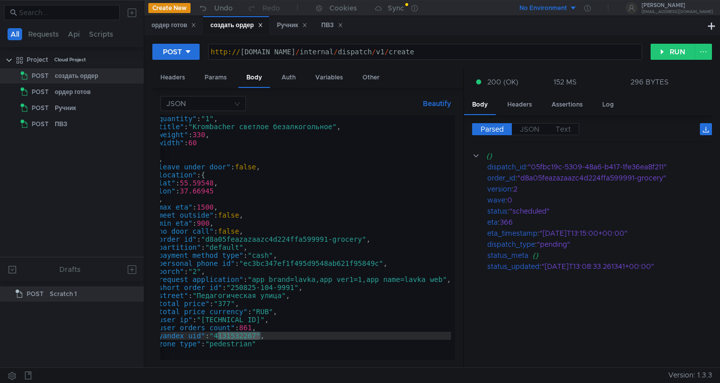
scroll to position [0, 0]
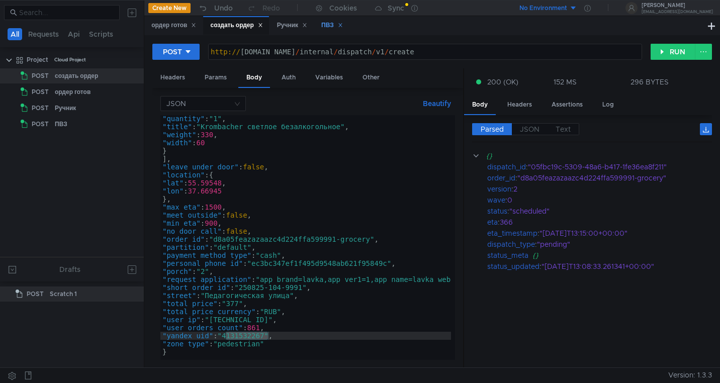
click at [325, 27] on div "ПВЗ" at bounding box center [331, 25] width 35 height 19
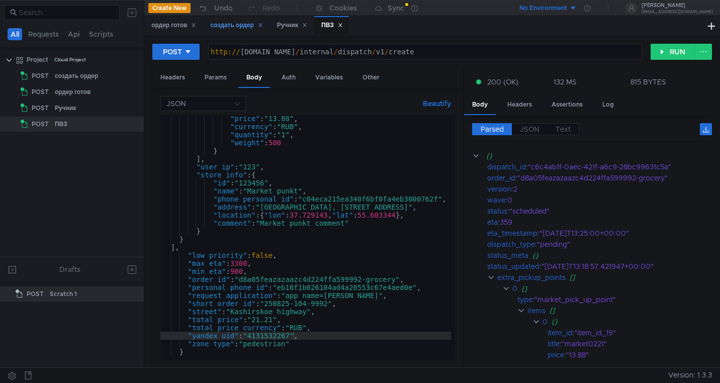
click at [229, 27] on div "создать ордер" at bounding box center [236, 25] width 52 height 11
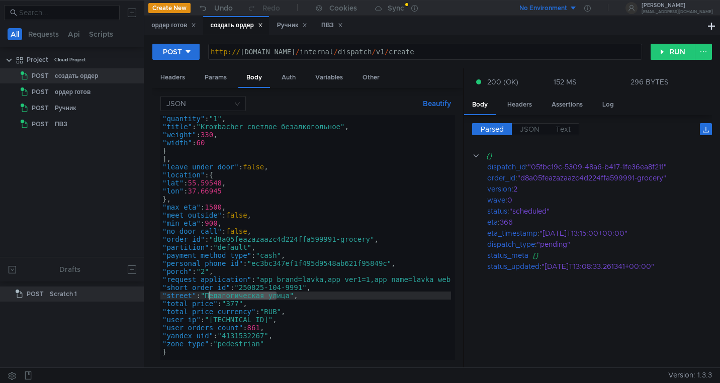
drag, startPoint x: 277, startPoint y: 299, endPoint x: 209, endPoint y: 299, distance: 67.9
click at [209, 299] on div ""quantity" : "1" , "title" : "Krombacher светлое безалкогольное" , "weight" : 3…" at bounding box center [312, 243] width 304 height 257
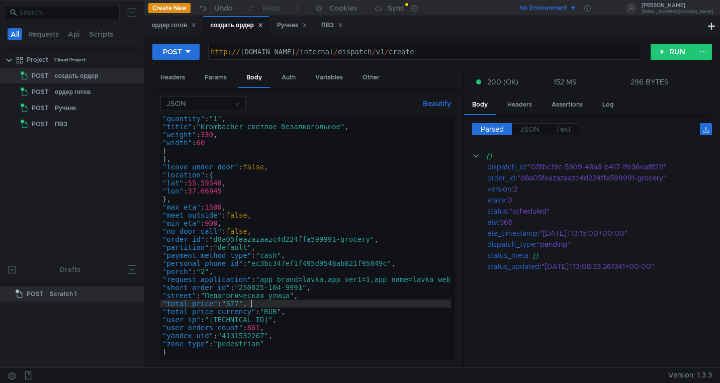
click at [300, 305] on div ""quantity" : "1" , "title" : "Krombacher светлое безалкогольное" , "weight" : 3…" at bounding box center [312, 243] width 304 height 257
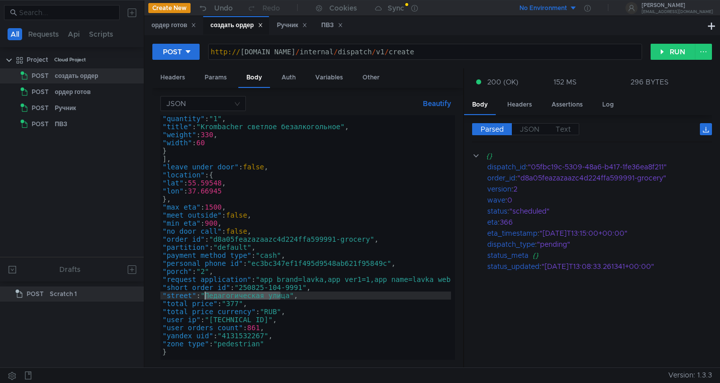
drag, startPoint x: 279, startPoint y: 296, endPoint x: 207, endPoint y: 295, distance: 72.4
click at [206, 295] on div ""quantity" : "1" , "title" : "Krombacher светлое безалкогольное" , "weight" : 3…" at bounding box center [312, 243] width 304 height 257
type textarea ""street": "Педагогическая улица","
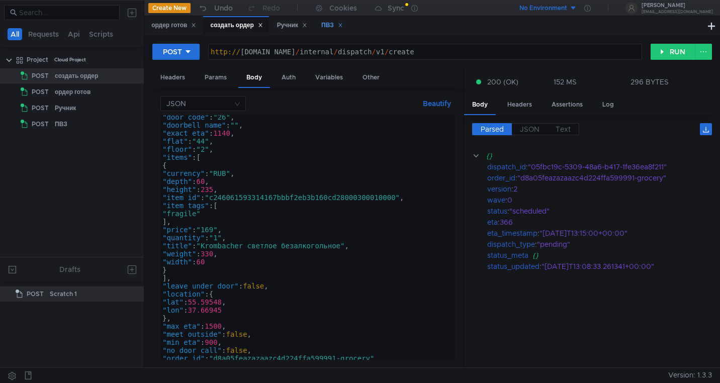
click at [331, 26] on div "ПВЗ" at bounding box center [332, 25] width 22 height 11
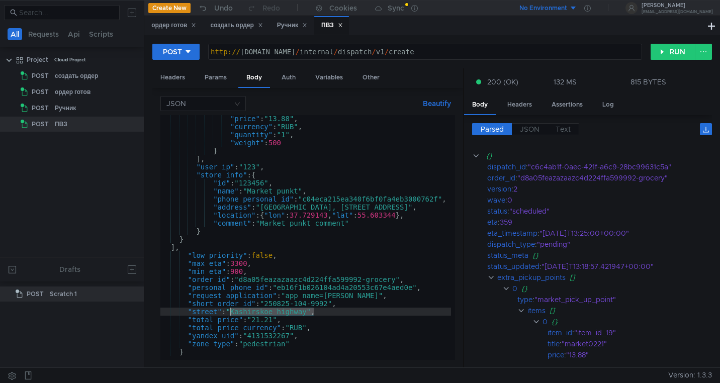
drag, startPoint x: 315, startPoint y: 314, endPoint x: 232, endPoint y: 314, distance: 83.4
click at [231, 314] on div ""price" : "13.88" , "currency" : "RUB" , "quantity" : "1" , "weight" : 500 } ] …" at bounding box center [305, 243] width 291 height 257
paste textarea "Педагогическая ул"
click at [334, 321] on div ""price" : "13.88" , "currency" : "RUB" , "quantity" : "1" , "weight" : 500 } ] …" at bounding box center [305, 243] width 291 height 257
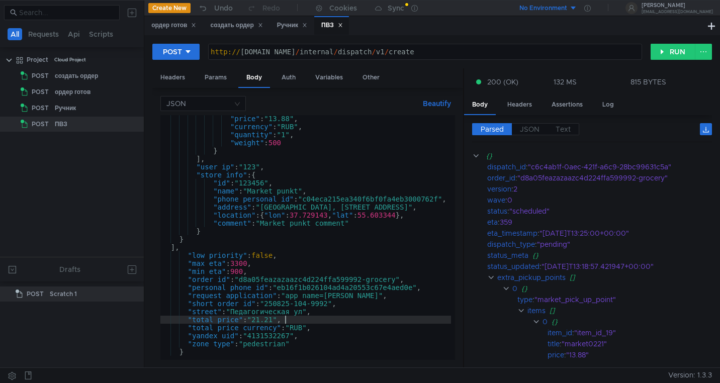
scroll to position [0, 8]
click at [330, 255] on div ""price" : "13.88" , "currency" : "RUB" , "quantity" : "1" , "weight" : 500 } ] …" at bounding box center [305, 243] width 291 height 257
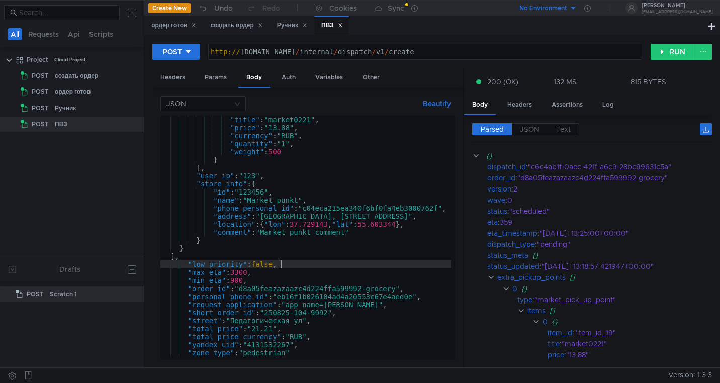
scroll to position [0, 1]
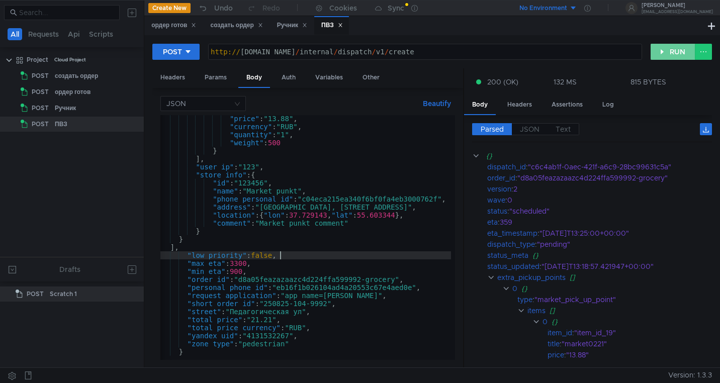
type textarea ""low_priority": false,"
click at [666, 56] on button "RUN" at bounding box center [672, 52] width 45 height 16
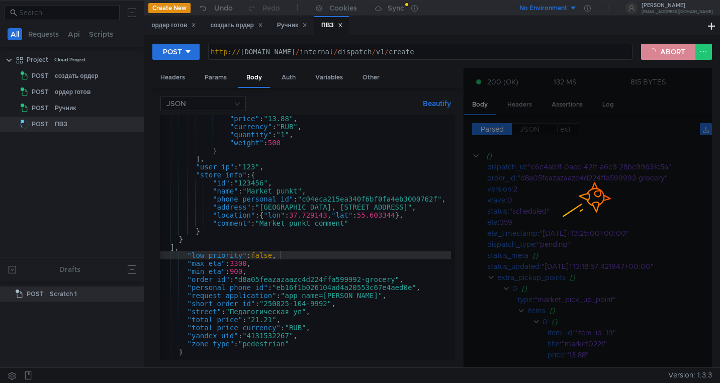
click at [667, 53] on button "ABORT" at bounding box center [668, 52] width 54 height 16
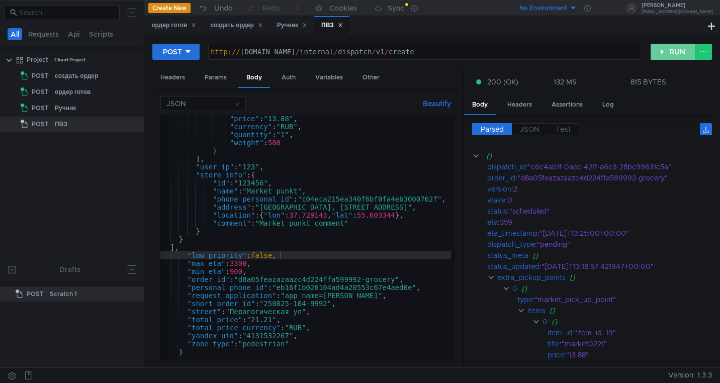
click at [667, 53] on button "RUN" at bounding box center [672, 52] width 45 height 16
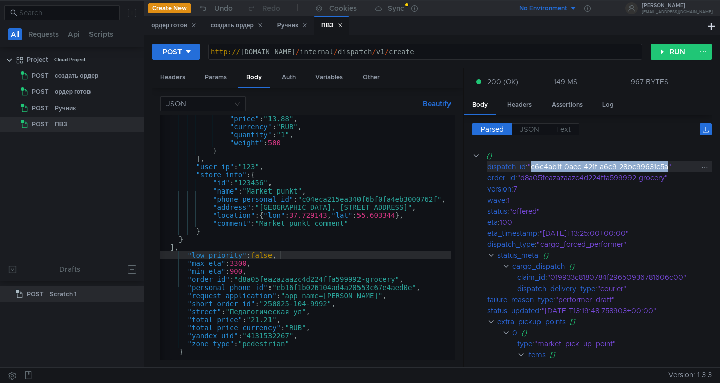
drag, startPoint x: 669, startPoint y: 168, endPoint x: 534, endPoint y: 167, distance: 135.2
click at [534, 167] on div ""c6c4ab1f-0aec-421f-a6c9-28bc99631c5a"" at bounding box center [614, 166] width 172 height 11
copy div "c6c4ab1f-0aec-421f-a6c9-28bc99631c5a"
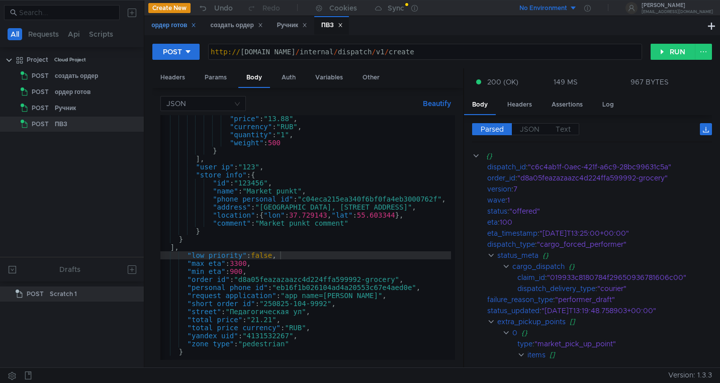
click at [171, 25] on div "ордер готов" at bounding box center [173, 25] width 45 height 11
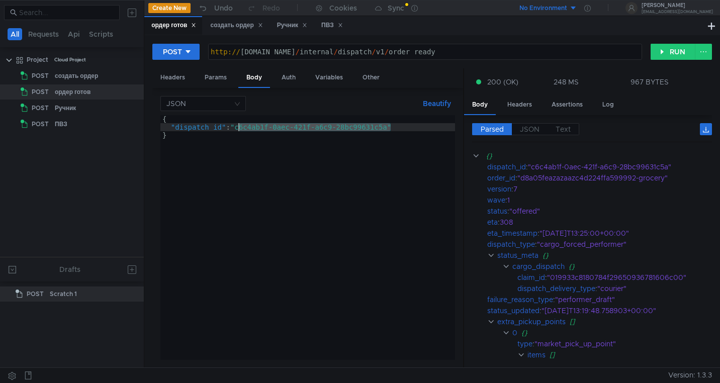
drag, startPoint x: 391, startPoint y: 130, endPoint x: 239, endPoint y: 126, distance: 151.8
click at [239, 126] on div "{ "dispatch_id" : "c6c4ab1f-0aec-421f-a6c9-28bc99631c5a" }" at bounding box center [307, 245] width 295 height 261
click at [332, 26] on div "ПВЗ" at bounding box center [332, 25] width 22 height 11
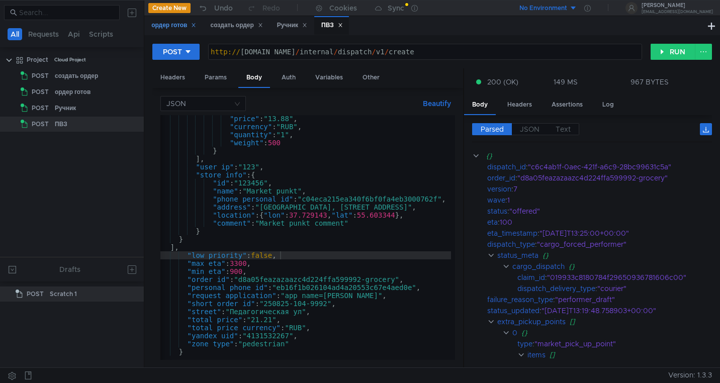
click at [166, 22] on div "ордер готов" at bounding box center [173, 25] width 45 height 11
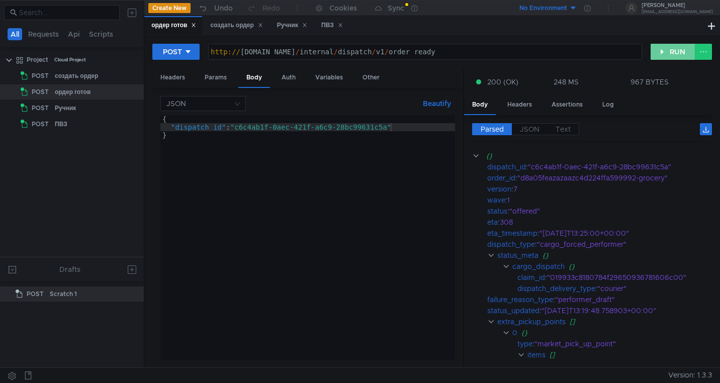
click at [668, 46] on button "RUN" at bounding box center [672, 52] width 45 height 16
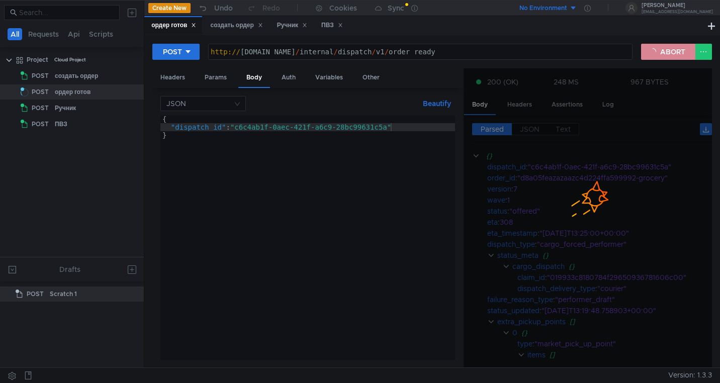
click at [659, 52] on button "ABORT" at bounding box center [668, 52] width 54 height 16
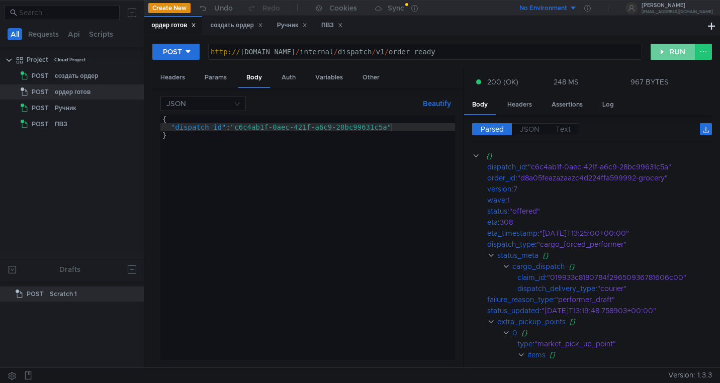
click at [659, 52] on button "RUN" at bounding box center [672, 52] width 45 height 16
click at [331, 22] on div "ПВЗ" at bounding box center [332, 25] width 22 height 11
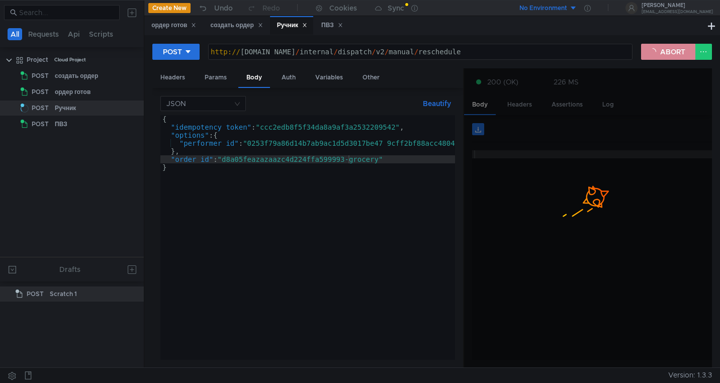
scroll to position [0, 1]
click at [663, 52] on button "ABORT" at bounding box center [668, 52] width 54 height 16
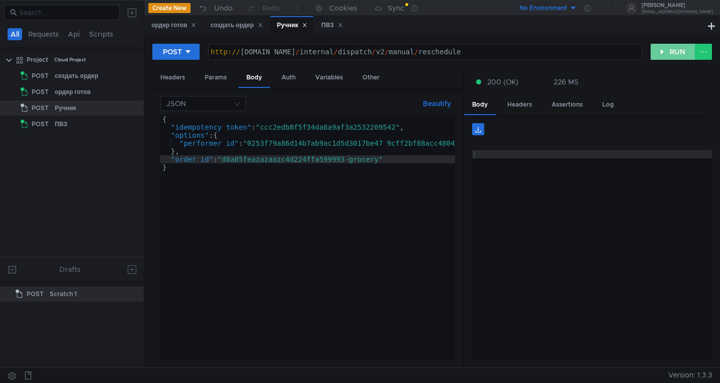
click at [663, 52] on button "RUN" at bounding box center [672, 52] width 45 height 16
click at [171, 25] on div "ордер готов" at bounding box center [173, 25] width 45 height 11
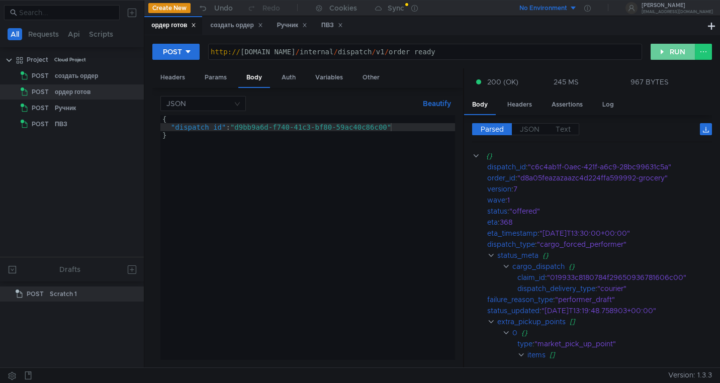
click at [672, 56] on button "RUN" at bounding box center [672, 52] width 45 height 16
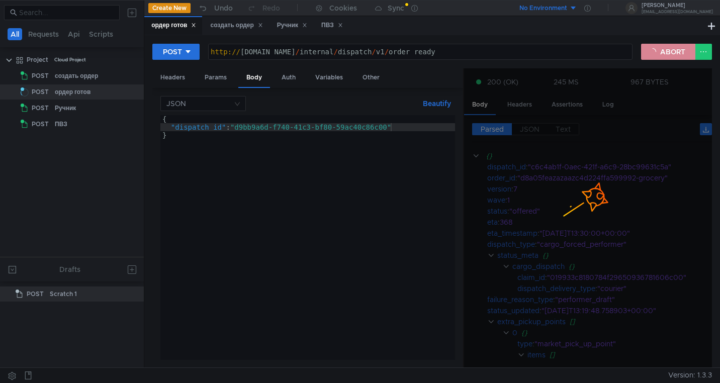
click at [668, 54] on button "ABORT" at bounding box center [668, 52] width 54 height 16
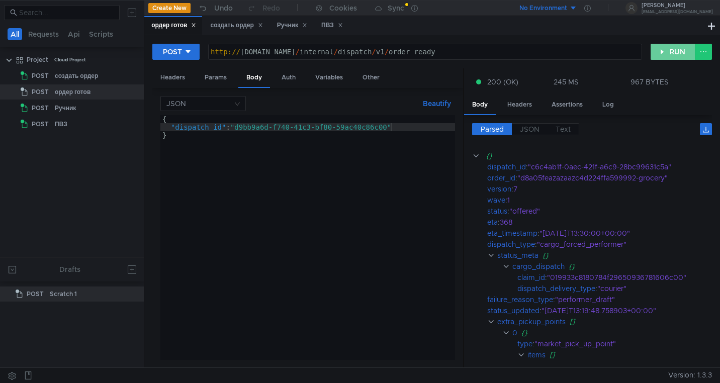
click at [668, 54] on button "RUN" at bounding box center [672, 52] width 45 height 16
click at [293, 19] on div "Ручник" at bounding box center [291, 25] width 43 height 19
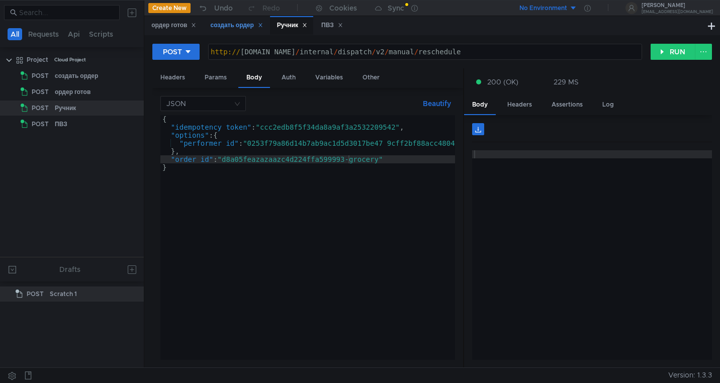
click at [226, 26] on div "создать ордер" at bounding box center [236, 25] width 52 height 11
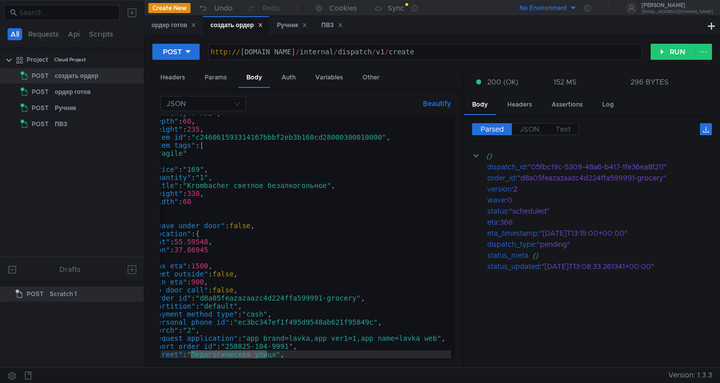
scroll to position [0, 14]
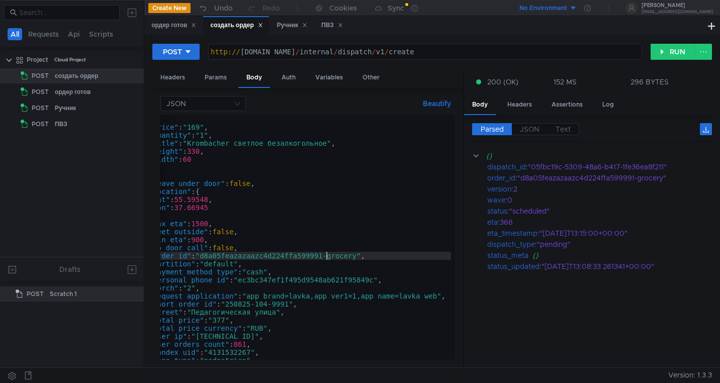
type textarea ""order_id": "d8a05feazazaazc4d224ffa599991-grocery","
drag, startPoint x: 326, startPoint y: 257, endPoint x: 204, endPoint y: 258, distance: 122.1
click at [204, 258] on div "] , "price" : "169" , "quantity" : "1" , "title" : "Krombacher светлое безалког…" at bounding box center [299, 243] width 304 height 257
click at [285, 26] on div "Ручник" at bounding box center [292, 25] width 30 height 11
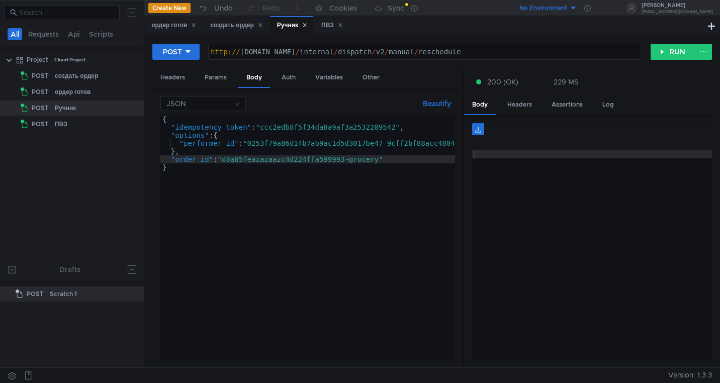
click at [278, 160] on div "{ "idempotency_token" : "ccc2edb8f5f34da8a9af3a2532209542" , "options" : { "per…" at bounding box center [345, 243] width 371 height 257
paste textarea "1"
type textarea ""order_id": "d8a05feazazaazc4d224ffa599993-grocery""
click at [335, 28] on div "ПВЗ" at bounding box center [332, 25] width 22 height 11
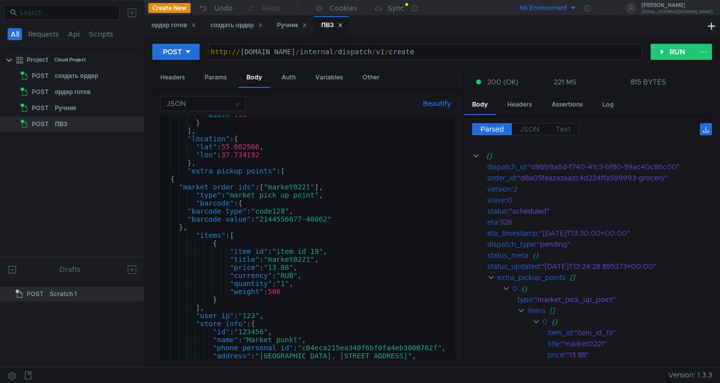
scroll to position [133, 0]
click at [136, 56] on icon at bounding box center [133, 59] width 7 height 7
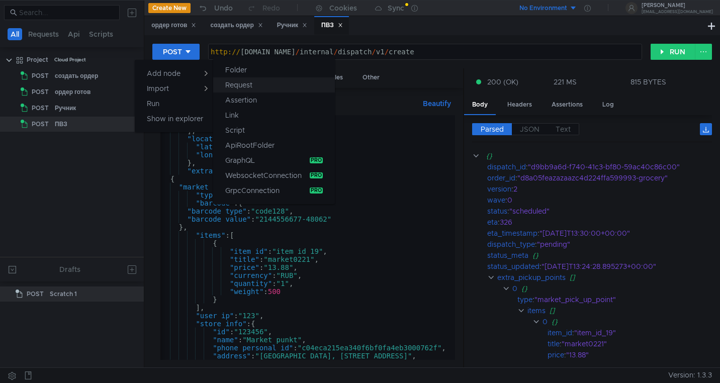
click at [243, 82] on app-tour-anchor "Request" at bounding box center [238, 85] width 27 height 12
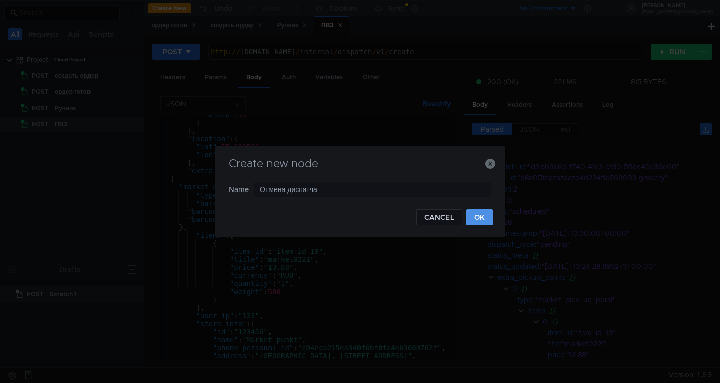
type input "Отмена диспатча"
click at [483, 221] on button "OK" at bounding box center [479, 217] width 27 height 16
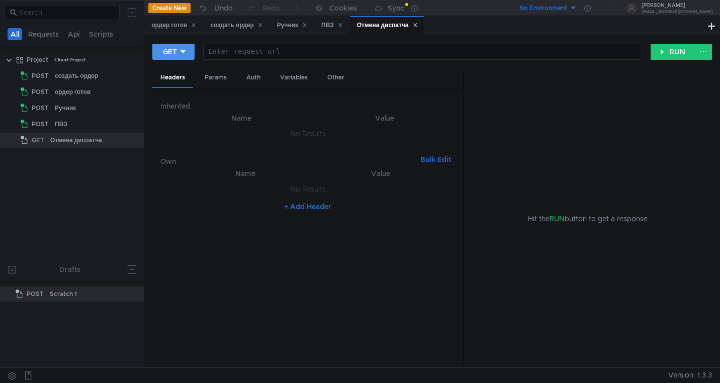
click at [173, 55] on div "GET" at bounding box center [170, 51] width 14 height 11
click at [170, 90] on li "POST" at bounding box center [174, 89] width 44 height 16
click at [230, 46] on div "Enter request url" at bounding box center [425, 51] width 433 height 15
paste textarea "[URL][DOMAIN_NAME]"
type textarea "[URL][DOMAIN_NAME]"
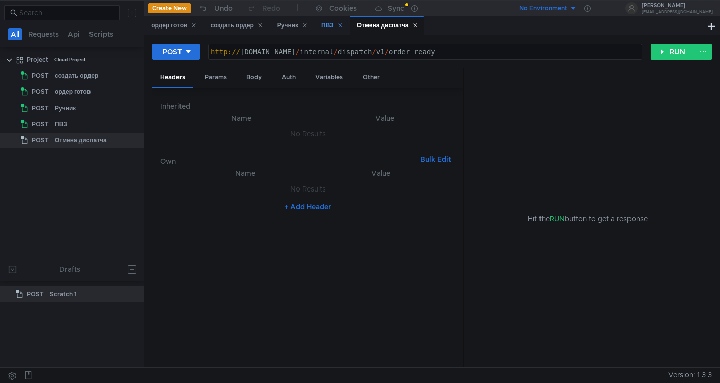
click at [327, 27] on div "ПВЗ" at bounding box center [332, 25] width 22 height 11
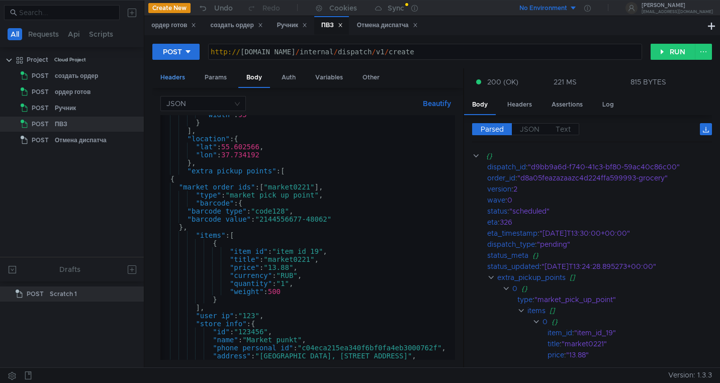
click at [165, 78] on div "Headers" at bounding box center [172, 77] width 41 height 19
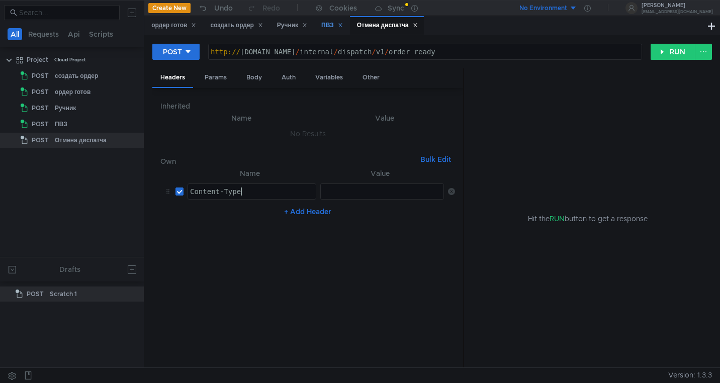
click at [328, 23] on div "ПВЗ" at bounding box center [332, 25] width 22 height 11
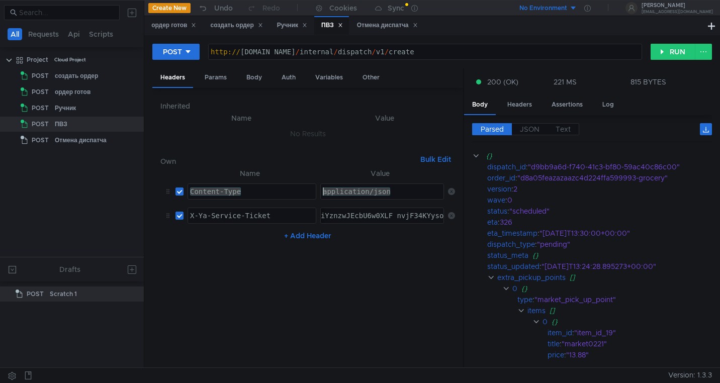
drag, startPoint x: 395, startPoint y: 195, endPoint x: 322, endPoint y: 190, distance: 73.0
click at [322, 190] on div "application/json" at bounding box center [383, 199] width 124 height 24
click at [381, 26] on div "Отмена диспатча" at bounding box center [387, 25] width 61 height 11
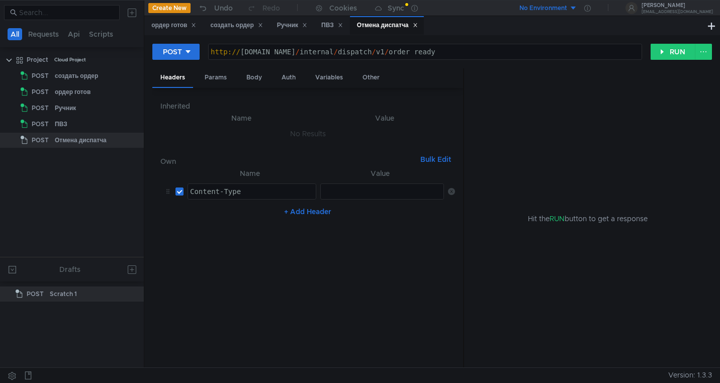
click at [331, 187] on div at bounding box center [383, 199] width 124 height 24
paste textarea "application/json"
type textarea "application/json"
click at [329, 28] on div "ПВЗ" at bounding box center [332, 25] width 22 height 11
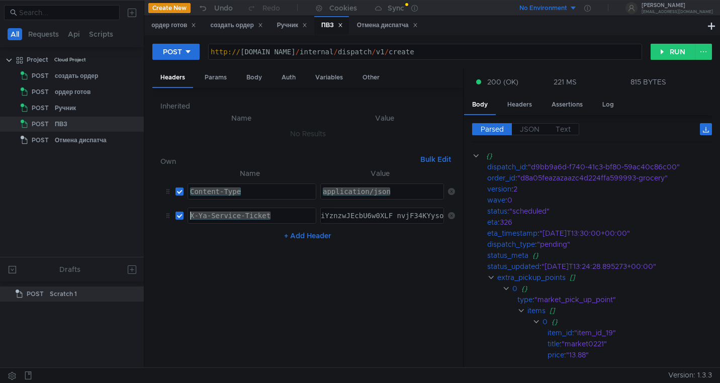
drag, startPoint x: 275, startPoint y: 214, endPoint x: 187, endPoint y: 213, distance: 88.5
click at [187, 213] on div "X-Ya-Service-Ticket X-Ya-Service-Ticket ההההההההההההההההההההההההההההההההההההההה…" at bounding box center [251, 216] width 129 height 16
click at [370, 22] on div "Отмена диспатча" at bounding box center [387, 25] width 61 height 11
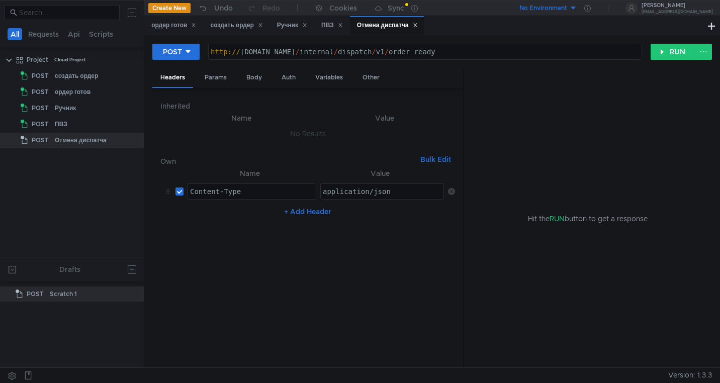
click at [302, 211] on button "+ Add Header" at bounding box center [307, 212] width 55 height 12
click at [214, 216] on div at bounding box center [252, 224] width 128 height 24
paste textarea "X-Ya-Service-Ticket"
type textarea "X-Ya-Service-Ticket"
click at [328, 24] on div "ПВЗ" at bounding box center [332, 25] width 22 height 11
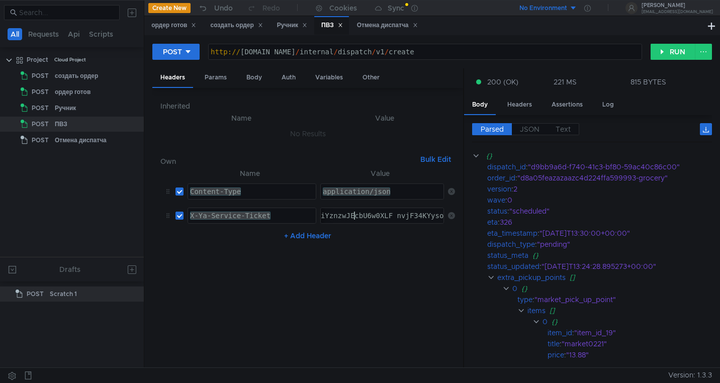
click at [376, 23] on div "Отмена диспатча" at bounding box center [387, 25] width 61 height 11
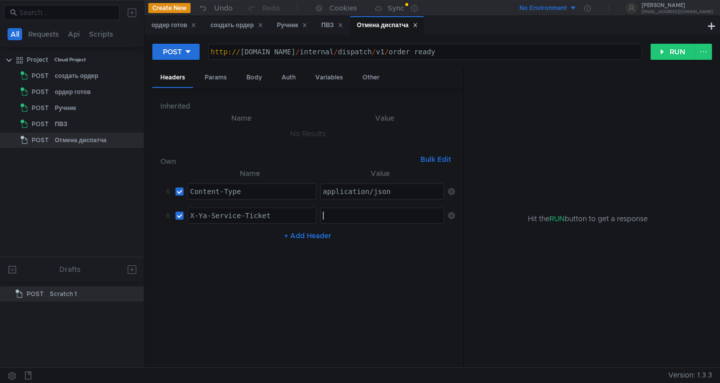
click at [332, 213] on div at bounding box center [383, 224] width 124 height 24
paste textarea "3:serv:CPH_ARCHw4fGBiIRCMTzehCq33sgg43MkaXU_gE:M27yfImAg_0Q6GiFJmdQU1Xw1fmXUT8e…"
type textarea "3:serv:CPH_ARCHw4fGBiIRCMTzehCq33sgg43MkaXU_gE:M27yfImAg_0Q6GiFJmdQU1Xw1fmXUT8e…"
click at [371, 278] on nz-table "Name Value Content-Type Content-Type הההההההההההההההההההההההההההההההההההההההההה…" at bounding box center [307, 263] width 295 height 192
click at [251, 77] on div "Body" at bounding box center [254, 77] width 32 height 19
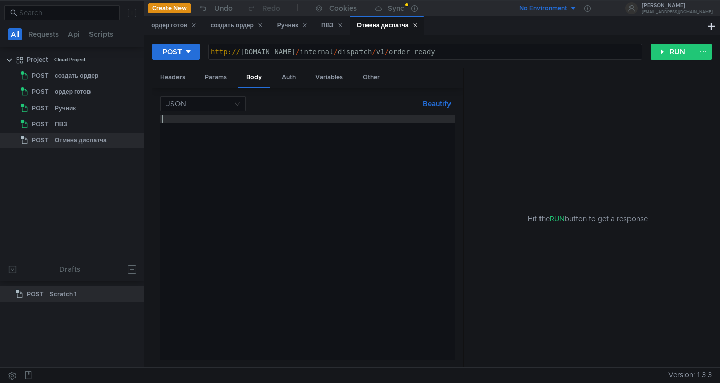
click at [204, 144] on div at bounding box center [307, 245] width 295 height 261
paste textarea "}"
type textarea "}"
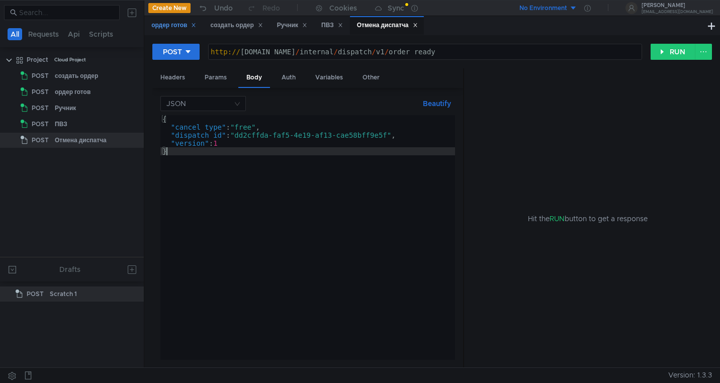
click at [171, 26] on div "ордер готов" at bounding box center [173, 25] width 45 height 11
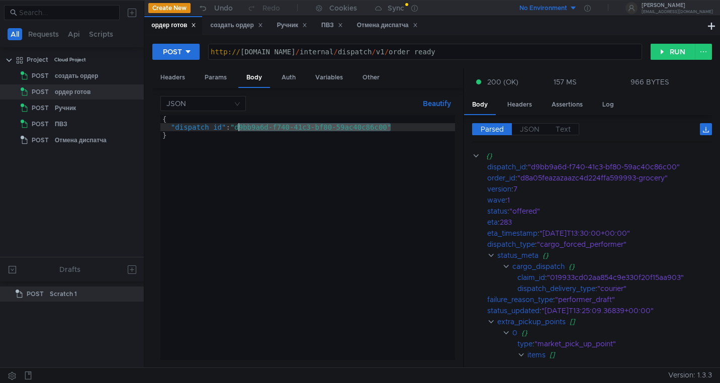
drag, startPoint x: 392, startPoint y: 127, endPoint x: 240, endPoint y: 128, distance: 151.8
click at [240, 128] on div "{ "dispatch_id" : "d9bb9a6d-f740-41c3-bf80-59ac40c86c00" }" at bounding box center [307, 245] width 295 height 261
click at [379, 29] on div "Отмена диспатча" at bounding box center [387, 25] width 61 height 11
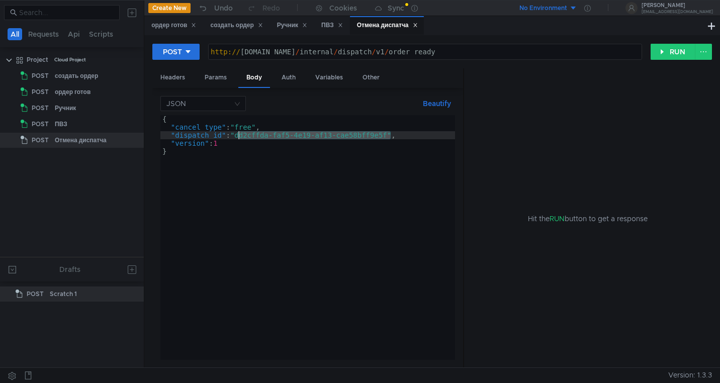
drag, startPoint x: 391, startPoint y: 137, endPoint x: 238, endPoint y: 134, distance: 152.8
click at [238, 134] on div "{ "cancel_type" : "free" , "dispatch_id" : "dd2cffda-faf5-4e19-af13-cae58bff9e5…" at bounding box center [307, 245] width 295 height 261
paste textarea "9bb9a6d-f740-41c3-bf80-59ac40c86c00"
click at [281, 198] on div "{ "cancel_type" : "free" , "dispatch_id" : "d9bb9a6d-f740-41c3-bf80-59ac40c86c0…" at bounding box center [307, 245] width 295 height 261
type textarea "}"
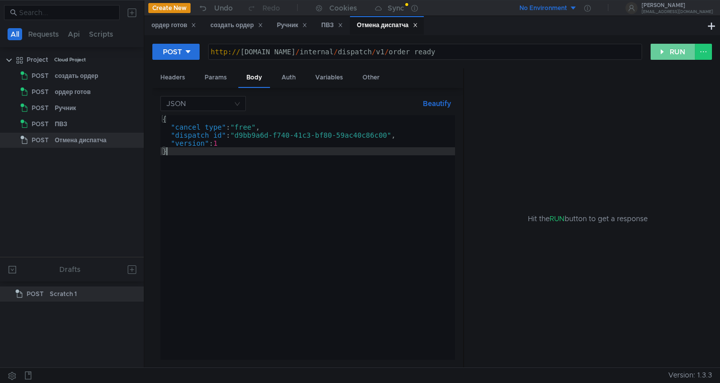
click at [674, 50] on button "RUN" at bounding box center [672, 52] width 45 height 16
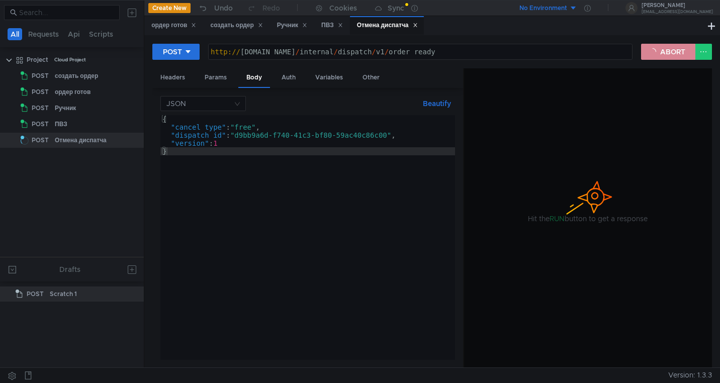
click at [674, 50] on button "ABORT" at bounding box center [668, 52] width 54 height 16
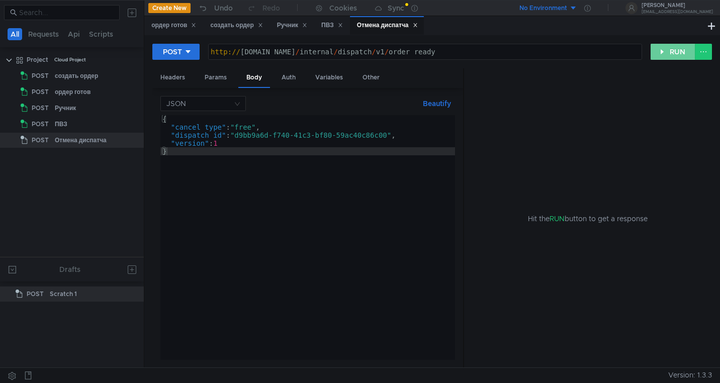
click at [674, 50] on button "RUN" at bounding box center [672, 52] width 45 height 16
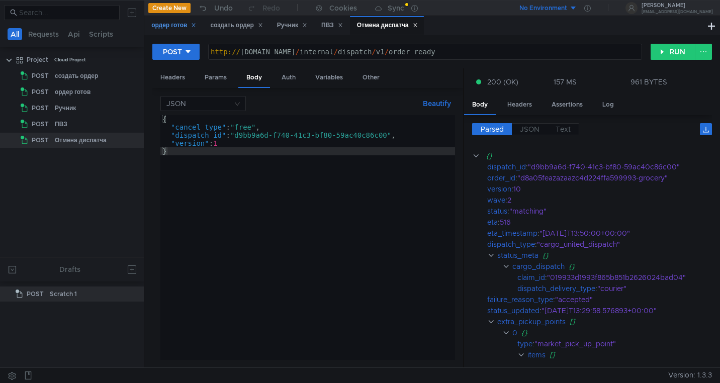
click at [173, 27] on div "ордер готов" at bounding box center [173, 25] width 45 height 11
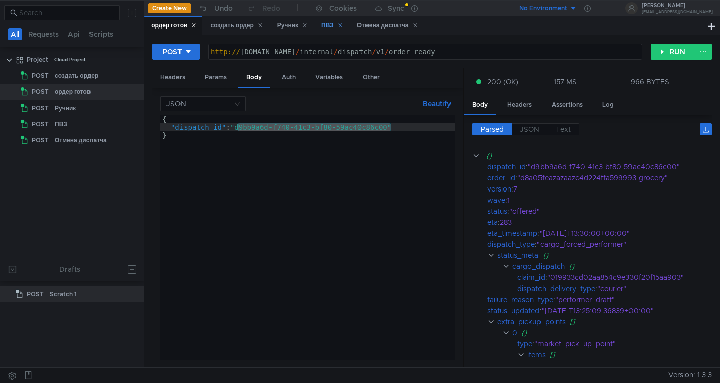
click at [332, 21] on div "ПВЗ" at bounding box center [332, 25] width 22 height 11
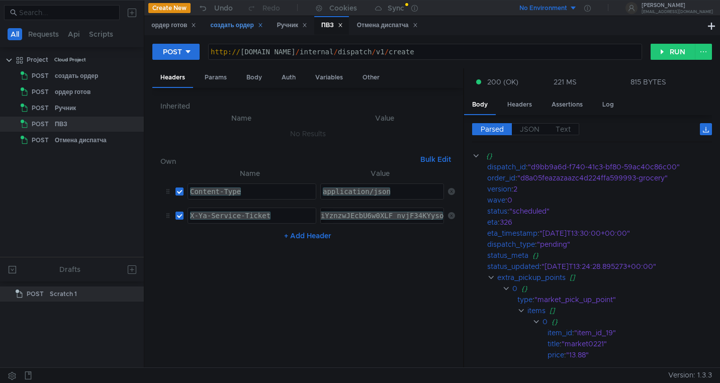
click at [226, 26] on div "создать ордер" at bounding box center [236, 25] width 52 height 11
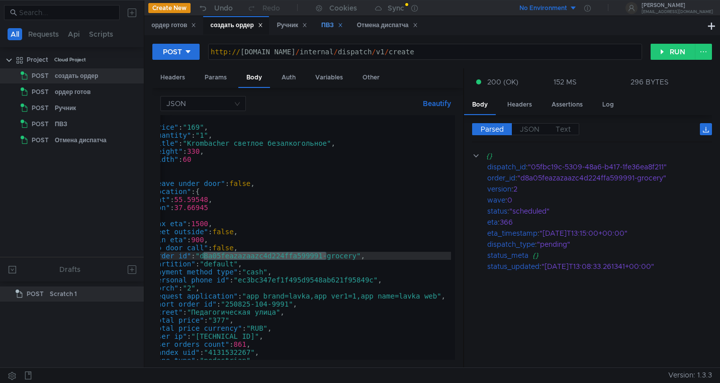
click at [331, 27] on div "ПВЗ" at bounding box center [332, 25] width 22 height 11
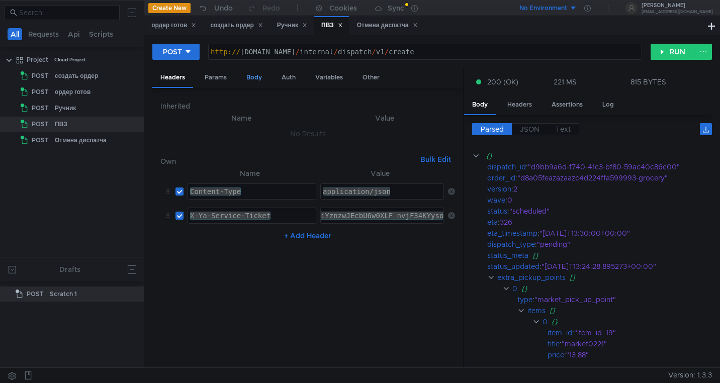
click at [253, 74] on div "Body" at bounding box center [254, 77] width 32 height 19
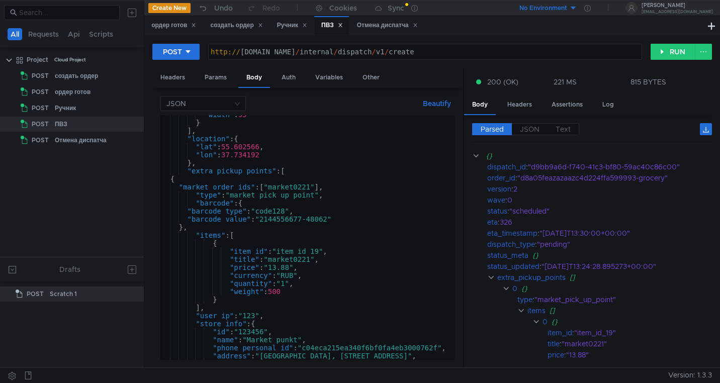
scroll to position [282, 0]
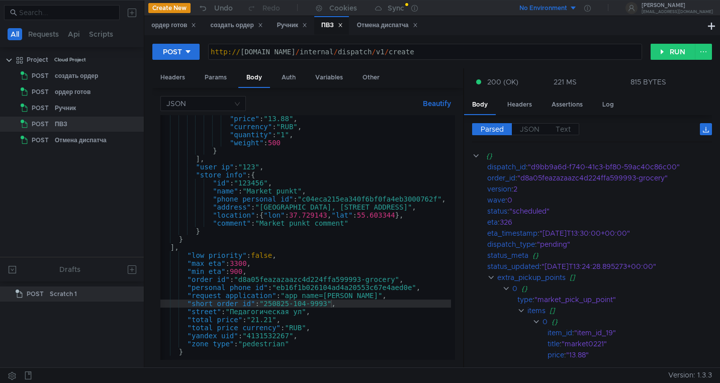
click at [365, 278] on div ""price" : "13.88" , "currency" : "RUB" , "quantity" : "1" , "weight" : 500 } ] …" at bounding box center [305, 243] width 291 height 257
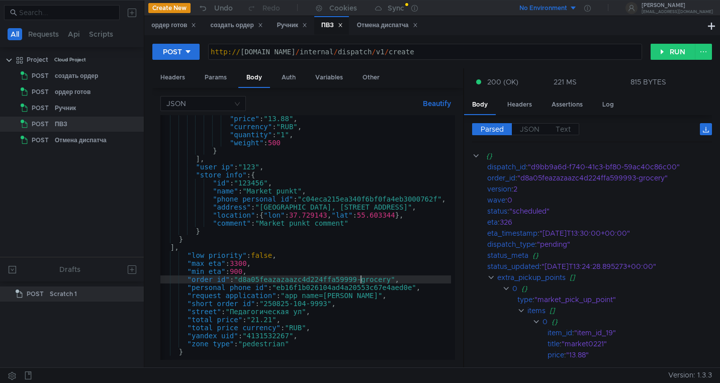
scroll to position [0, 15]
click at [330, 306] on div ""price" : "13.88" , "currency" : "RUB" , "quantity" : "1" , "weight" : 500 } ] …" at bounding box center [305, 243] width 291 height 257
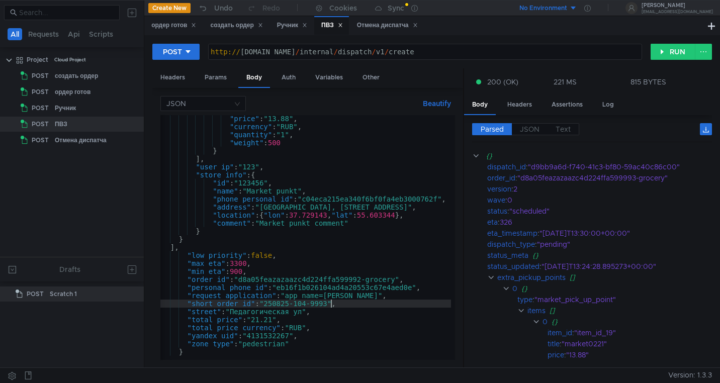
scroll to position [0, 12]
type textarea ""short_order_id": "250825-104-9992","
click at [658, 53] on button "RUN" at bounding box center [672, 52] width 45 height 16
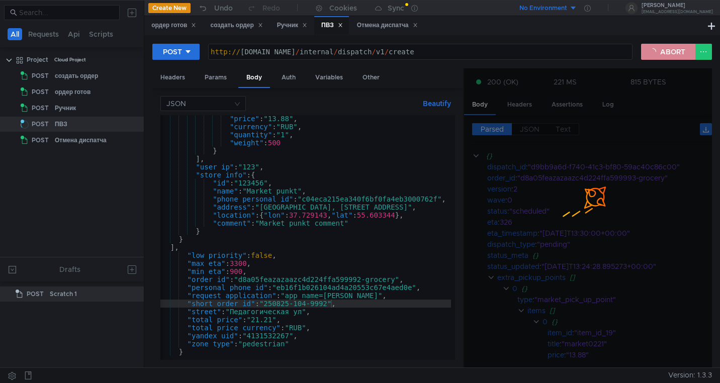
click at [658, 53] on button "ABORT" at bounding box center [668, 52] width 54 height 16
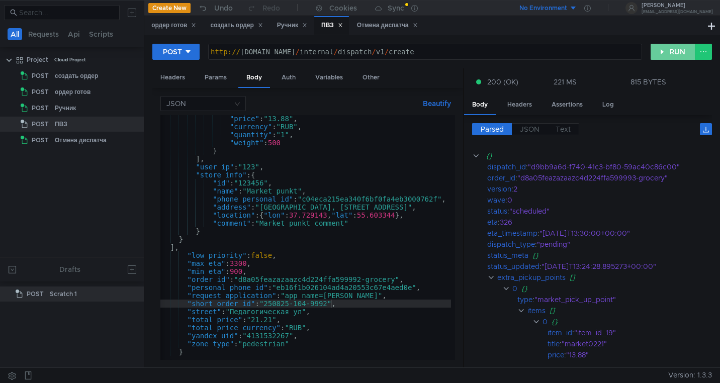
click at [658, 53] on button "RUN" at bounding box center [672, 52] width 45 height 16
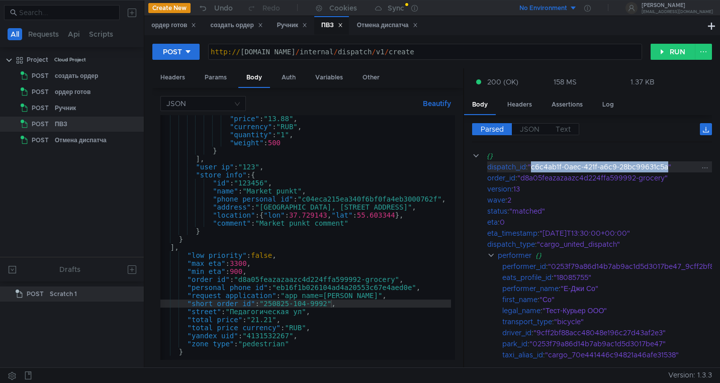
drag, startPoint x: 668, startPoint y: 167, endPoint x: 533, endPoint y: 165, distance: 135.7
click at [532, 165] on div ""c6c4ab1f-0aec-421f-a6c9-28bc99631c5a"" at bounding box center [672, 166] width 289 height 11
copy div "c6c4ab1f-0aec-421f-a6c9-28bc99631c5a"
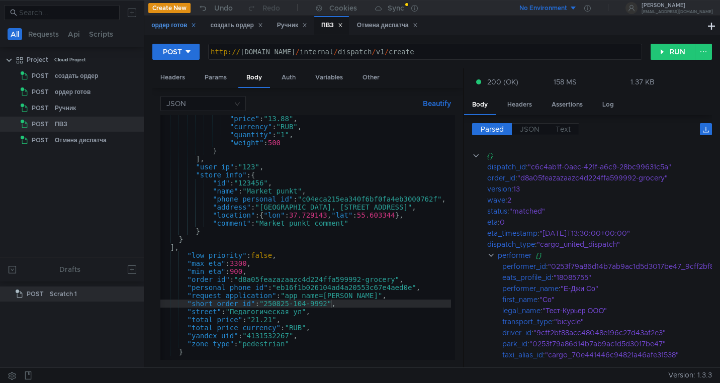
click at [171, 28] on div "ордер готов" at bounding box center [173, 25] width 45 height 11
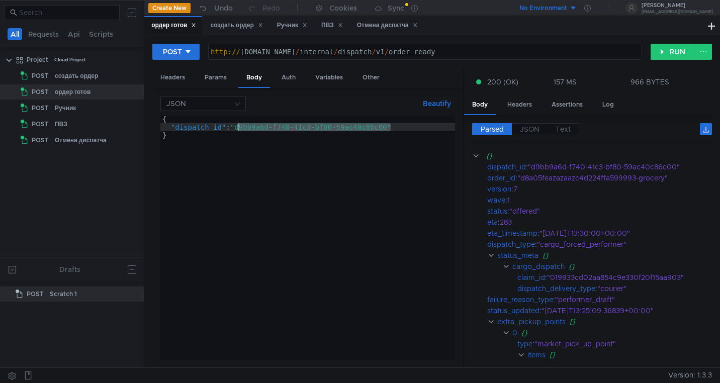
click at [391, 129] on div "{ "dispatch_id" : "d9bb9a6d-f740-41c3-bf80-59ac40c86c00" }" at bounding box center [307, 237] width 295 height 245
drag, startPoint x: 391, startPoint y: 129, endPoint x: 240, endPoint y: 129, distance: 150.8
click at [240, 129] on div "{ "dispatch_id" : "d9bb9a6d-f740-41c3-bf80-59ac40c86c00" }" at bounding box center [307, 245] width 295 height 261
paste textarea "c6c4ab1f-0aec-421f-a6c9-28bc99631c5a"
type textarea ""dispatch_id": "c6c4ab1f-0aec-421f-a6c9-28bc99631c5a""
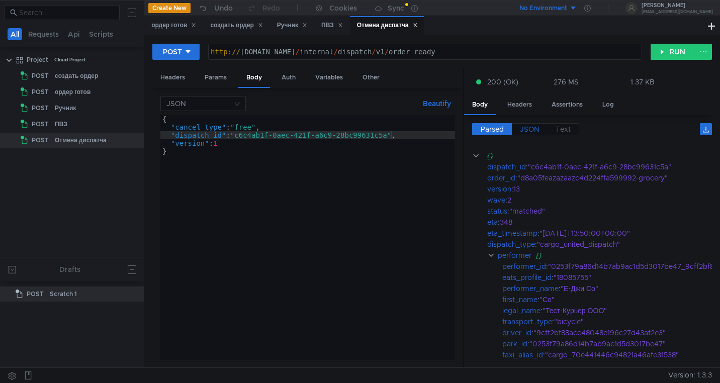
click at [531, 126] on span "JSON" at bounding box center [530, 129] width 20 height 9
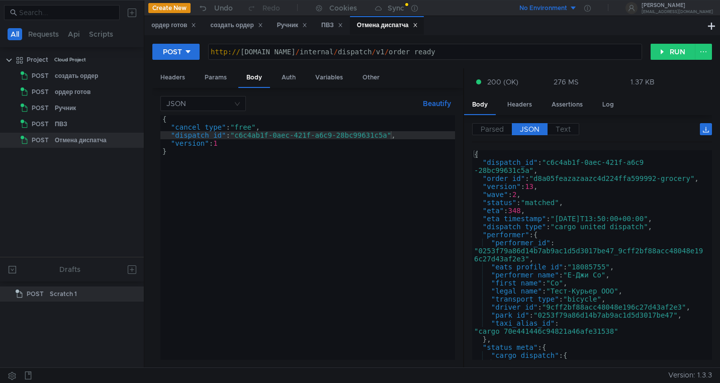
click at [525, 132] on span "JSON" at bounding box center [530, 129] width 20 height 9
click at [494, 127] on span "Parsed" at bounding box center [491, 129] width 23 height 9
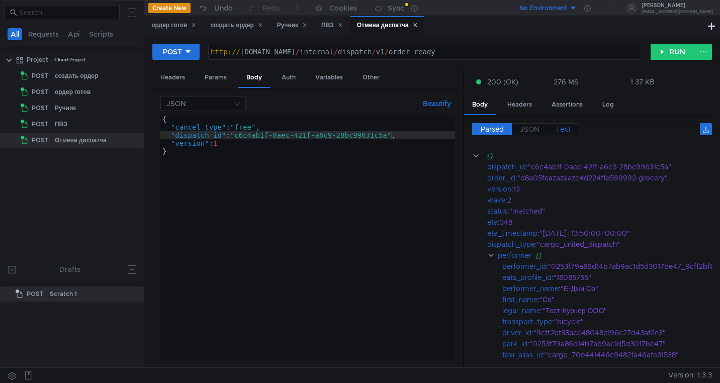
click at [563, 128] on span "Text" at bounding box center [562, 129] width 15 height 9
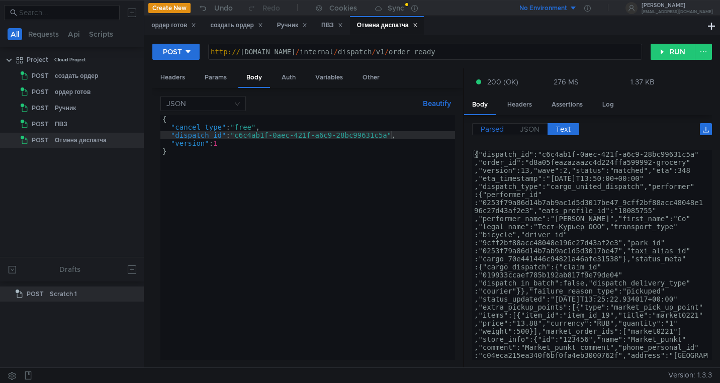
click at [487, 129] on span "Parsed" at bounding box center [491, 129] width 23 height 9
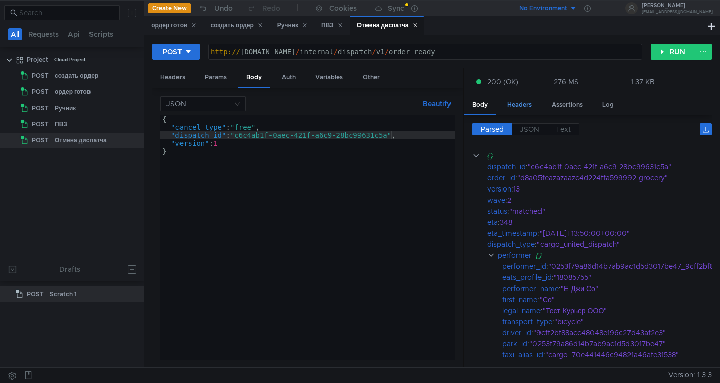
click at [522, 103] on div "Headers" at bounding box center [519, 104] width 41 height 19
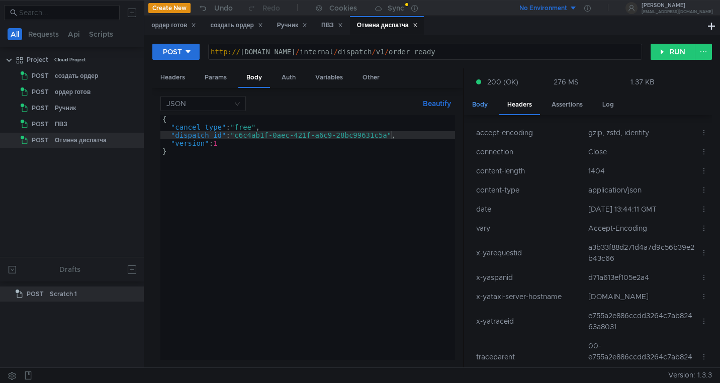
click at [480, 110] on div "Body" at bounding box center [480, 104] width 32 height 19
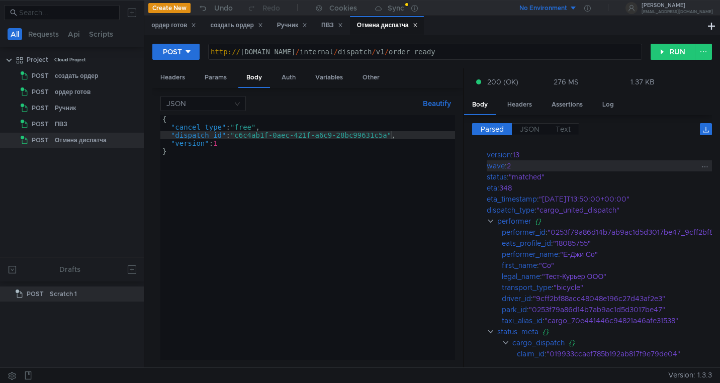
scroll to position [0, 1]
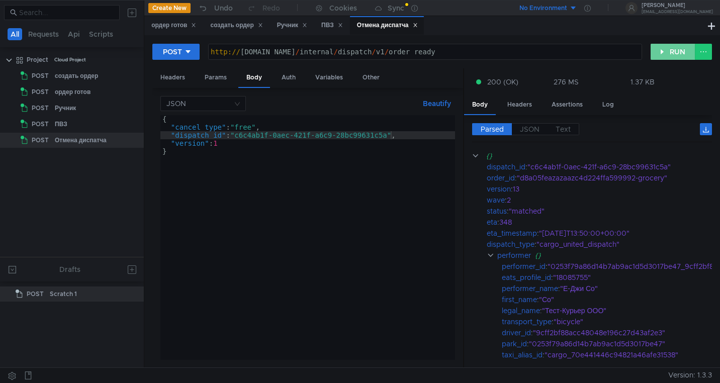
click at [660, 54] on button "RUN" at bounding box center [672, 52] width 45 height 16
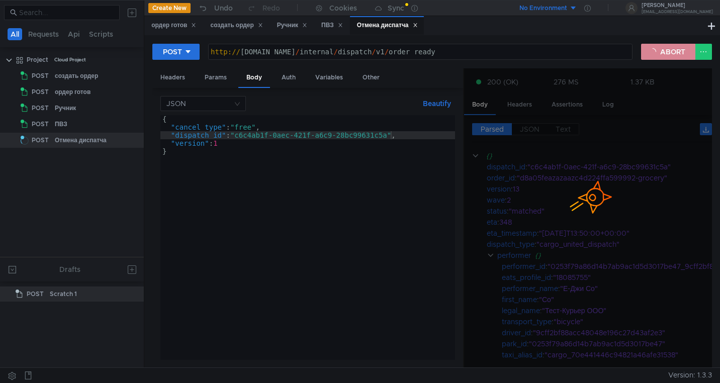
click at [660, 54] on button "ABORT" at bounding box center [668, 52] width 54 height 16
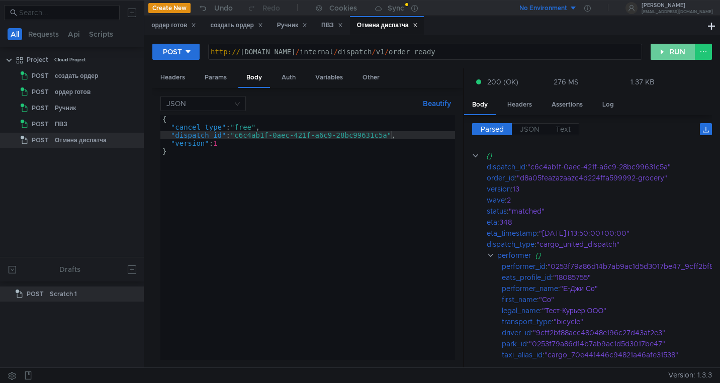
click at [660, 54] on button "RUN" at bounding box center [672, 52] width 45 height 16
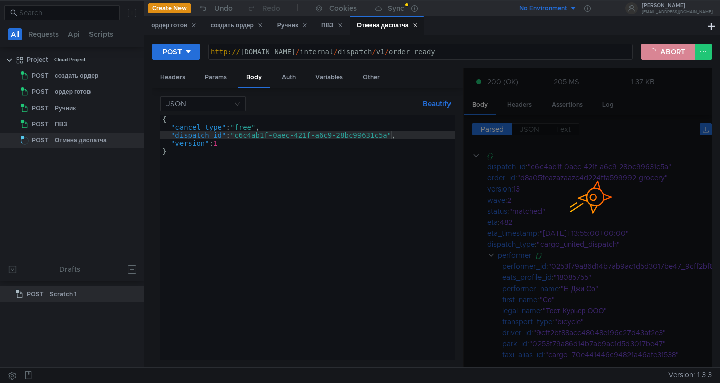
click at [660, 54] on button "ABORT" at bounding box center [668, 52] width 54 height 16
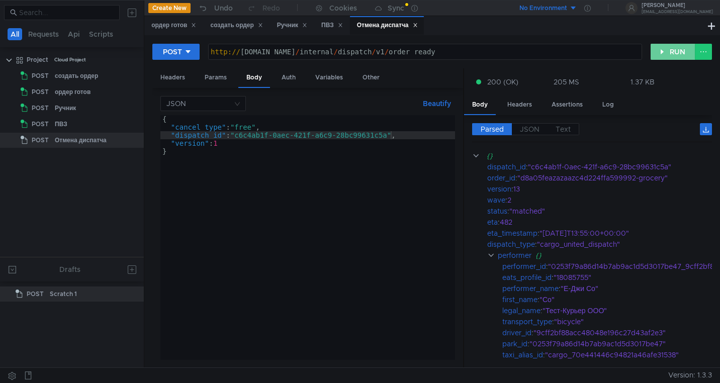
click at [660, 54] on button "RUN" at bounding box center [672, 52] width 45 height 16
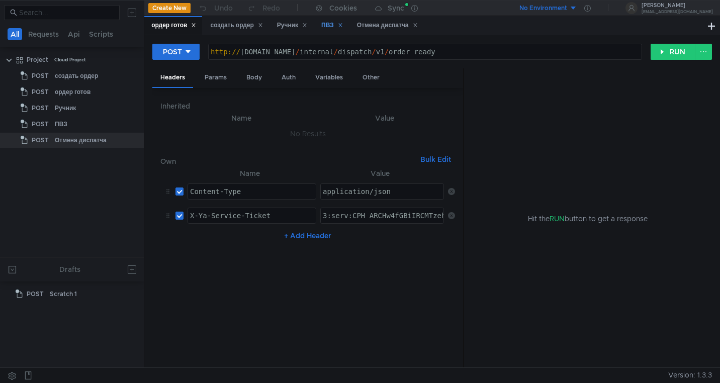
click at [333, 27] on div "ПВЗ" at bounding box center [332, 25] width 22 height 11
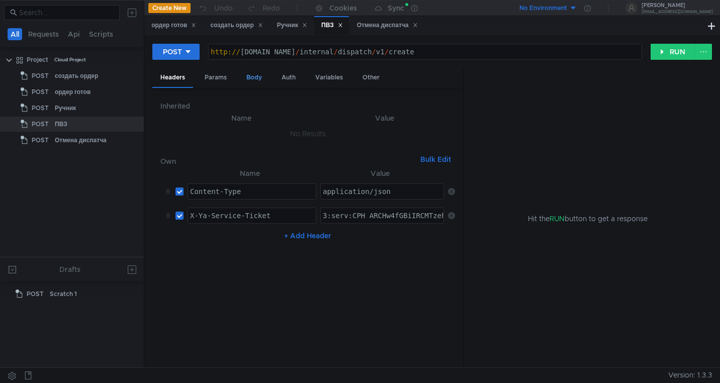
click at [254, 78] on div "Body" at bounding box center [254, 77] width 32 height 19
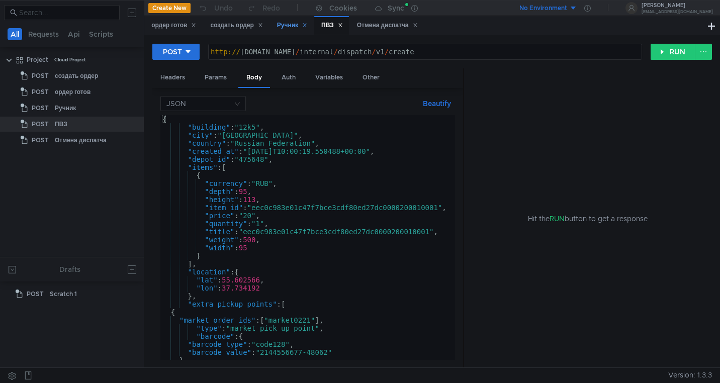
click at [280, 22] on div "Ручник" at bounding box center [292, 25] width 30 height 11
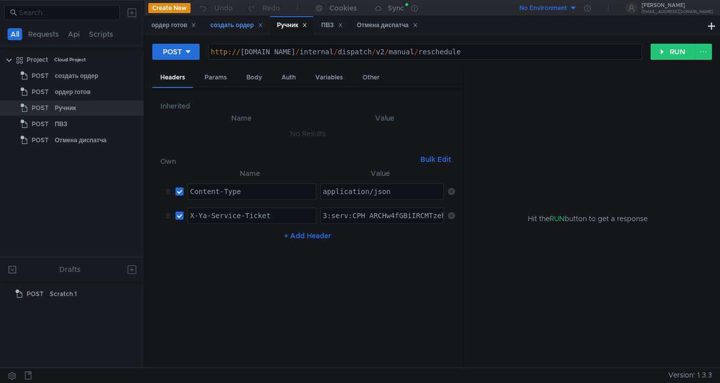
click at [231, 30] on div "создать ордер" at bounding box center [236, 25] width 52 height 11
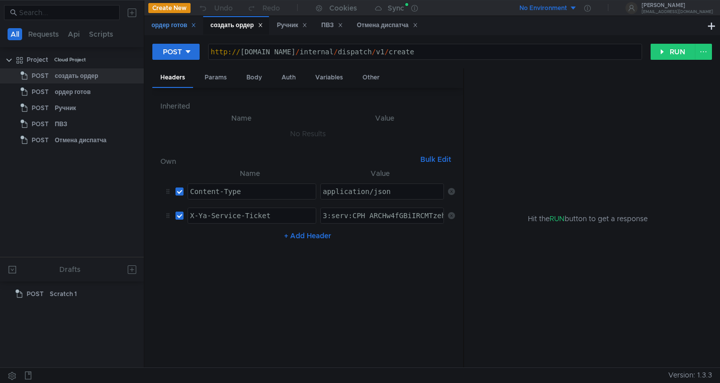
click at [173, 26] on div "ордер готов" at bounding box center [173, 25] width 45 height 11
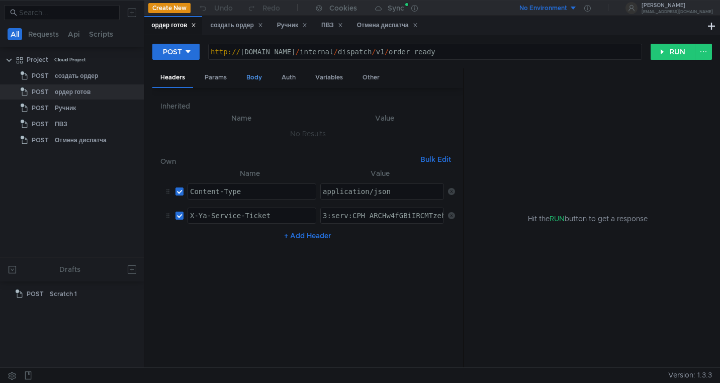
click at [259, 80] on div "Body" at bounding box center [254, 77] width 32 height 19
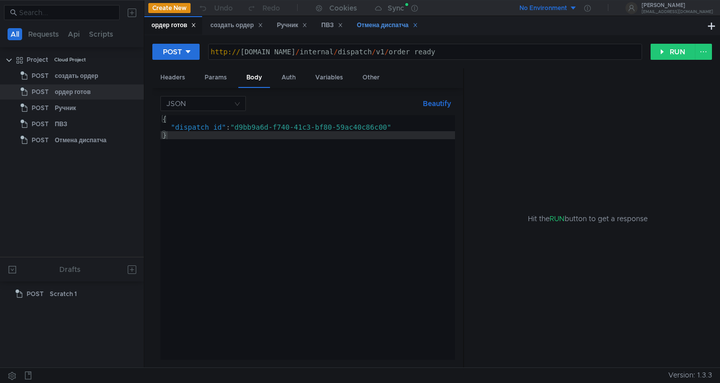
click at [383, 27] on div "Отмена диспатча" at bounding box center [387, 25] width 61 height 11
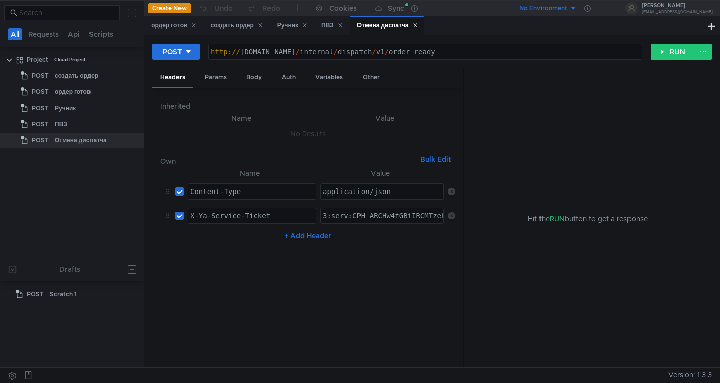
click at [528, 52] on div "http:// grocery-dispatch.lavka.tst.yandex.net / internal / dispatch / v1 / orde…" at bounding box center [425, 60] width 433 height 24
click at [545, 52] on div "http:// grocery-dispatch.lavka.tst.yandex.net / internal / dispatch / v1 / orde…" at bounding box center [425, 60] width 433 height 24
click at [665, 49] on button "RUN" at bounding box center [672, 52] width 45 height 16
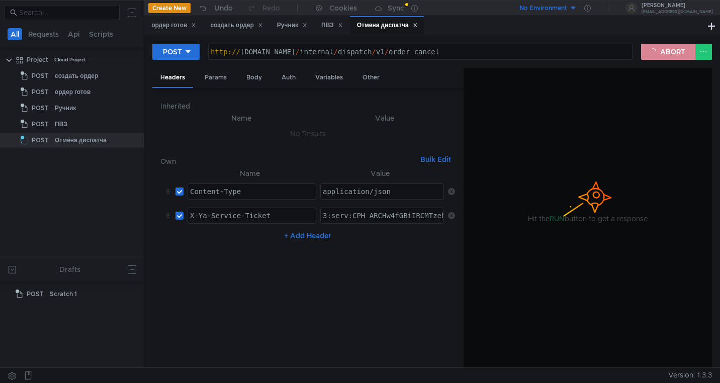
click at [665, 49] on button "ABORT" at bounding box center [668, 52] width 54 height 16
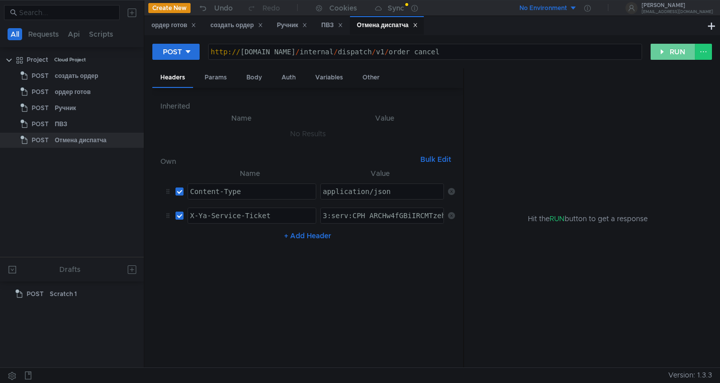
click at [665, 49] on button "RUN" at bounding box center [672, 52] width 45 height 16
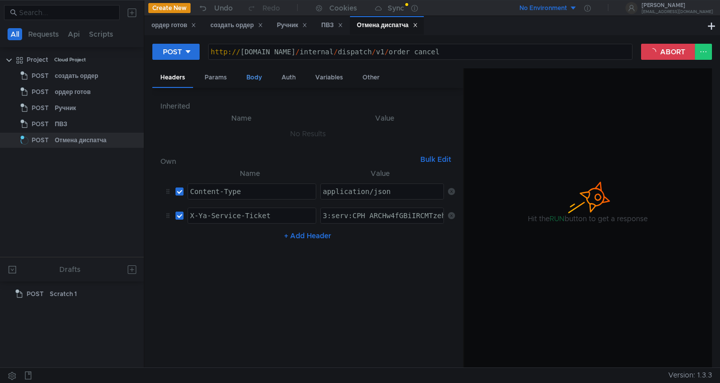
click at [256, 75] on div "Body" at bounding box center [254, 77] width 32 height 19
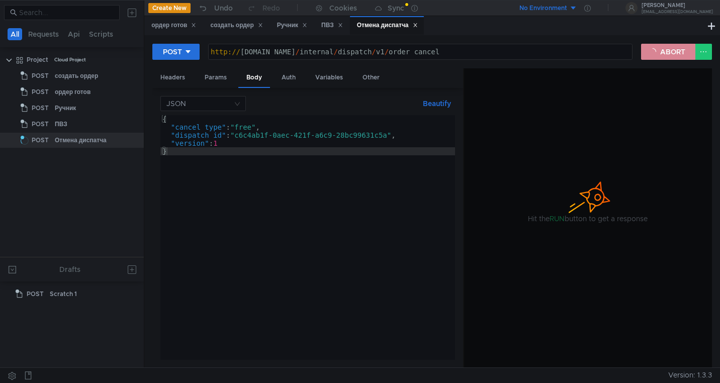
click at [667, 50] on button "ABORT" at bounding box center [668, 52] width 54 height 16
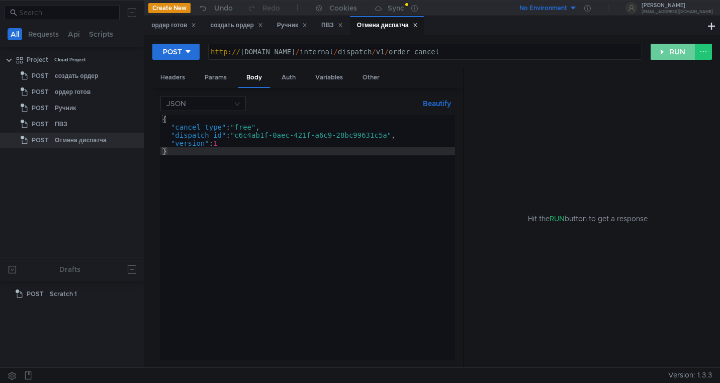
click at [667, 50] on button "RUN" at bounding box center [672, 52] width 45 height 16
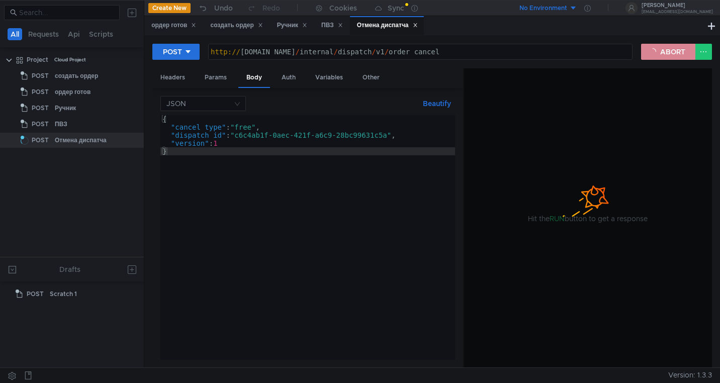
click at [658, 55] on button "ABORT" at bounding box center [668, 52] width 54 height 16
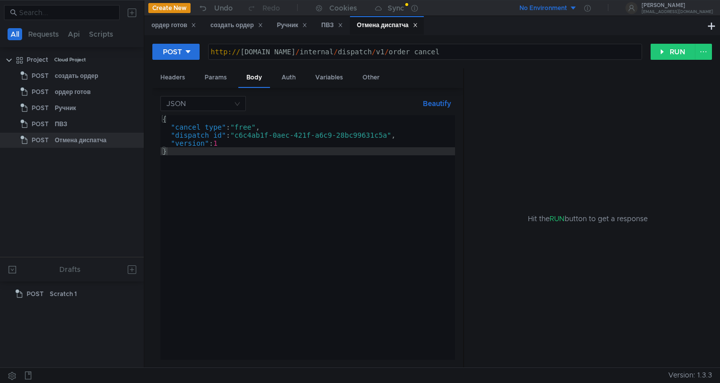
click at [550, 54] on div "http:// grocery-dispatch.lavka.tst.yandex.net / internal / dispatch / v1 / orde…" at bounding box center [425, 60] width 433 height 24
type textarea "[URL][DOMAIN_NAME]"
click at [660, 50] on button "RUN" at bounding box center [672, 52] width 45 height 16
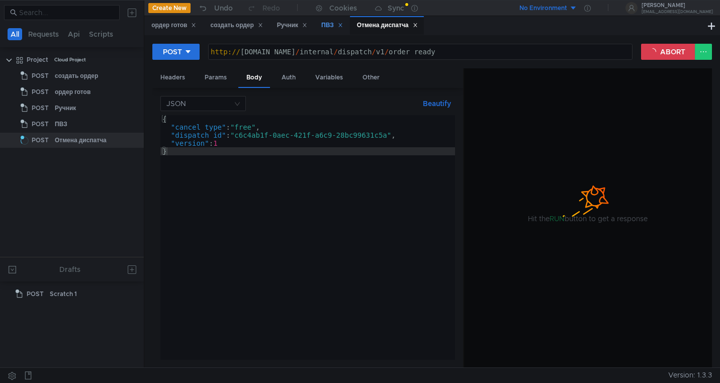
click at [329, 26] on div "ПВЗ" at bounding box center [332, 25] width 22 height 11
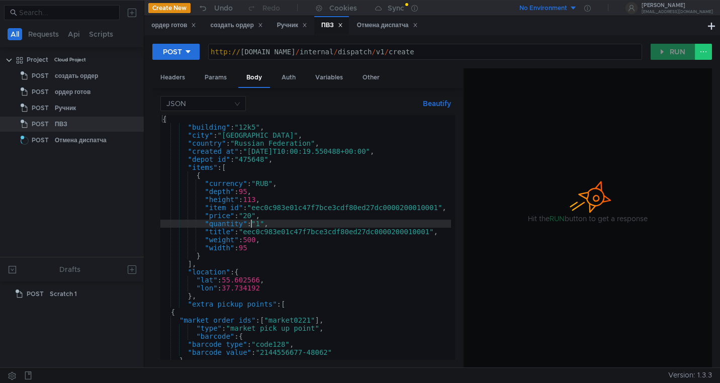
click at [250, 224] on div "{ "building" : "12k5" , "city" : "Moscow" , "country" : "Russian Federation" , …" at bounding box center [305, 245] width 291 height 261
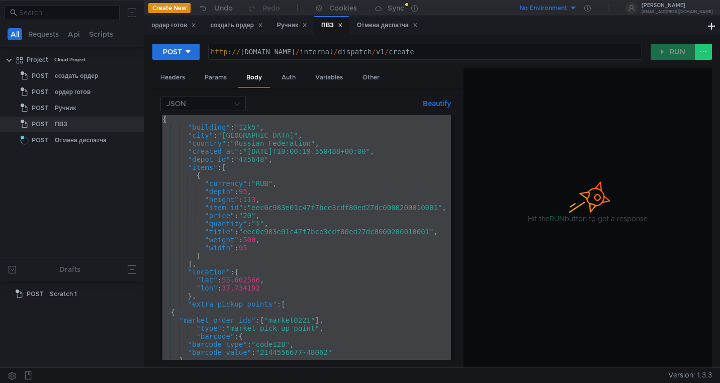
paste textarea
type textarea "}"
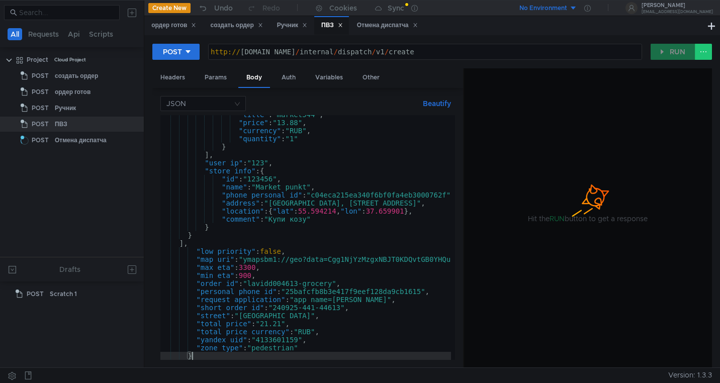
scroll to position [302, 0]
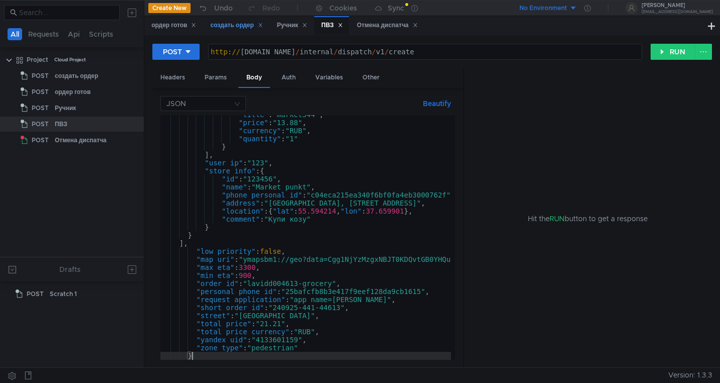
click at [229, 23] on div "создать ордер" at bounding box center [236, 25] width 52 height 11
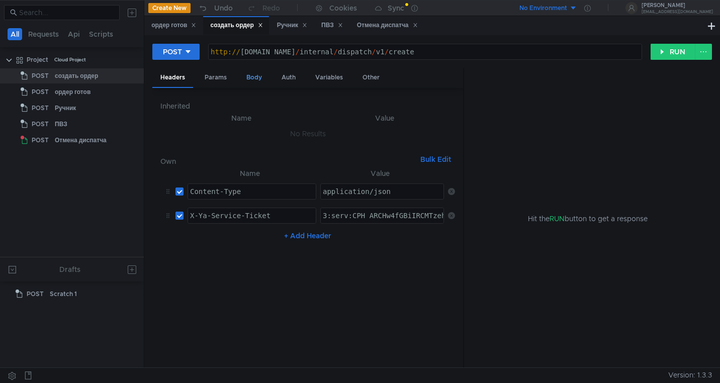
click at [254, 74] on div "Body" at bounding box center [254, 77] width 32 height 19
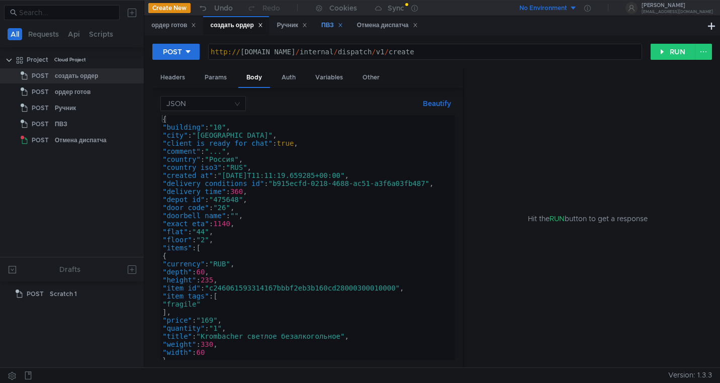
click at [329, 24] on div "ПВЗ" at bounding box center [332, 25] width 22 height 11
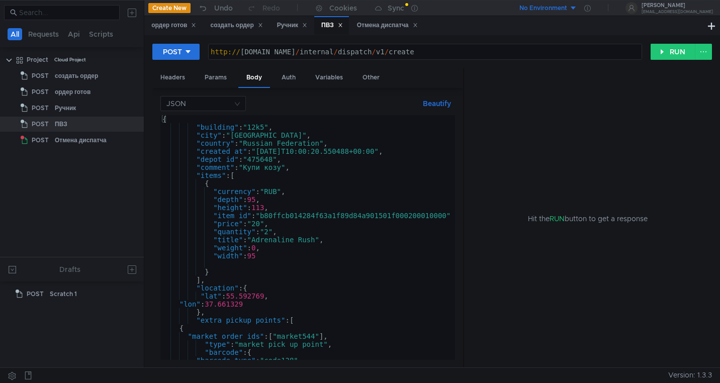
scroll to position [0, 0]
click at [299, 152] on div "{ "building" : "12k5" , "city" : "Moscow" , "country" : "Russian Federation" , …" at bounding box center [571, 243] width 823 height 257
click at [303, 152] on div "{ "building" : "12k5" , "city" : "Moscow" , "country" : "Russian Federation" , …" at bounding box center [571, 243] width 823 height 257
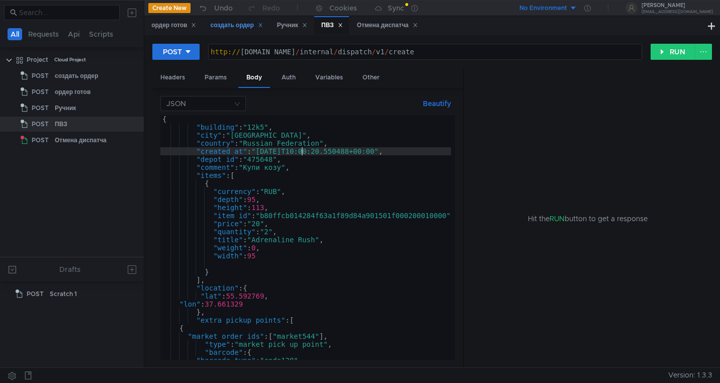
type textarea ""created_at": "2025-09-10T10:00:20.550488+00:00","
click at [229, 25] on div "создать ордер" at bounding box center [236, 25] width 52 height 11
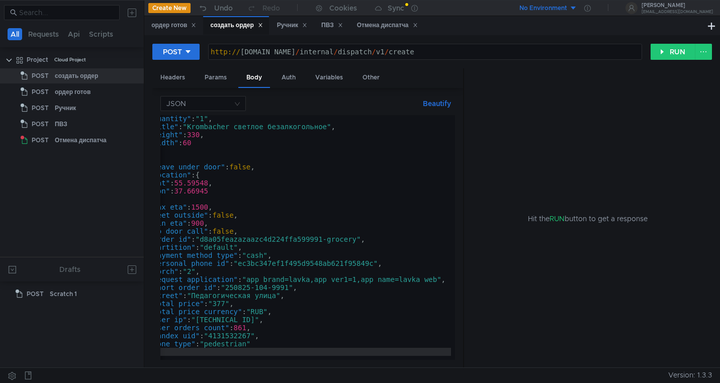
scroll to position [210, 0]
type textarea ""order_id": "d8a05feazazaazc4d224ffa599991-grocery","
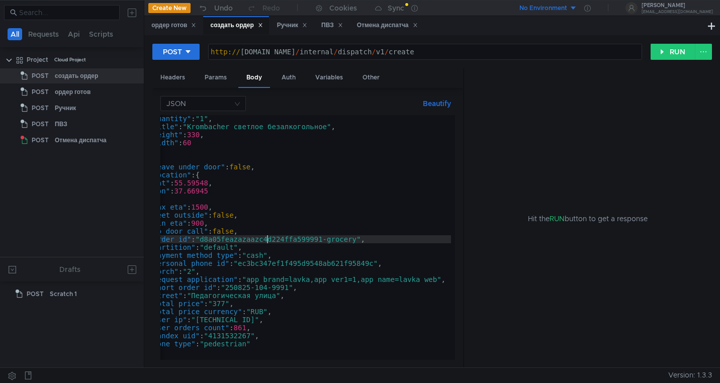
click at [267, 243] on div ""quantity" : "1" , "title" : "Krombacher светлое безалкогольное" , "weight" : 3…" at bounding box center [299, 243] width 304 height 257
click at [329, 24] on div "ПВЗ" at bounding box center [332, 25] width 22 height 11
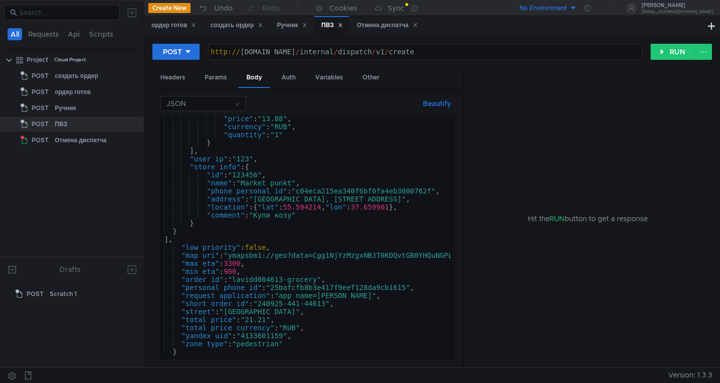
scroll to position [0, 15]
click at [260, 278] on div ""price" : "13.88" , "currency" : "RUB" , "quantity" : "1" } ] , "user_ip" : "12…" at bounding box center [556, 243] width 823 height 257
paste textarea "d8a05feazazaazc4d224ffa599991"
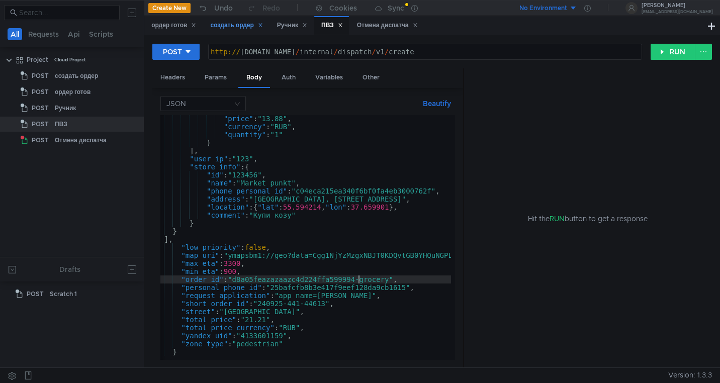
type textarea ""order_id": "d8a05feazazaazc4d224ffa599994-grocery","
click at [228, 28] on div "создать ордер" at bounding box center [236, 25] width 52 height 11
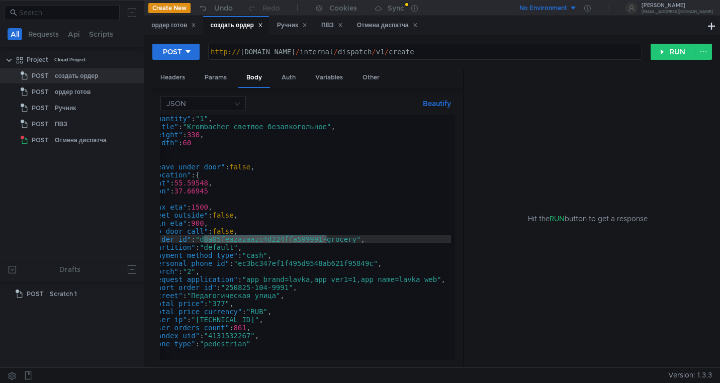
type textarea ""short_order_id": "250825-104-9991","
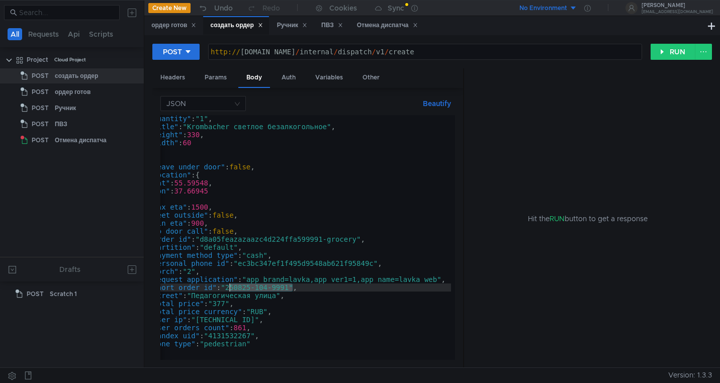
drag, startPoint x: 294, startPoint y: 289, endPoint x: 229, endPoint y: 288, distance: 64.9
click at [229, 288] on div ""quantity" : "1" , "title" : "Krombacher светлое безалкогольное" , "weight" : 3…" at bounding box center [299, 243] width 304 height 257
click at [326, 26] on div "ПВЗ" at bounding box center [332, 25] width 22 height 11
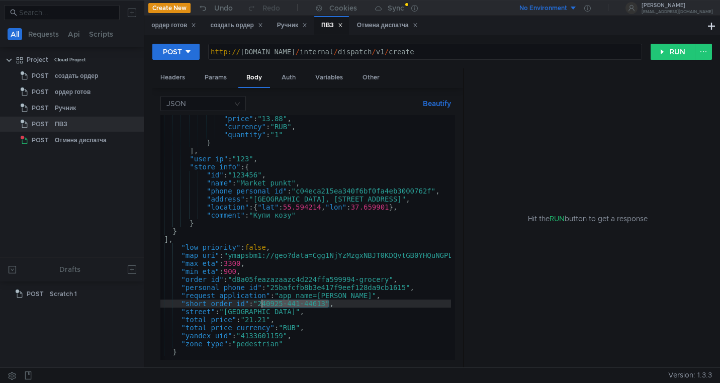
drag, startPoint x: 329, startPoint y: 304, endPoint x: 261, endPoint y: 304, distance: 67.9
click at [261, 304] on div ""price" : "13.88" , "currency" : "RUB" , "quantity" : "1" } ] , "user_ip" : "12…" at bounding box center [556, 243] width 823 height 257
paste textarea "50825-104-9991"
type textarea ""short_order_id": "250825-104-9994","
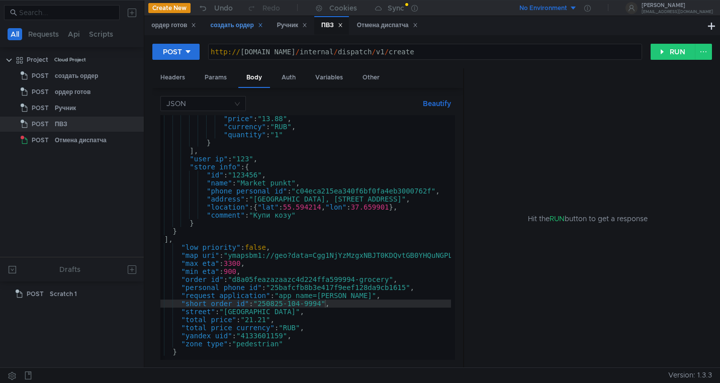
click at [222, 25] on div "создать ордер" at bounding box center [236, 25] width 52 height 11
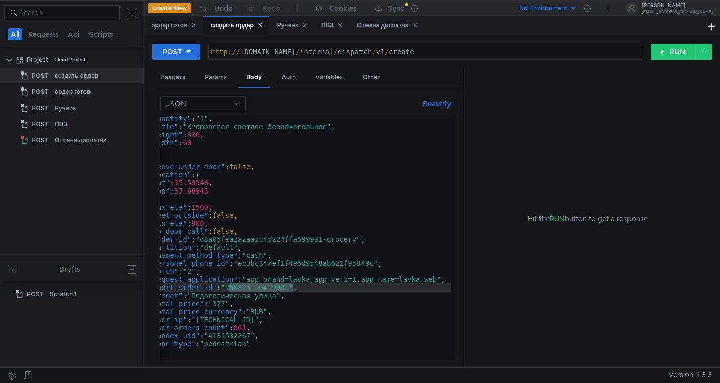
type textarea ""personal_phone_id": "ec3bc347ef1f495d9548ab621f95849c","
click at [316, 264] on div ""quantity" : "1" , "title" : "Krombacher светлое безалкогольное" , "weight" : 3…" at bounding box center [299, 243] width 304 height 257
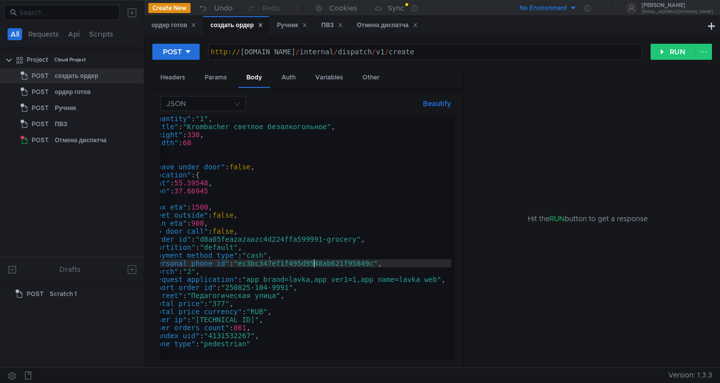
click at [316, 264] on div ""quantity" : "1" , "title" : "Krombacher светлое безалкогольное" , "weight" : 3…" at bounding box center [299, 243] width 304 height 257
click at [330, 26] on div "ПВЗ" at bounding box center [332, 25] width 22 height 11
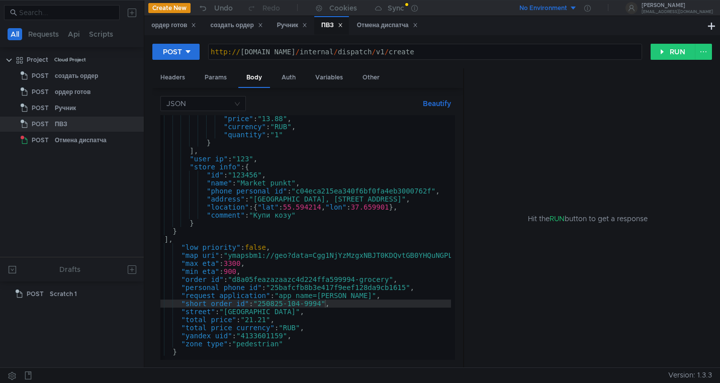
click at [316, 288] on div ""price" : "13.88" , "currency" : "RUB" , "quantity" : "1" } ] , "user_ip" : "12…" at bounding box center [556, 243] width 823 height 257
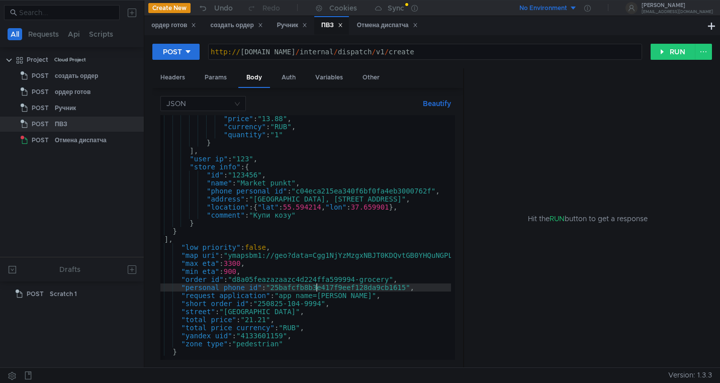
click at [316, 288] on div ""price" : "13.88" , "currency" : "RUB" , "quantity" : "1" } ] , "user_ip" : "12…" at bounding box center [556, 243] width 823 height 257
paste textarea "ec3bc347ef1f495d9548ab621f95849c"
type textarea ""personal_phone_id": "ec3bc347ef1f495d9548ab621f95849c","
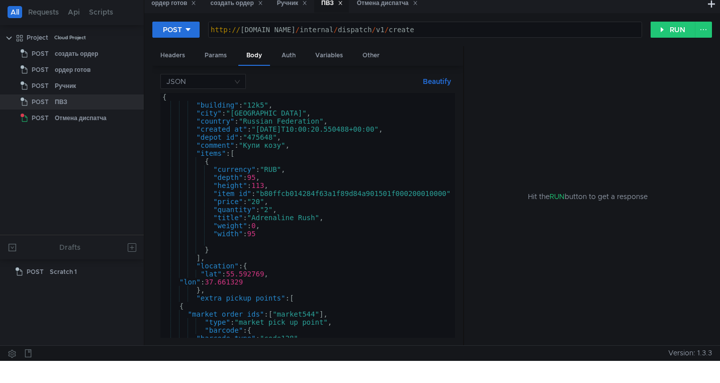
scroll to position [0, 0]
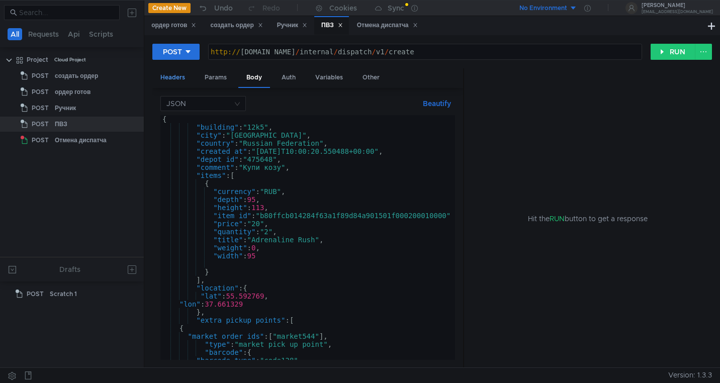
click at [175, 75] on div "Headers" at bounding box center [172, 77] width 41 height 19
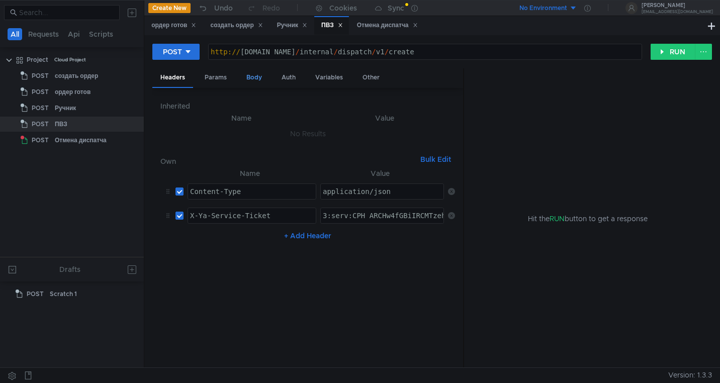
click at [252, 79] on div "Body" at bounding box center [254, 77] width 32 height 19
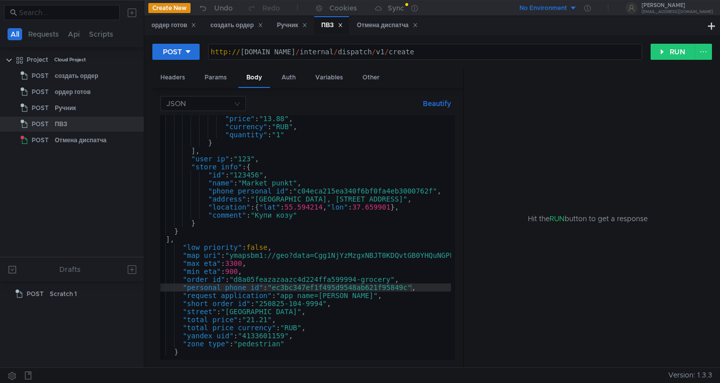
scroll to position [306, 0]
click at [673, 54] on button "RUN" at bounding box center [672, 52] width 45 height 16
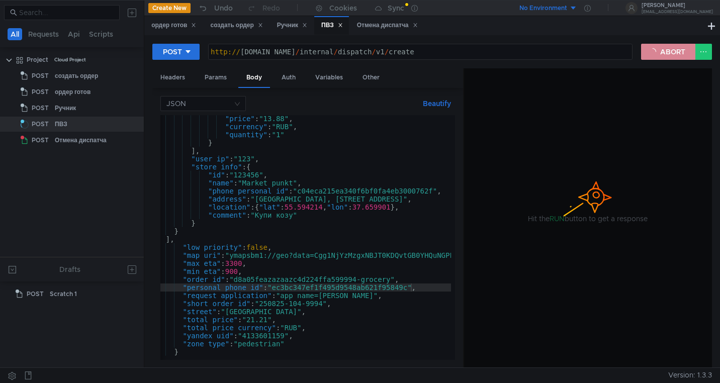
click at [657, 58] on button "ABORT" at bounding box center [668, 52] width 54 height 16
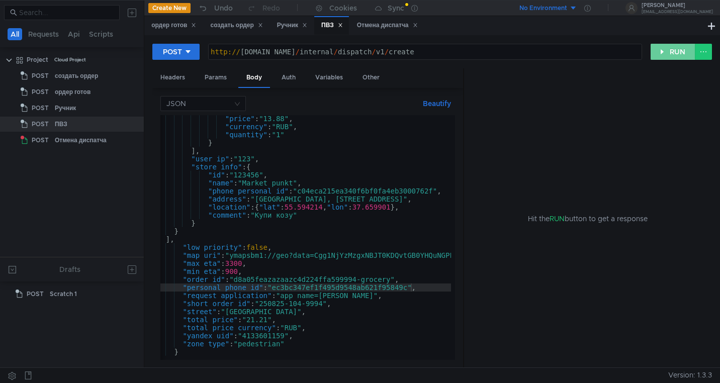
click at [657, 58] on button "RUN" at bounding box center [672, 52] width 45 height 16
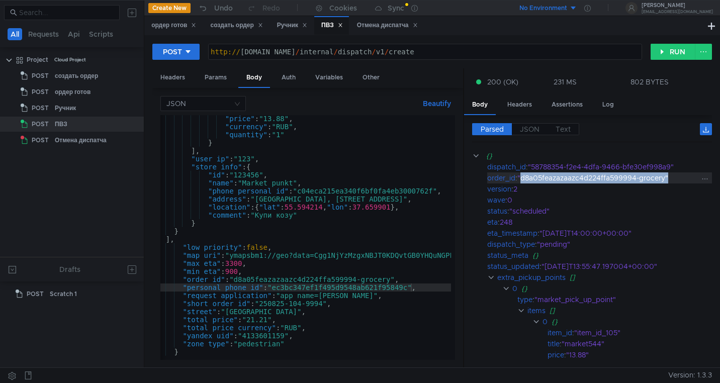
drag, startPoint x: 669, startPoint y: 177, endPoint x: 524, endPoint y: 179, distance: 145.3
click at [524, 179] on div ""d8a05feazazaazc4d224ffa599994-grocery"" at bounding box center [608, 177] width 182 height 11
copy div "d8a05feazazaazc4d224ffa599994-grocery""
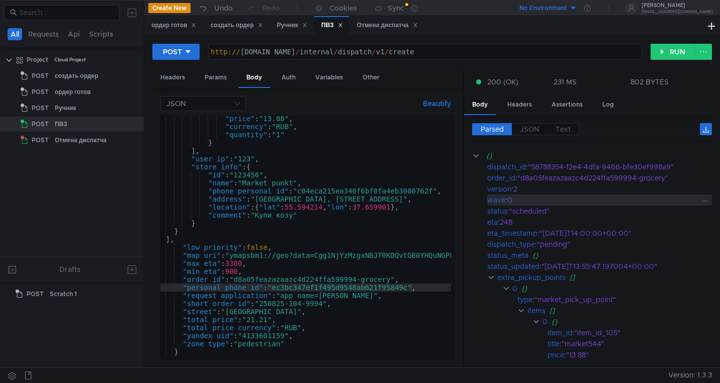
click at [588, 198] on div "0" at bounding box center [602, 200] width 191 height 11
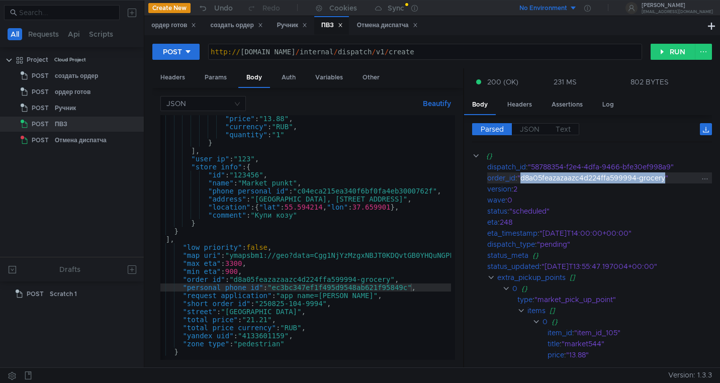
drag, startPoint x: 667, startPoint y: 179, endPoint x: 524, endPoint y: 178, distance: 143.7
click at [524, 178] on div ""d8a05feazazaazc4d224ffa599994-grocery"" at bounding box center [608, 177] width 182 height 11
copy div "d8a05feazazaazc4d224ffa599994-grocery"
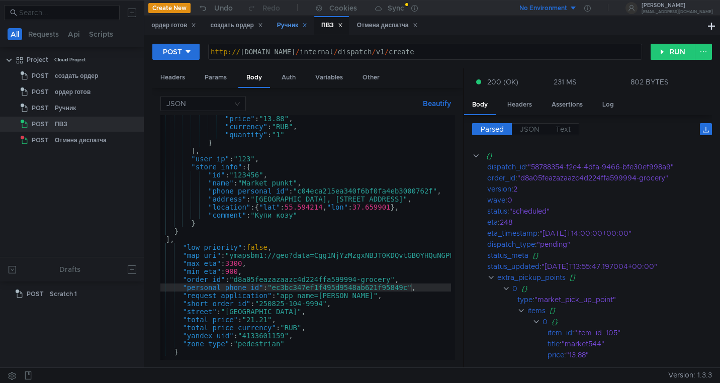
click at [288, 26] on div "Ручник" at bounding box center [292, 25] width 30 height 11
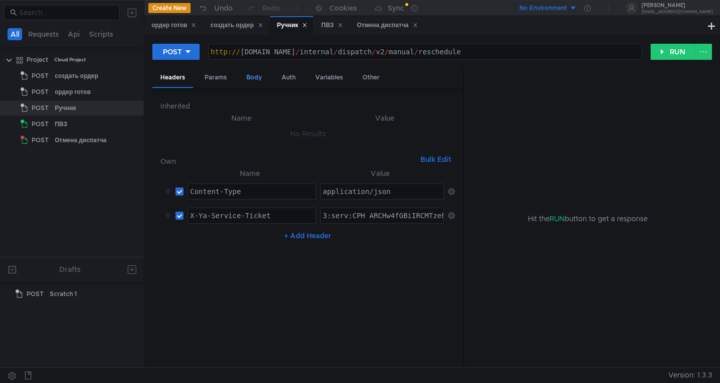
click at [250, 76] on div "Body" at bounding box center [254, 77] width 32 height 19
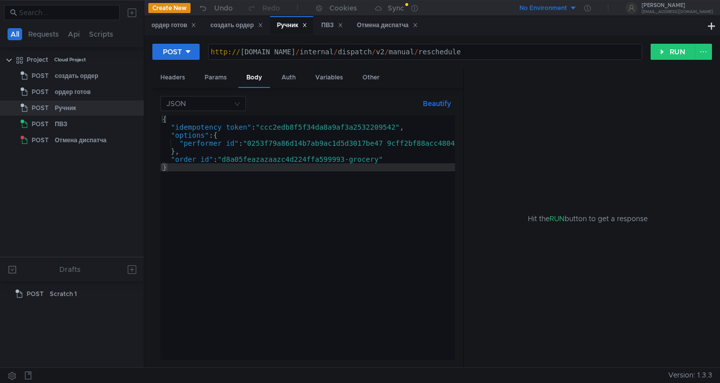
type textarea ""order_id": "d8a05feazazaazc4d224ffa599993-grocery""
click at [295, 158] on div "{ "idempotency_token" : "ccc2edb8f5f34da8a9af3a2532209542" , "options" : { "per…" at bounding box center [345, 245] width 371 height 261
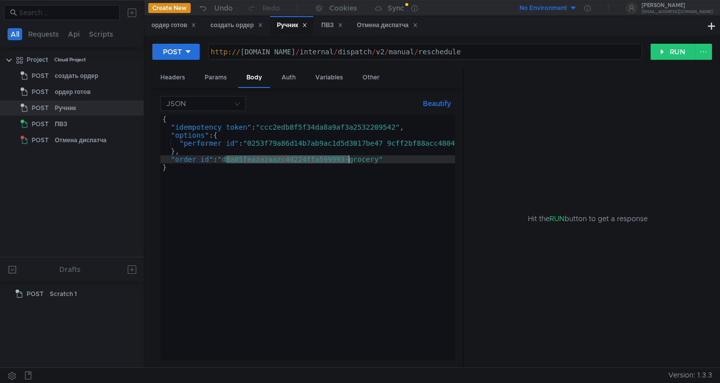
click at [295, 158] on div "{ "idempotency_token" : "ccc2edb8f5f34da8a9af3a2532209542" , "options" : { "per…" at bounding box center [345, 245] width 371 height 261
click at [329, 21] on div "ПВЗ" at bounding box center [332, 25] width 22 height 11
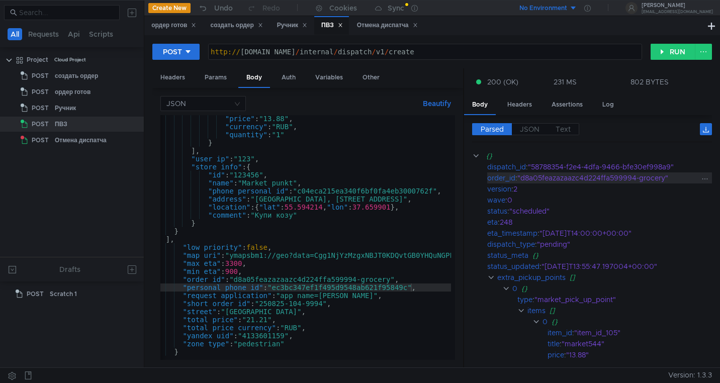
click at [576, 179] on div ""d8a05feazazaazc4d224ffa599994-grocery"" at bounding box center [608, 177] width 182 height 11
copy div "d8a05feazazaazc4d224ffa599994"
click at [288, 24] on div "Ручник" at bounding box center [292, 25] width 30 height 11
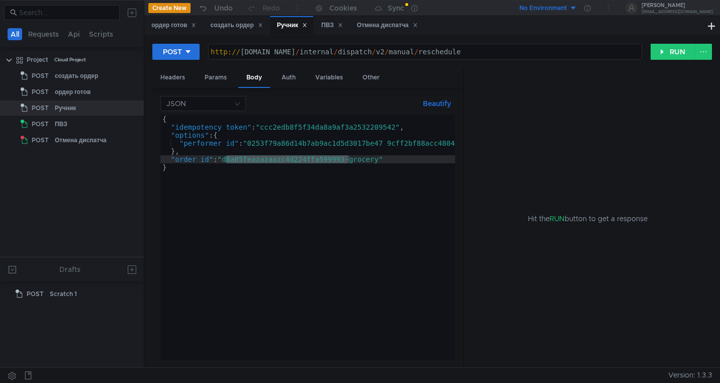
click at [281, 160] on div "{ "idempotency_token" : "ccc2edb8f5f34da8a9af3a2532209542" , "options" : { "per…" at bounding box center [345, 245] width 371 height 261
paste textarea "4"
type textarea ""order_id": "d8a05feazazaazc4d224ffa599994-grocery""
click at [668, 53] on button "RUN" at bounding box center [672, 52] width 45 height 16
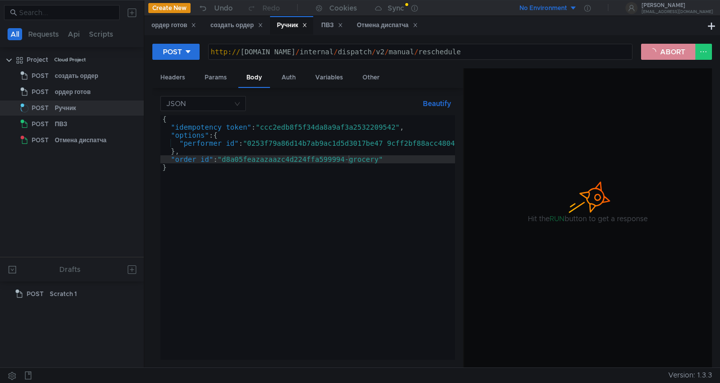
click at [668, 53] on button "ABORT" at bounding box center [668, 52] width 54 height 16
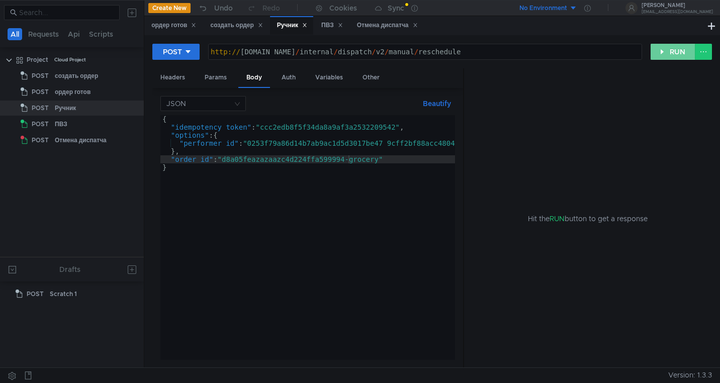
click at [668, 53] on button "RUN" at bounding box center [672, 52] width 45 height 16
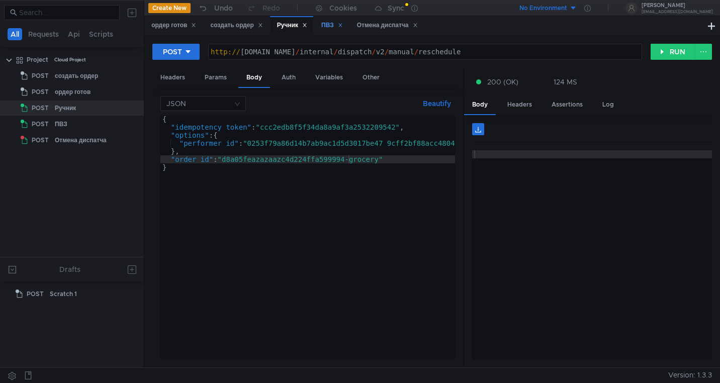
click at [326, 25] on div "ПВЗ" at bounding box center [332, 25] width 22 height 11
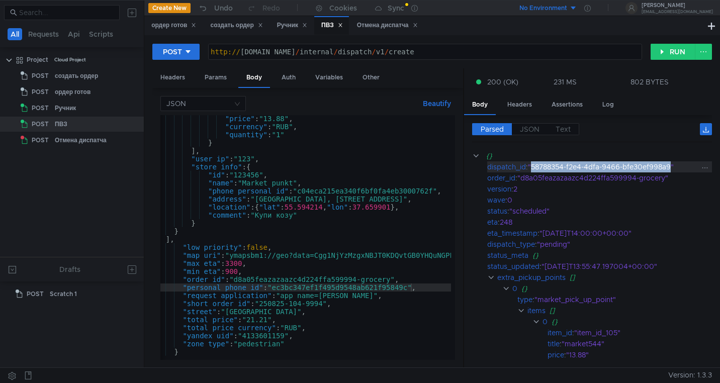
drag, startPoint x: 674, startPoint y: 168, endPoint x: 533, endPoint y: 167, distance: 141.2
click at [533, 167] on div ""58788354-f2e4-4dfa-9466-bfe30ef998a9"" at bounding box center [614, 166] width 172 height 11
copy div "58788354-f2e4-4dfa-9466-bfe30ef998a9"
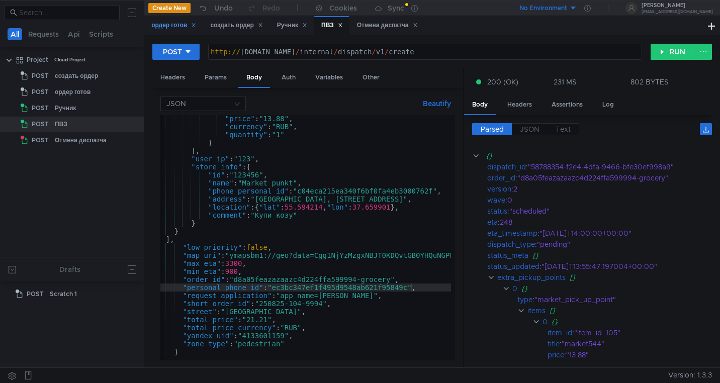
click at [166, 22] on div "ордер готов" at bounding box center [173, 25] width 45 height 11
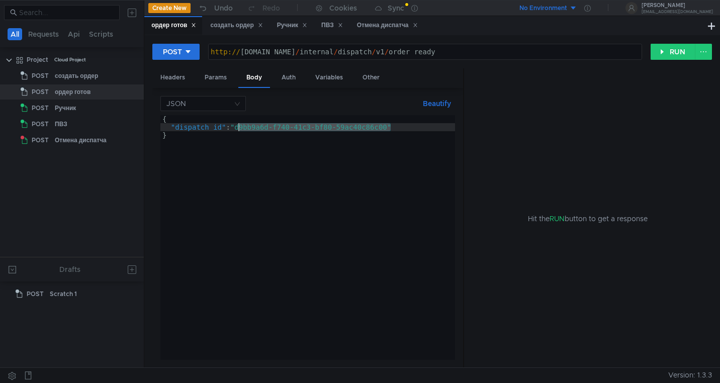
drag, startPoint x: 391, startPoint y: 127, endPoint x: 239, endPoint y: 129, distance: 151.3
click at [239, 129] on div "{ "dispatch_id" : "d9bb9a6d-f740-41c3-bf80-59ac40c86c00" }" at bounding box center [307, 245] width 295 height 261
paste textarea "58788354-f2e4-4dfa-9466-bfe30ef998a9"
type textarea ""dispatch_id": "58788354-f2e4-4dfa-9466-bfe30ef998a9""
click at [667, 50] on button "RUN" at bounding box center [672, 52] width 45 height 16
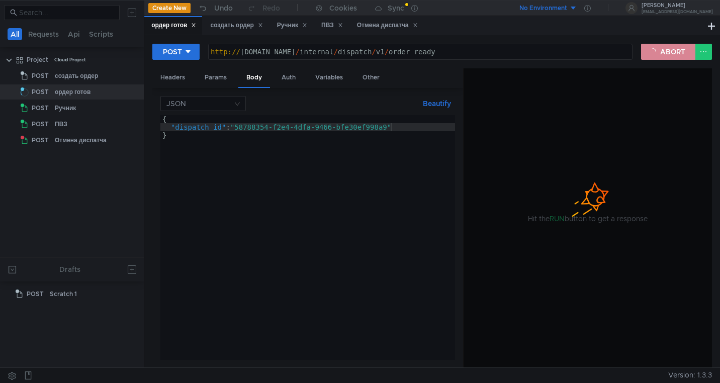
click at [663, 51] on button "ABORT" at bounding box center [668, 52] width 54 height 16
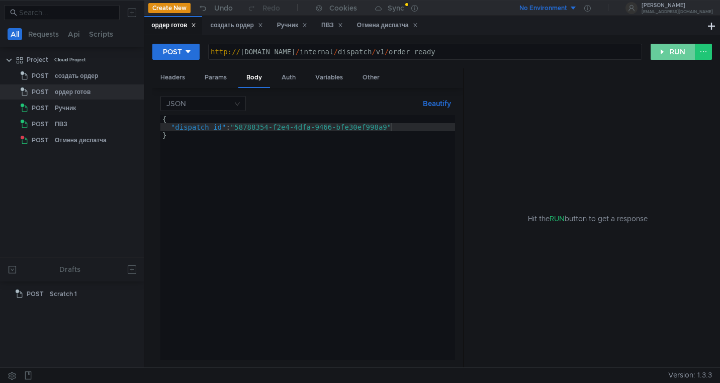
click at [669, 51] on button "RUN" at bounding box center [672, 52] width 45 height 16
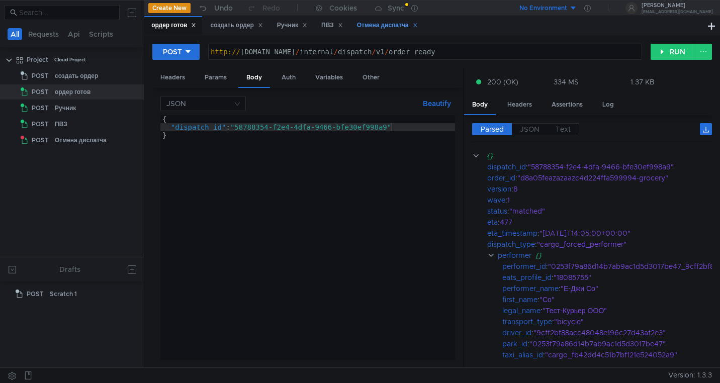
click at [379, 27] on div "Отмена диспатча" at bounding box center [387, 25] width 61 height 11
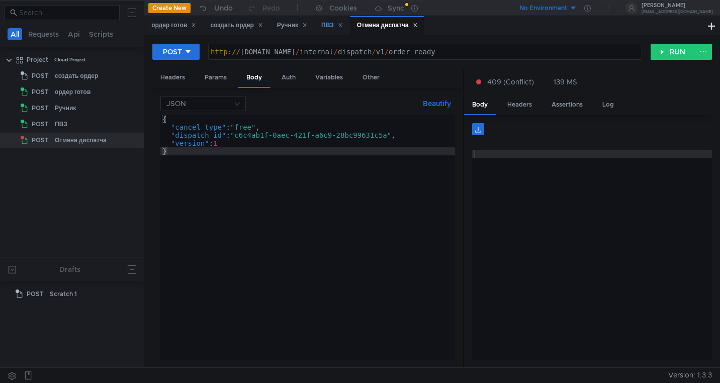
click at [329, 26] on div "ПВЗ" at bounding box center [332, 25] width 22 height 11
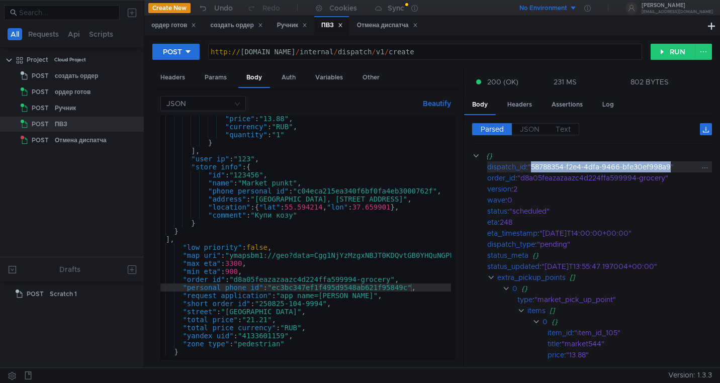
drag, startPoint x: 673, startPoint y: 168, endPoint x: 532, endPoint y: 167, distance: 141.2
click at [532, 167] on div ""58788354-f2e4-4dfa-9466-bfe30ef998a9"" at bounding box center [614, 166] width 172 height 11
copy div "58788354-f2e4-4dfa-9466-bfe30ef998a9"
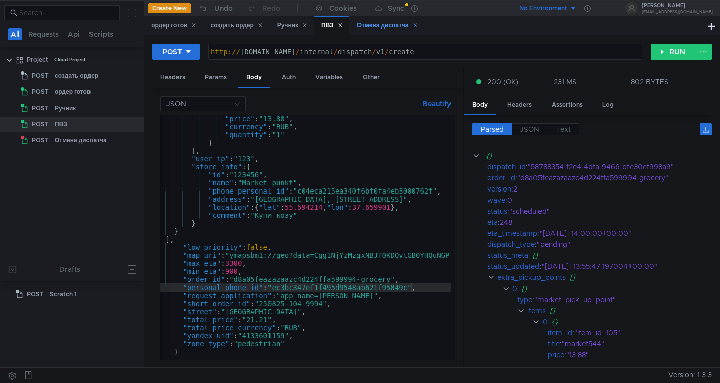
click at [378, 27] on div "Отмена диспатча" at bounding box center [387, 25] width 61 height 11
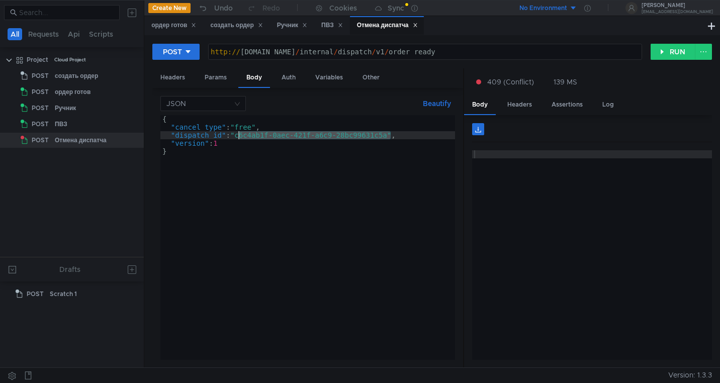
drag, startPoint x: 392, startPoint y: 134, endPoint x: 240, endPoint y: 138, distance: 151.9
click at [240, 138] on div "{ "cancel_type" : "free" , "dispatch_id" : "c6c4ab1f-0aec-421f-a6c9-28bc99631c5…" at bounding box center [307, 245] width 295 height 261
paste textarea "58788354-f2e4-4dfa-9466-bfe30ef998a9"
type textarea ""dispatch_id": "58788354-f2e4-4dfa-9466-bfe30ef998a9","
click at [669, 56] on button "RUN" at bounding box center [672, 52] width 45 height 16
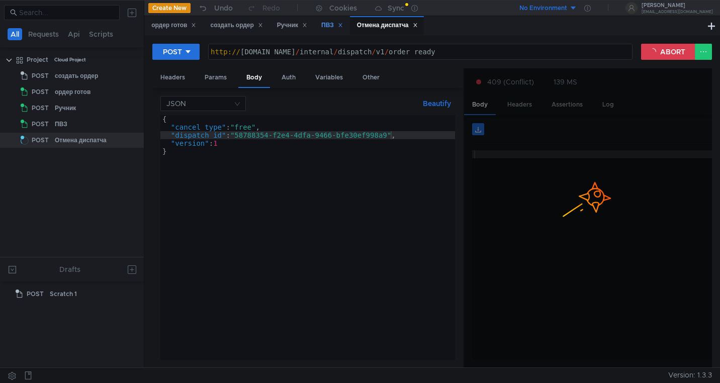
click at [328, 29] on div "ПВЗ" at bounding box center [332, 25] width 22 height 11
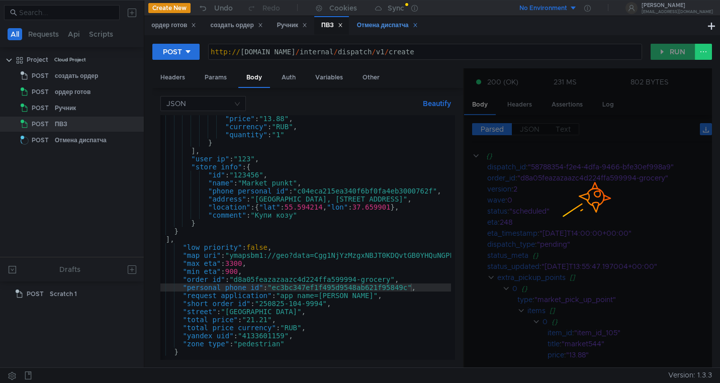
click at [384, 22] on div "Отмена диспатча" at bounding box center [387, 25] width 61 height 11
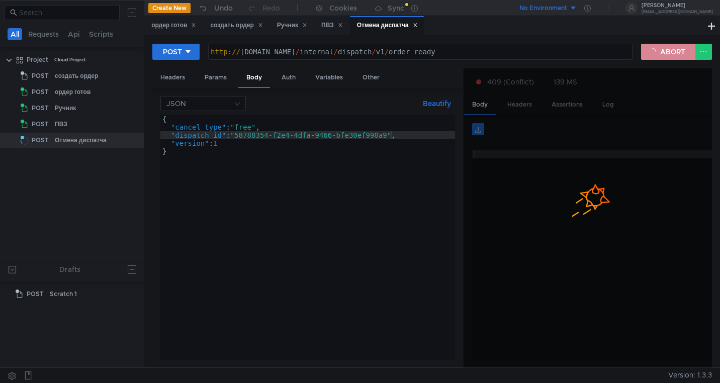
click at [665, 54] on button "ABORT" at bounding box center [668, 52] width 54 height 16
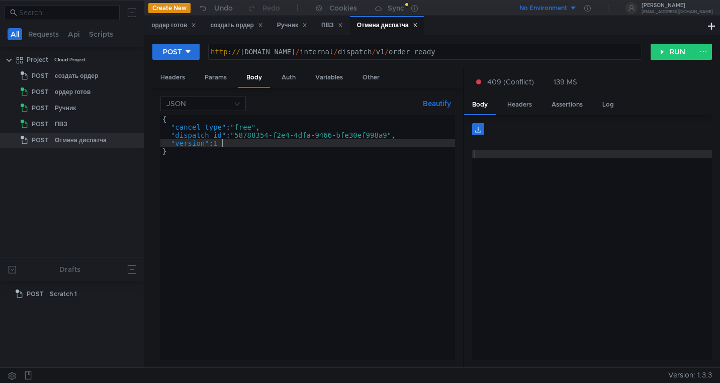
click at [222, 145] on div "{ "cancel_type" : "free" , "dispatch_id" : "58788354-f2e4-4dfa-9466-bfe30ef998a…" at bounding box center [307, 245] width 295 height 261
type textarea ""version": 2"
click at [671, 56] on button "RUN" at bounding box center [672, 52] width 45 height 16
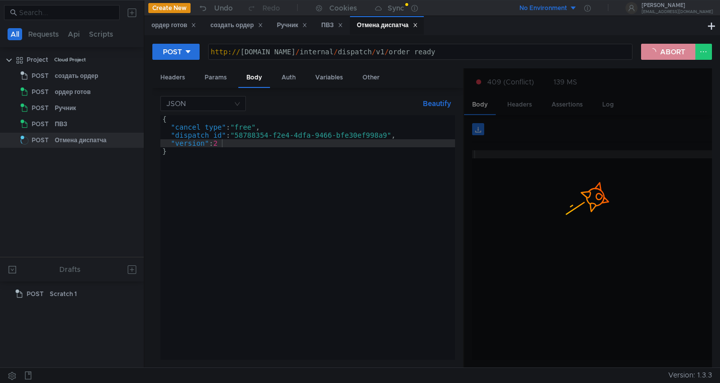
click at [666, 53] on button "ABORT" at bounding box center [668, 52] width 54 height 16
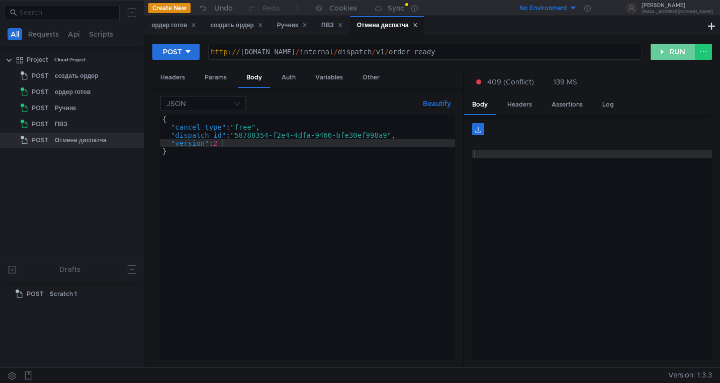
click at [666, 53] on button "RUN" at bounding box center [672, 52] width 45 height 16
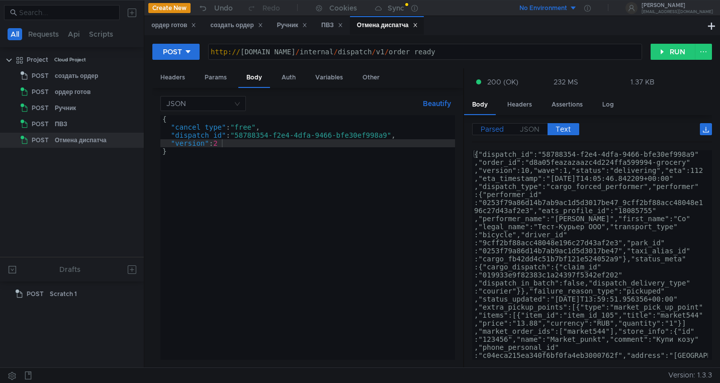
click at [487, 129] on span "Parsed" at bounding box center [491, 129] width 23 height 9
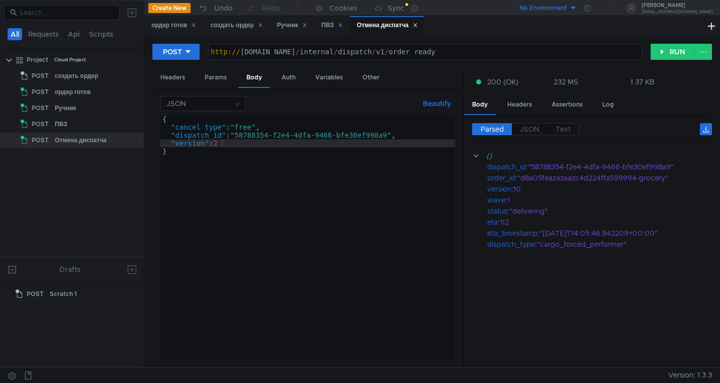
click at [490, 130] on span "Parsed" at bounding box center [491, 129] width 23 height 9
click at [327, 27] on div "ПВЗ" at bounding box center [332, 25] width 22 height 11
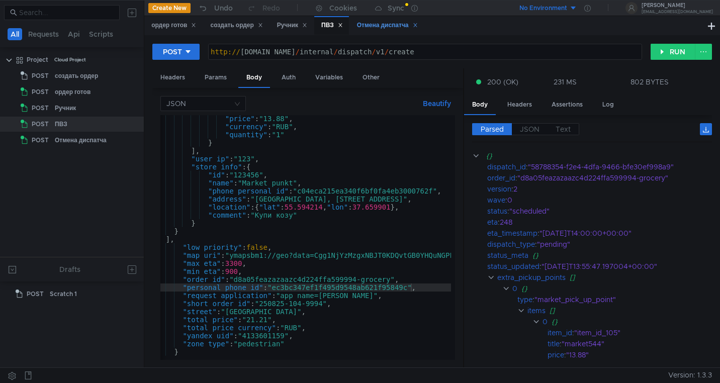
click at [378, 26] on div "Отмена диспатча" at bounding box center [387, 25] width 61 height 11
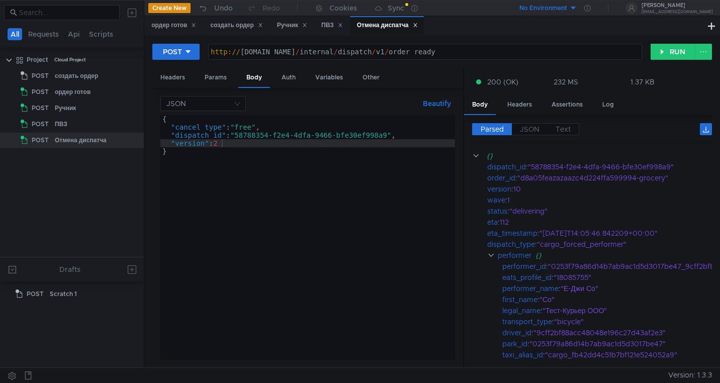
click at [221, 145] on div "{ "cancel_type" : "free" , "dispatch_id" : "58788354-f2e4-4dfa-9466-bfe30ef998a…" at bounding box center [307, 245] width 295 height 261
type textarea ""version": 10"
click at [670, 50] on button "RUN" at bounding box center [672, 52] width 45 height 16
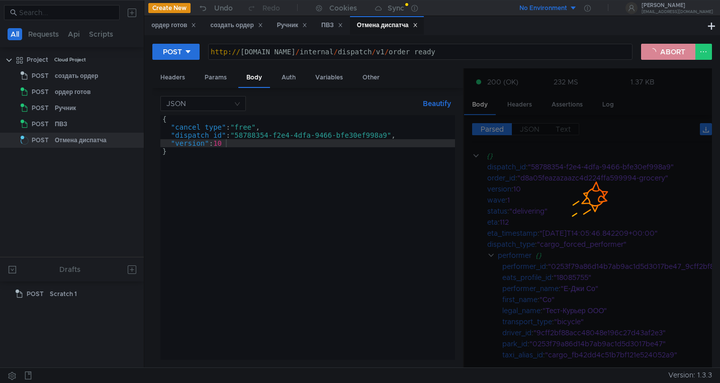
click at [670, 50] on button "ABORT" at bounding box center [668, 52] width 54 height 16
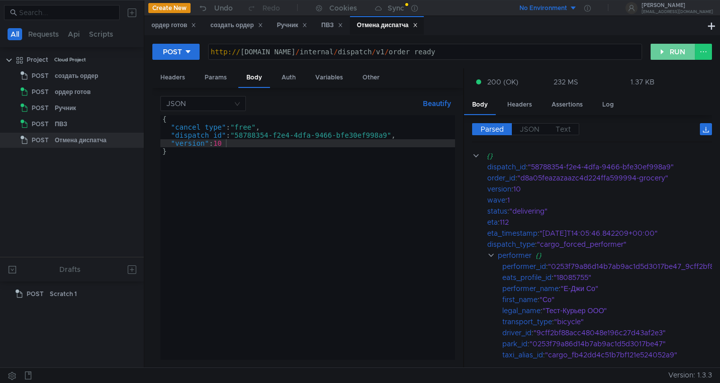
click at [670, 50] on button "RUN" at bounding box center [672, 52] width 45 height 16
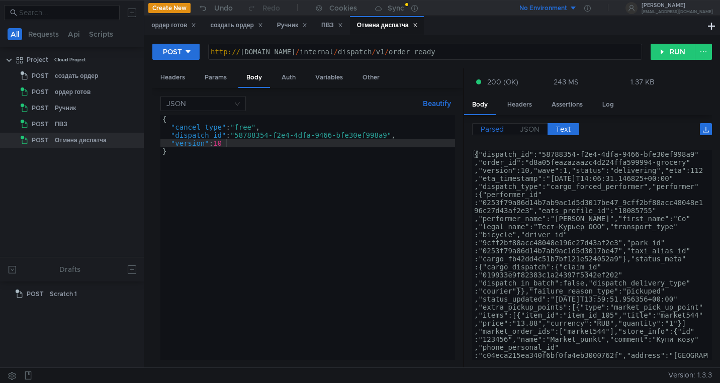
click at [488, 130] on span "Parsed" at bounding box center [491, 129] width 23 height 9
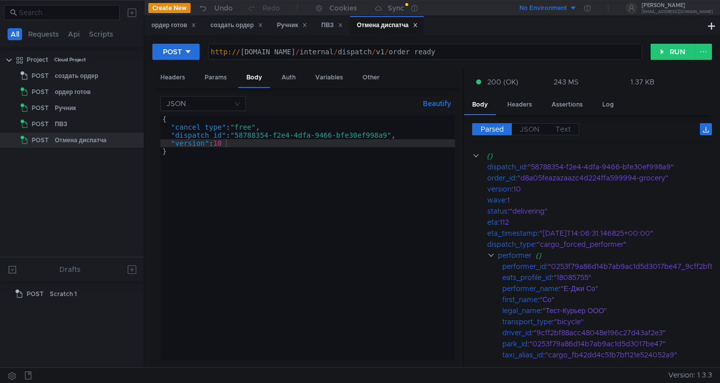
click at [496, 130] on span "Parsed" at bounding box center [491, 129] width 23 height 9
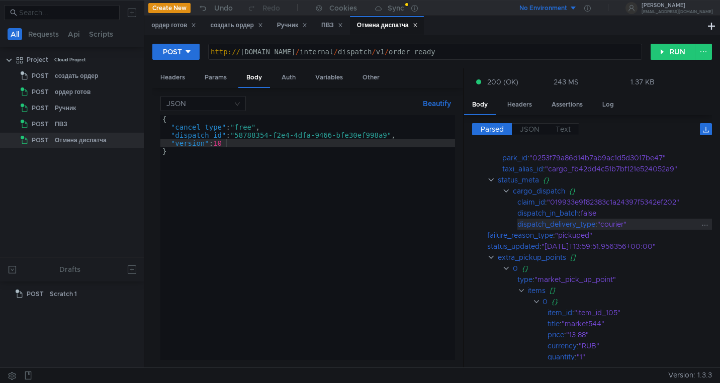
scroll to position [198, 0]
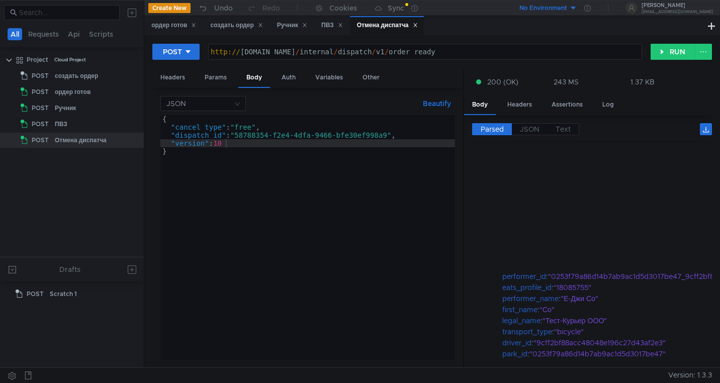
scroll to position [198, 0]
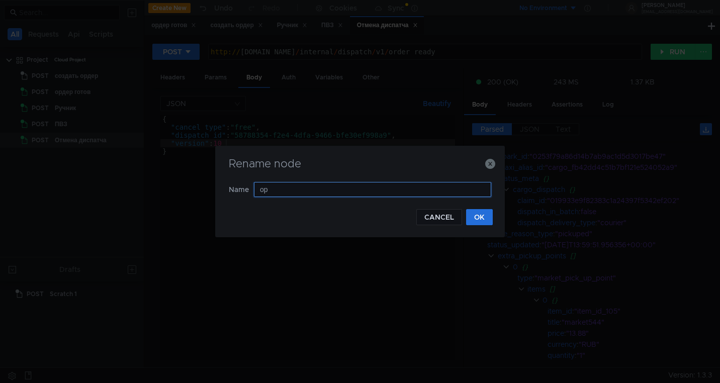
type input "о"
type input "Готовность ордера"
click at [473, 219] on button "OK" at bounding box center [479, 217] width 27 height 16
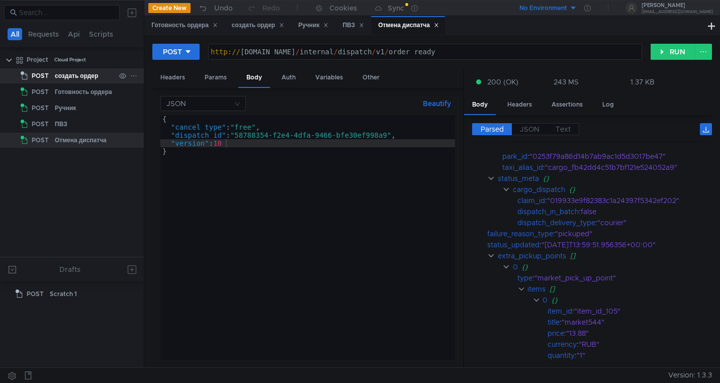
click at [132, 75] on icon at bounding box center [133, 75] width 5 height 1
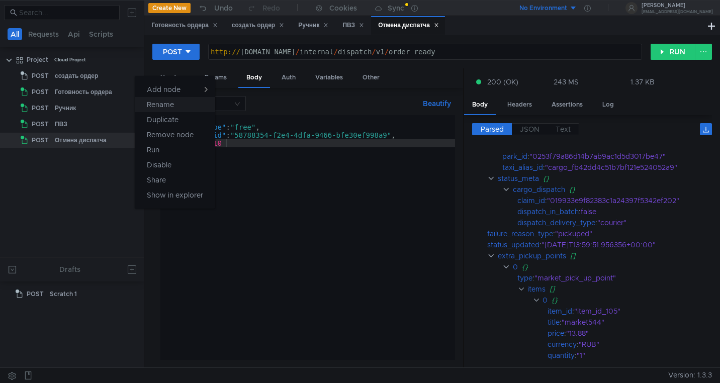
click at [163, 107] on app-tour-anchor "Rename" at bounding box center [160, 105] width 27 height 12
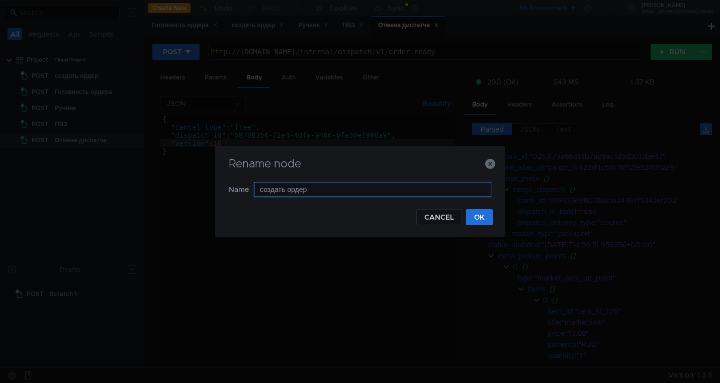
click at [263, 189] on input "создать ордер" at bounding box center [372, 189] width 237 height 15
click at [321, 191] on input "Создать ордер" at bounding box center [372, 189] width 237 height 15
type input "Создать ордер с кешем"
click at [479, 218] on button "OK" at bounding box center [479, 217] width 27 height 16
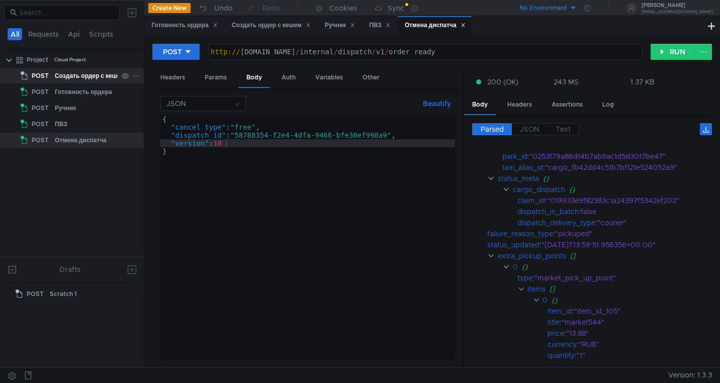
click at [99, 76] on div "Создать ордер с кешем" at bounding box center [90, 75] width 70 height 15
click at [273, 27] on div "Создать ордер с кешем" at bounding box center [271, 25] width 79 height 11
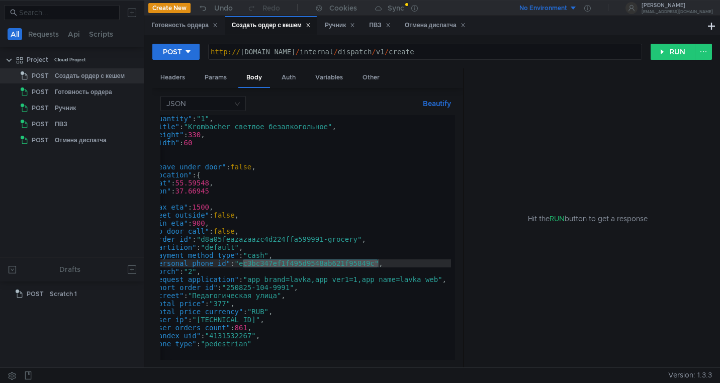
scroll to position [0, 0]
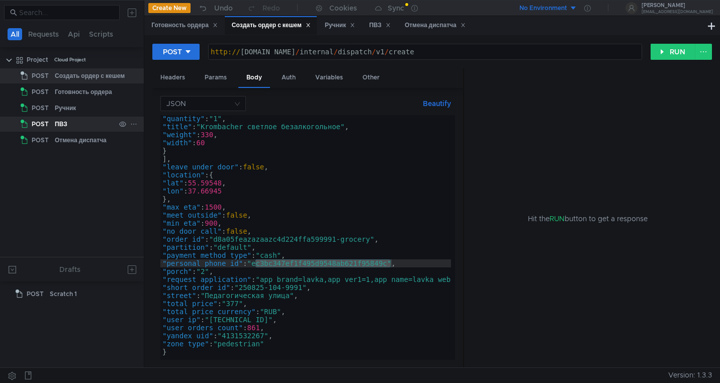
click at [67, 121] on div "ПВЗ" at bounding box center [85, 124] width 60 height 15
click at [57, 120] on div "ПВЗ" at bounding box center [61, 124] width 13 height 15
click at [380, 25] on div "ПВЗ" at bounding box center [380, 25] width 22 height 11
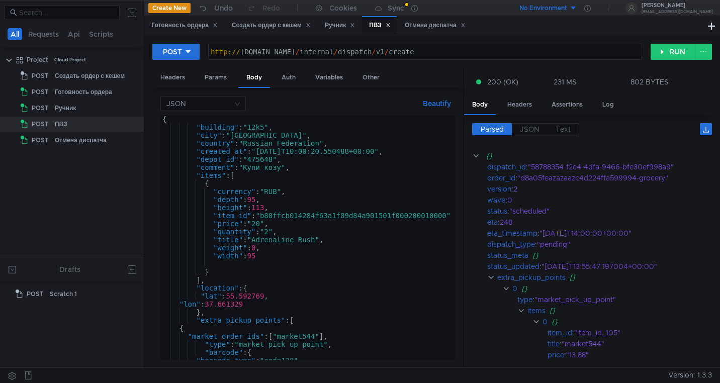
click at [281, 169] on div "{ "building" : "12k5" , "city" : "Moscow" , "country" : "Russian Federation" , …" at bounding box center [571, 243] width 823 height 257
type textarea ""comment": "Купи козла! ! !","
